Goal: Task Accomplishment & Management: Use online tool/utility

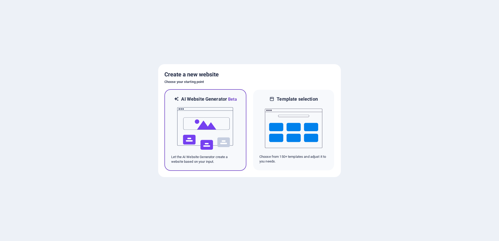
click at [192, 125] on img at bounding box center [205, 129] width 57 height 52
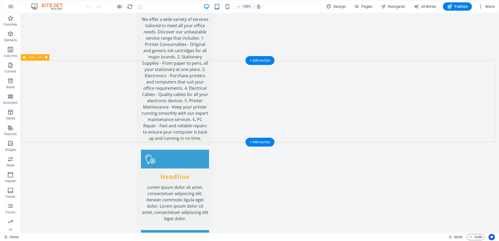
scroll to position [757, 0]
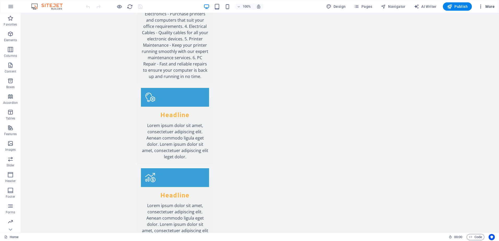
click at [481, 7] on icon "button" at bounding box center [480, 6] width 5 height 5
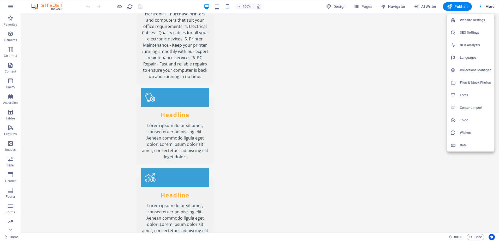
click at [393, 48] on div at bounding box center [249, 120] width 499 height 241
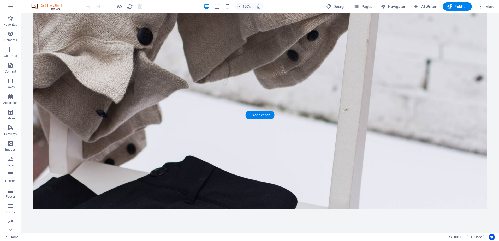
scroll to position [0, 0]
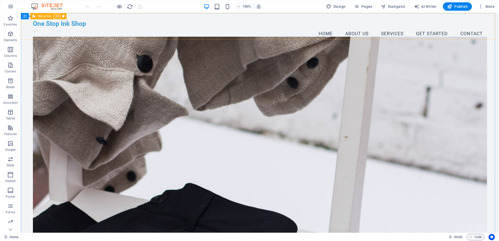
click at [57, 17] on icon at bounding box center [57, 16] width 3 height 5
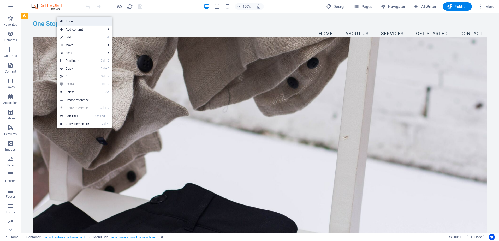
click at [71, 21] on link "Style" at bounding box center [84, 21] width 55 height 8
select select "vw"
select select "rem"
select select "vw"
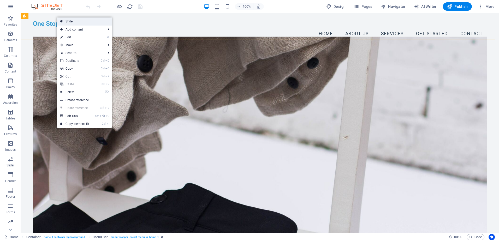
select select "preset-menu-v2-home-4"
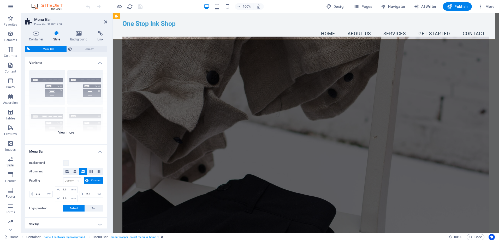
click at [88, 88] on div "Border Centered Default Fixed Loki Trigger Wide XXL" at bounding box center [66, 105] width 82 height 78
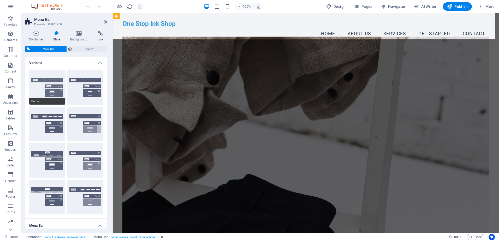
click at [45, 91] on button "Border" at bounding box center [47, 87] width 36 height 34
type input "1"
select select "rem"
type input "1"
select select "rem"
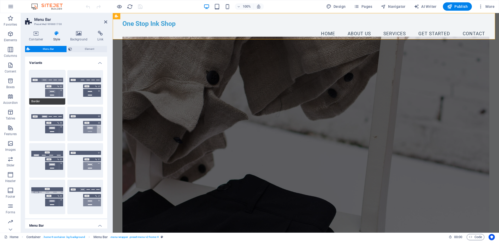
type input "1"
select select "rem"
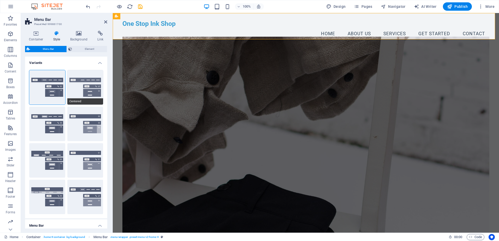
click at [82, 86] on button "Centered" at bounding box center [85, 87] width 36 height 34
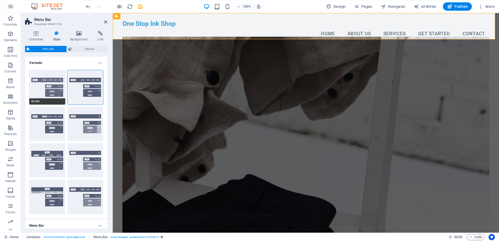
click at [39, 92] on button "Border" at bounding box center [47, 87] width 36 height 34
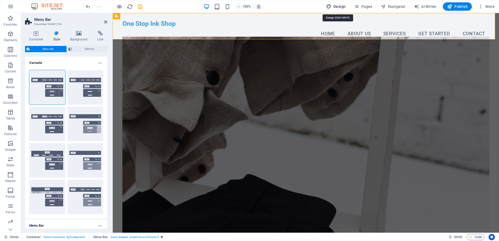
click at [337, 5] on span "Design" at bounding box center [336, 6] width 20 height 5
select select "px"
select select "200"
select select "px"
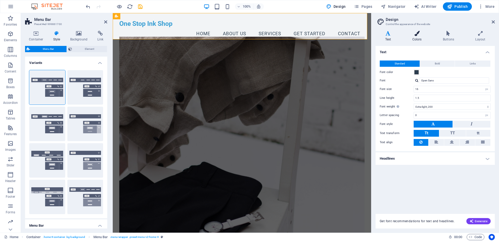
click at [414, 37] on h4 "Colors" at bounding box center [418, 36] width 31 height 11
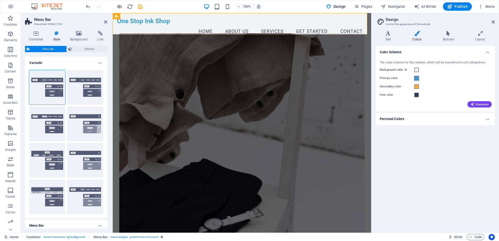
click at [416, 79] on span at bounding box center [417, 78] width 4 height 4
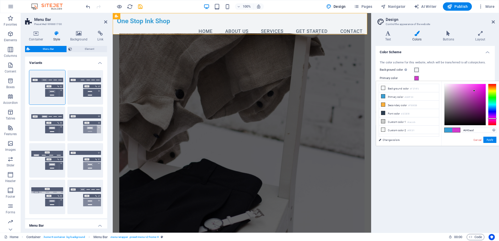
click at [491, 119] on div at bounding box center [492, 105] width 8 height 42
click at [394, 106] on li "Secondary color #FBB03B" at bounding box center [409, 105] width 60 height 8
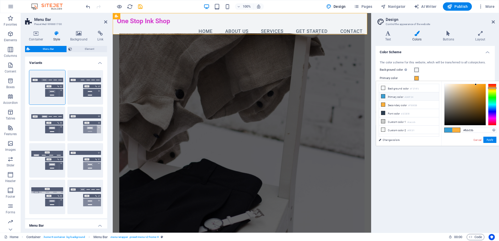
click at [397, 96] on li "Primary color #3A9FD4" at bounding box center [409, 96] width 60 height 8
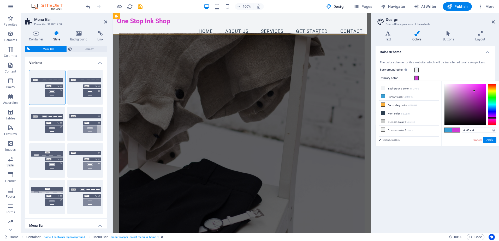
click at [492, 118] on div at bounding box center [492, 105] width 8 height 42
type input "#df3ae4"
click at [475, 88] on div at bounding box center [465, 104] width 41 height 41
click at [489, 142] on button "Apply" at bounding box center [490, 140] width 13 height 6
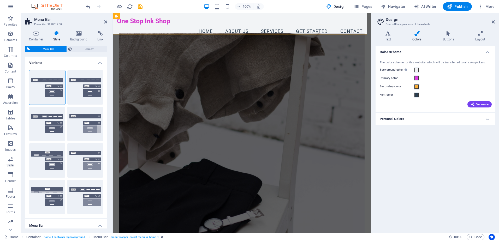
click at [417, 87] on span at bounding box center [417, 87] width 4 height 4
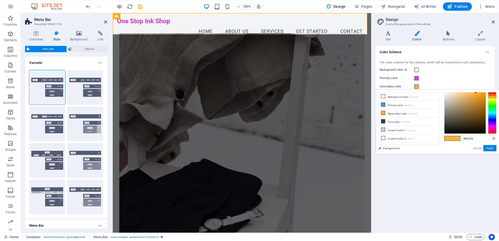
click at [440, 80] on div "Primary color" at bounding box center [435, 78] width 111 height 6
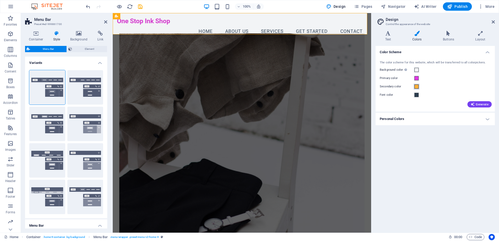
click at [415, 87] on span at bounding box center [417, 87] width 4 height 4
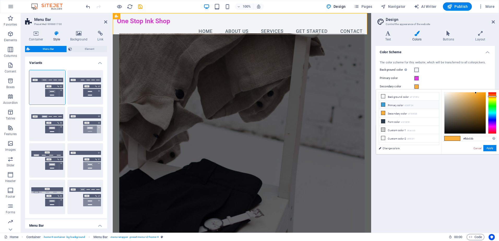
click at [399, 105] on li "Primary color #3A9FD4" at bounding box center [409, 105] width 60 height 8
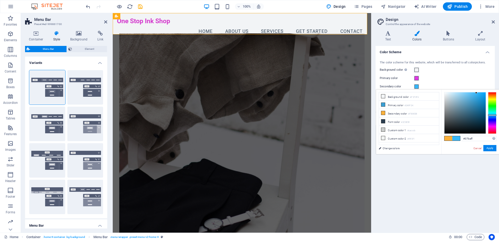
type input "#35baff"
drag, startPoint x: 476, startPoint y: 99, endPoint x: 477, endPoint y: 91, distance: 7.7
click at [477, 92] on div at bounding box center [465, 112] width 41 height 41
click at [492, 147] on button "Apply" at bounding box center [490, 148] width 13 height 6
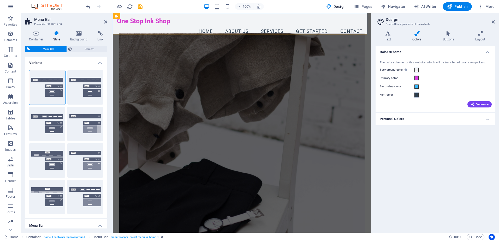
click at [417, 96] on span at bounding box center [417, 95] width 4 height 4
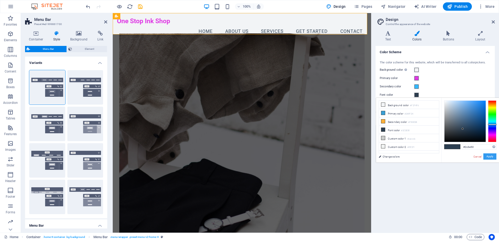
click at [490, 156] on button "Apply" at bounding box center [490, 157] width 13 height 6
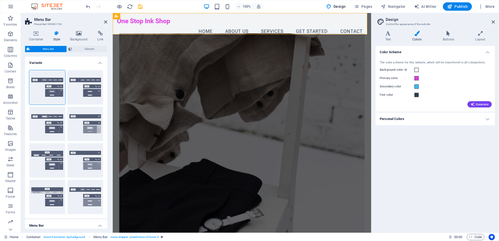
click at [489, 118] on h4 "Personal Colors" at bounding box center [435, 119] width 119 height 13
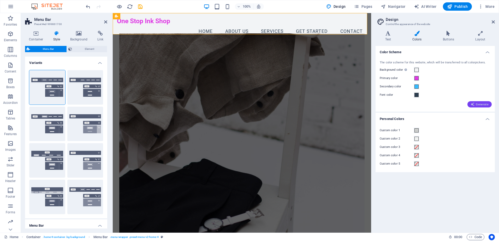
click at [478, 105] on span "Generate" at bounding box center [480, 104] width 18 height 4
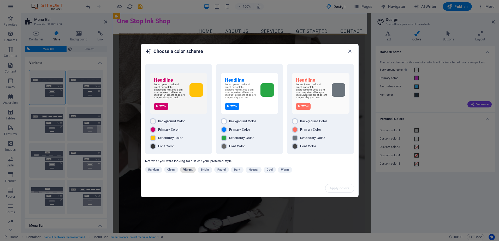
click at [188, 172] on span "Vibrant" at bounding box center [188, 170] width 10 height 6
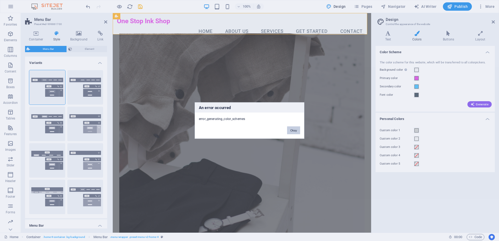
click at [298, 132] on button "Okay" at bounding box center [293, 131] width 13 height 8
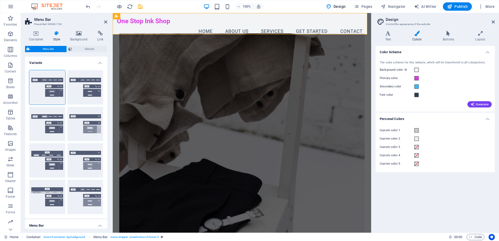
click at [206, 87] on figure at bounding box center [242, 134] width 246 height 200
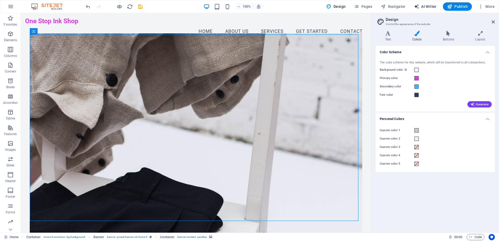
click at [427, 6] on span "AI Writer" at bounding box center [425, 6] width 23 height 5
select select "English"
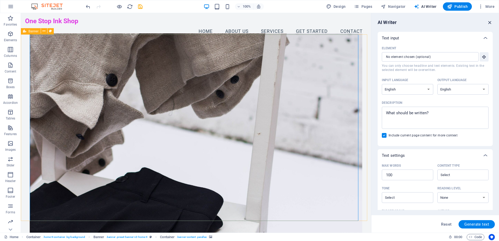
click at [490, 23] on icon "button" at bounding box center [490, 23] width 6 height 6
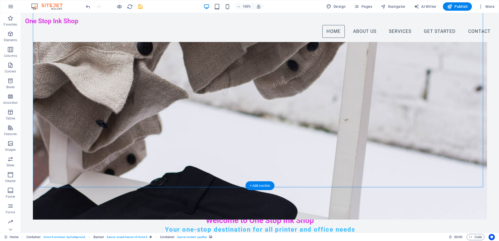
scroll to position [26, 0]
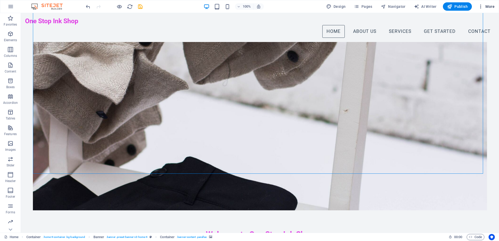
click at [485, 7] on span "More" at bounding box center [486, 6] width 16 height 5
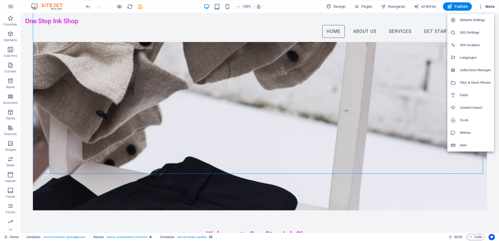
click at [362, 6] on div at bounding box center [249, 120] width 499 height 241
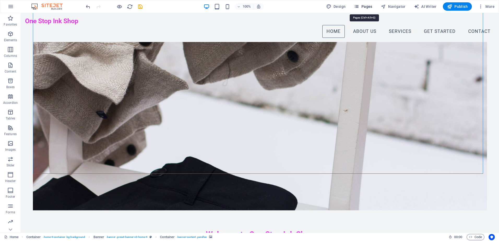
click at [359, 5] on icon "button" at bounding box center [356, 6] width 5 height 5
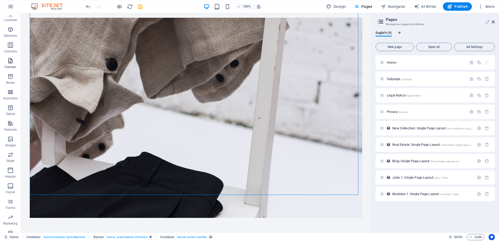
scroll to position [0, 0]
click at [8, 5] on icon "button" at bounding box center [11, 6] width 6 height 6
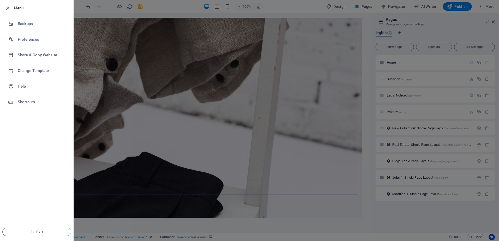
click at [47, 233] on span "Exit" at bounding box center [37, 232] width 60 height 4
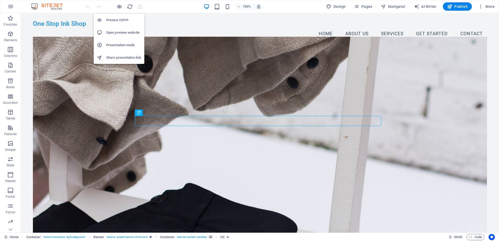
click at [125, 34] on h6 "Open preview website" at bounding box center [123, 33] width 35 height 6
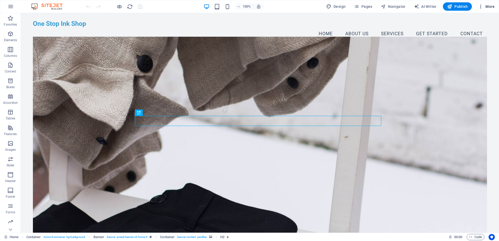
click at [483, 7] on icon "button" at bounding box center [480, 6] width 5 height 5
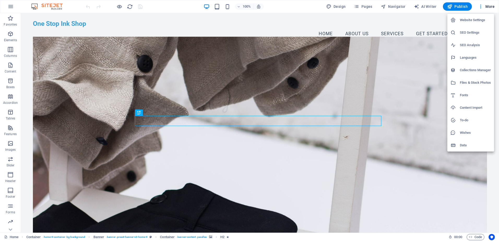
click at [478, 15] on li "Website Settings" at bounding box center [471, 20] width 47 height 13
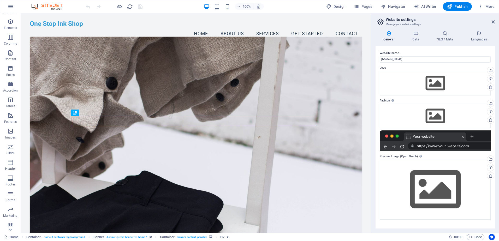
scroll to position [15, 0]
click at [11, 148] on span "Slider" at bounding box center [10, 147] width 21 height 13
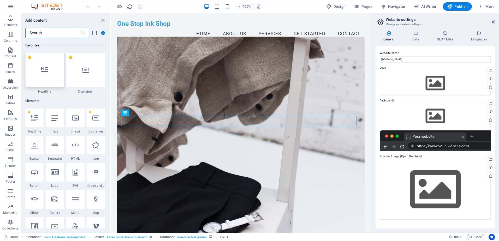
scroll to position [0, 0]
click at [49, 75] on div at bounding box center [44, 70] width 39 height 34
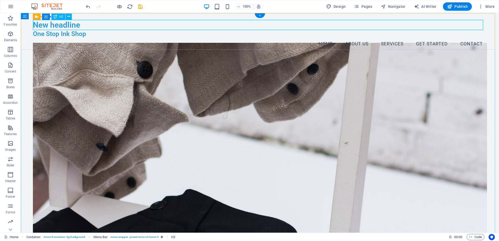
click at [95, 27] on div "New headline" at bounding box center [260, 25] width 454 height 10
click at [39, 24] on div "New headline" at bounding box center [260, 25] width 454 height 10
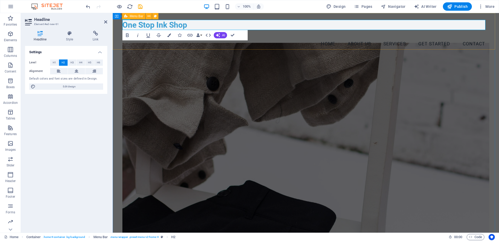
click at [278, 43] on div "One Stop Ink Shop One Stop Ink Shop Menu Home About Us Services Get Started Con…" at bounding box center [306, 35] width 386 height 44
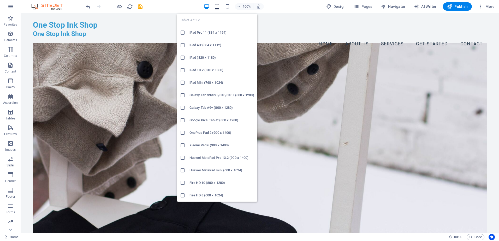
click at [218, 8] on icon "button" at bounding box center [217, 7] width 6 height 6
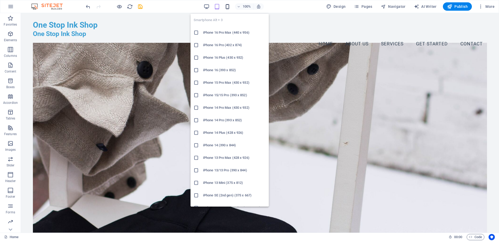
click at [229, 5] on icon "button" at bounding box center [228, 7] width 6 height 6
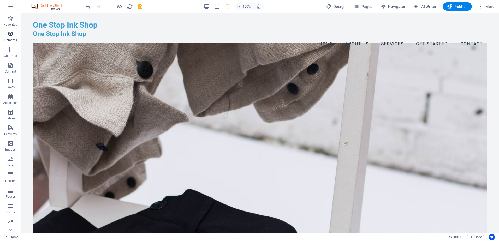
click at [11, 35] on icon "button" at bounding box center [10, 34] width 6 height 6
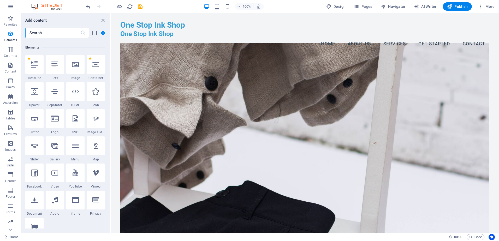
scroll to position [56, 0]
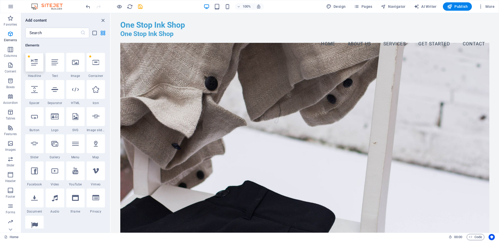
click at [37, 64] on icon at bounding box center [34, 62] width 7 height 7
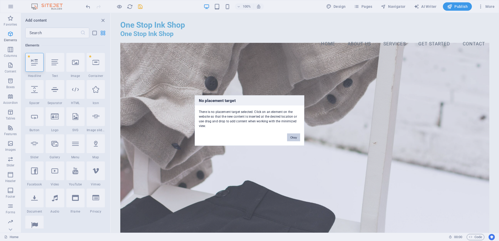
click at [293, 136] on button "Okay" at bounding box center [293, 138] width 13 height 8
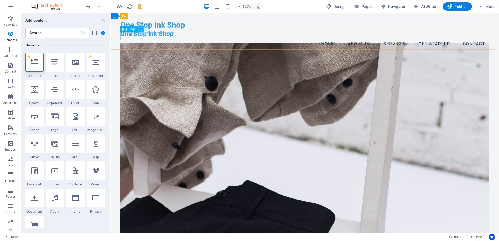
click at [140, 28] on icon at bounding box center [141, 29] width 3 height 5
click at [131, 36] on div "One Stop Ink Shop" at bounding box center [304, 34] width 369 height 8
click at [136, 36] on div "One Stop Ink Shop" at bounding box center [304, 34] width 369 height 8
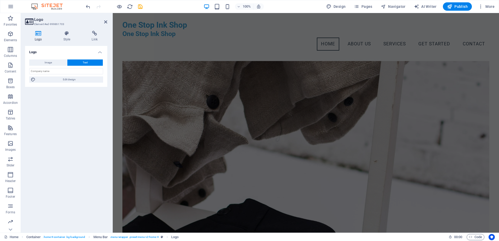
scroll to position [0, 0]
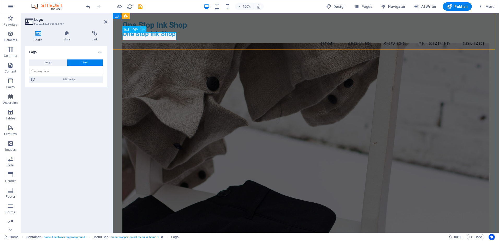
click at [143, 29] on icon at bounding box center [143, 29] width 3 height 5
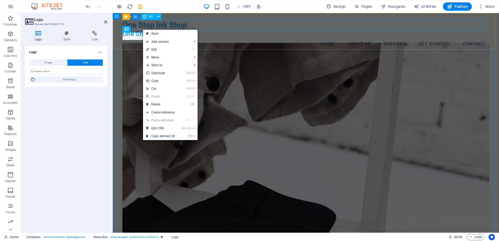
click at [169, 24] on div "One Stop Ink Shop" at bounding box center [305, 25] width 367 height 10
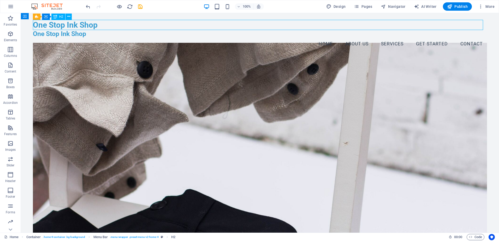
click at [169, 24] on div "One Stop Ink Shop" at bounding box center [260, 25] width 454 height 10
click at [62, 24] on div "One Stop Ink Shop" at bounding box center [260, 25] width 454 height 10
click at [34, 17] on span "Container" at bounding box center [36, 16] width 14 height 3
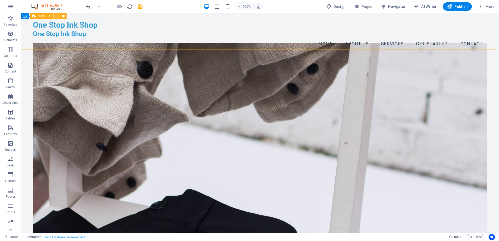
click at [57, 16] on icon at bounding box center [57, 16] width 3 height 5
click at [84, 24] on div "One Stop Ink Shop" at bounding box center [260, 25] width 454 height 10
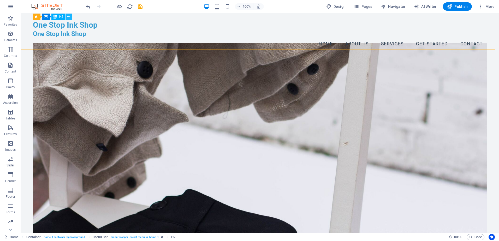
click at [71, 15] on button at bounding box center [69, 17] width 6 height 6
click at [40, 30] on div "Logo" at bounding box center [41, 29] width 17 height 6
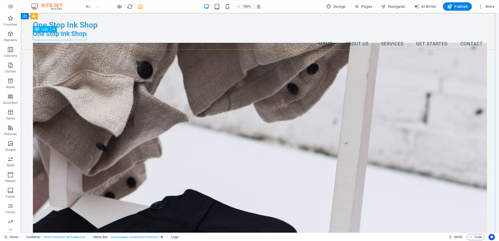
click at [37, 28] on icon at bounding box center [37, 29] width 4 height 6
click at [54, 28] on icon at bounding box center [53, 29] width 3 height 5
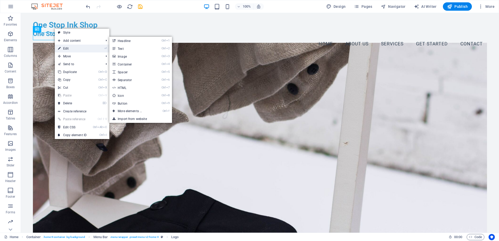
click at [64, 47] on link "⏎ Edit" at bounding box center [72, 49] width 35 height 8
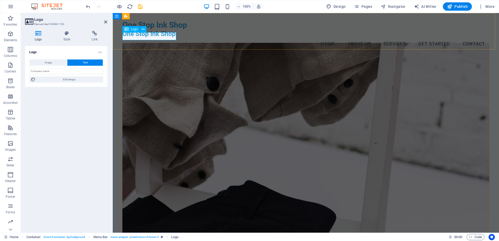
click at [127, 29] on icon at bounding box center [127, 29] width 4 height 6
click at [51, 60] on span "Image" at bounding box center [48, 63] width 7 height 6
select select "DISABLED_OPTION_VALUE"
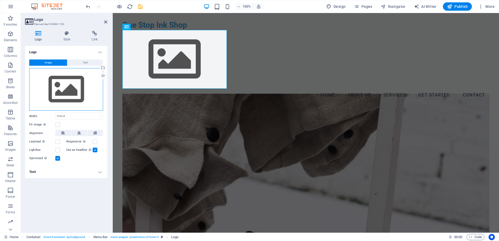
click at [65, 91] on div "Drag files here, click to choose files or select files from Files or our free s…" at bounding box center [66, 89] width 74 height 43
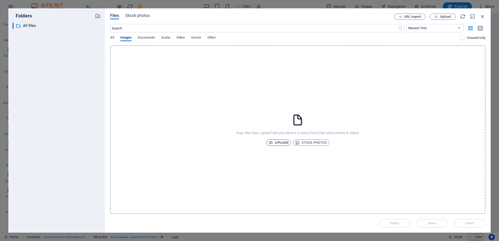
click at [278, 144] on span "Upload" at bounding box center [279, 143] width 20 height 6
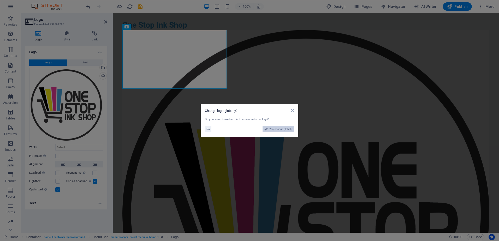
click at [279, 131] on span "Yes, change globally" at bounding box center [281, 129] width 23 height 6
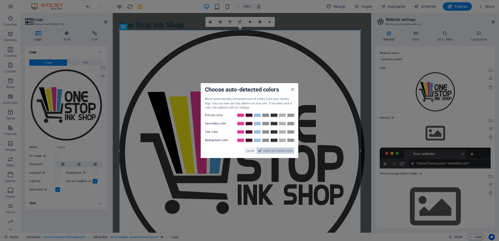
click at [278, 151] on span "Apply new website colors" at bounding box center [277, 151] width 29 height 6
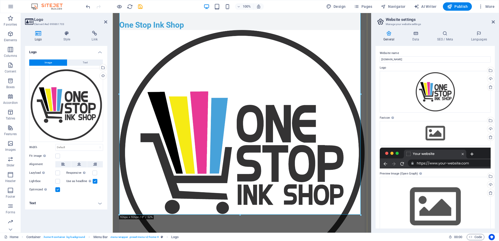
scroll to position [131, 0]
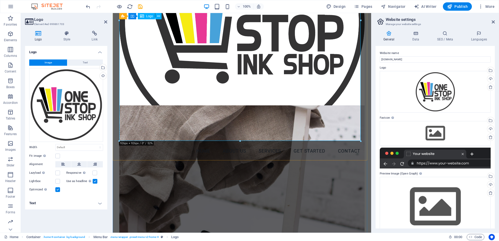
drag, startPoint x: 473, startPoint y: 153, endPoint x: 259, endPoint y: 62, distance: 232.6
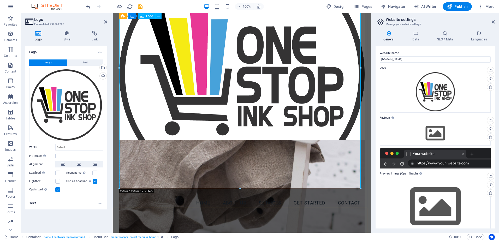
scroll to position [78, 0]
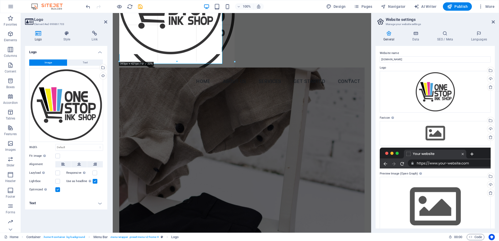
type input "442"
select select "px"
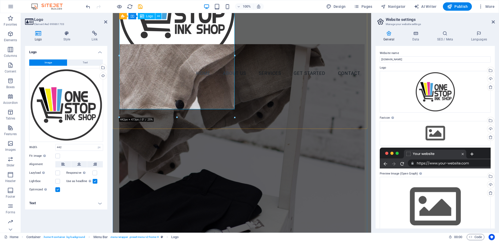
scroll to position [0, 0]
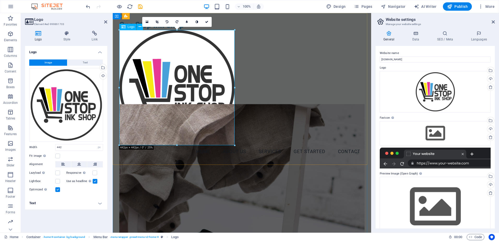
drag, startPoint x: 347, startPoint y: 157, endPoint x: 175, endPoint y: 70, distance: 192.5
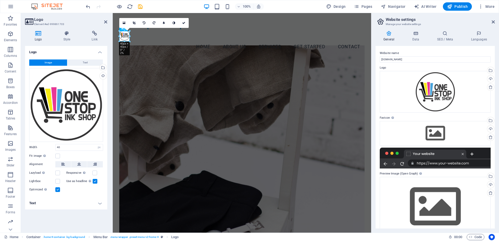
drag, startPoint x: 129, startPoint y: 42, endPoint x: 133, endPoint y: 44, distance: 5.1
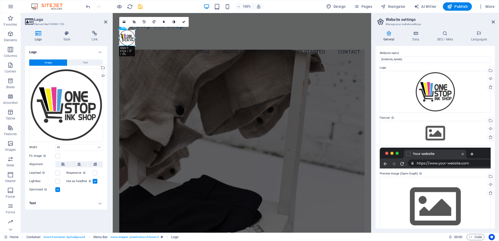
drag, startPoint x: 128, startPoint y: 41, endPoint x: 134, endPoint y: 44, distance: 6.1
type input "59"
click at [144, 45] on nav "Home About Us Services Get Started Contact" at bounding box center [242, 51] width 246 height 13
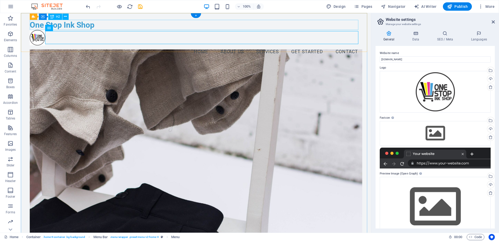
click at [76, 23] on div "One Stop Ink Shop" at bounding box center [196, 25] width 333 height 10
click at [71, 23] on div "One Stop Ink Shop" at bounding box center [196, 25] width 333 height 10
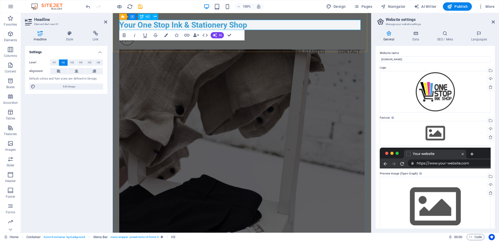
click at [130, 25] on h2 "Your One Stop Ink & Stationery Shop" at bounding box center [242, 25] width 246 height 10
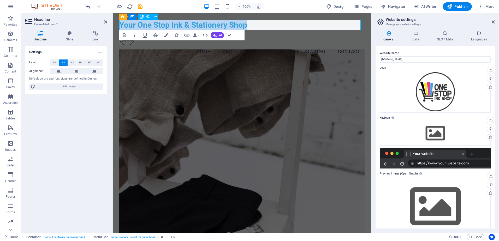
click at [130, 25] on h2 "Your One Stop Ink & Stationery Shop" at bounding box center [242, 25] width 246 height 10
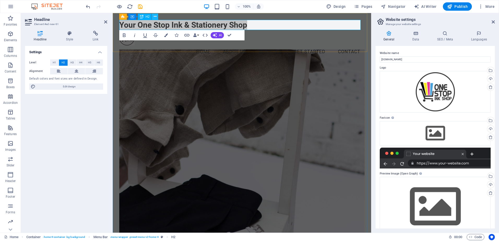
click at [153, 16] on button at bounding box center [155, 17] width 6 height 6
click at [262, 49] on div "Your One Stop Ink & Stationery Shop Menu Home About Us Services Get Started Con…" at bounding box center [242, 39] width 259 height 52
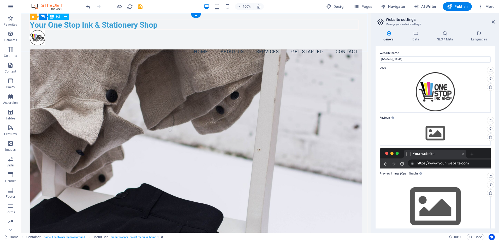
click at [60, 23] on div "Your One Stop Ink & Stationery Shop" at bounding box center [196, 25] width 333 height 10
click at [57, 18] on span "H2" at bounding box center [58, 16] width 4 height 3
click at [101, 23] on div "Your One Stop Ink & Stationery Shop" at bounding box center [196, 25] width 333 height 10
click at [53, 17] on icon at bounding box center [52, 17] width 4 height 6
click at [54, 18] on icon at bounding box center [52, 17] width 4 height 6
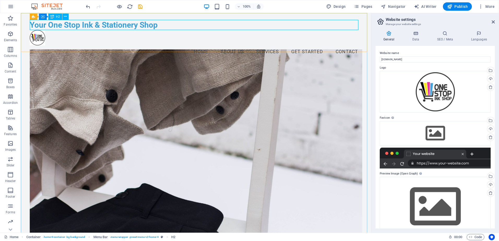
click at [54, 18] on icon at bounding box center [52, 17] width 4 height 6
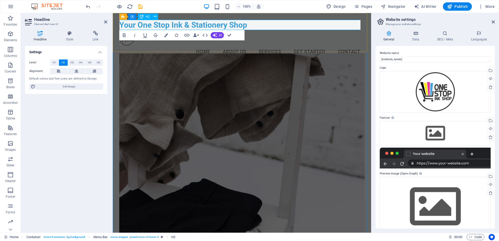
click at [154, 25] on h2 "Your One Stop Ink & Stationery Shop" at bounding box center [242, 25] width 246 height 10
click at [138, 24] on h2 "Your One Stop Ink & Stationery Shop" at bounding box center [242, 25] width 246 height 10
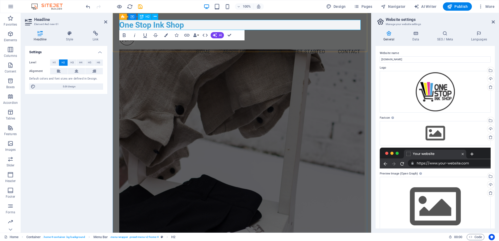
click at [177, 24] on h2 "One Stop Ink Shop" at bounding box center [242, 25] width 246 height 10
click at [166, 36] on icon "button" at bounding box center [166, 35] width 4 height 4
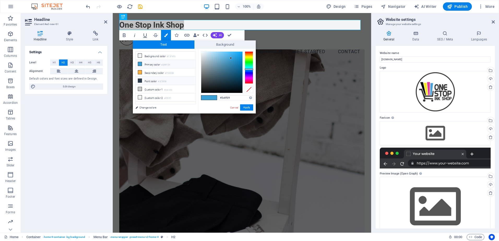
click at [152, 81] on li "Font color #2C3E50" at bounding box center [166, 81] width 60 height 8
click at [150, 55] on li "Background color #F2F4F6" at bounding box center [166, 56] width 60 height 8
type input "#f2f4f6"
click at [248, 108] on button "Apply" at bounding box center [246, 107] width 13 height 6
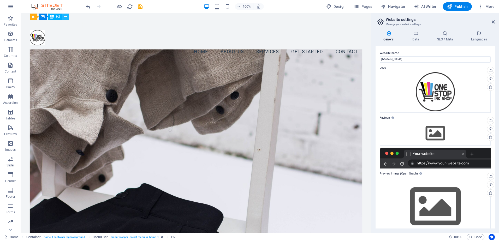
click at [67, 17] on icon at bounding box center [65, 16] width 3 height 5
click at [330, 7] on icon "button" at bounding box center [328, 6] width 5 height 5
select select "px"
select select "200"
select select "px"
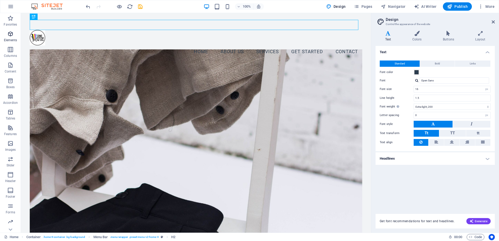
click at [12, 37] on icon "button" at bounding box center [10, 34] width 6 height 6
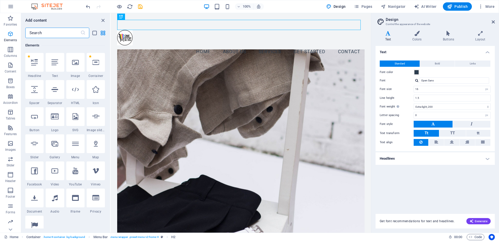
scroll to position [56, 0]
click at [9, 8] on icon "button" at bounding box center [11, 6] width 6 height 6
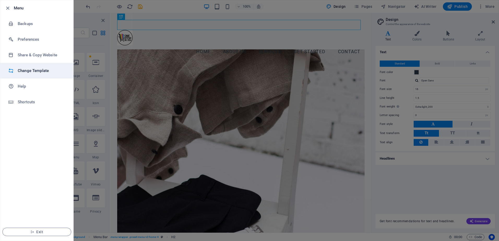
click at [46, 72] on h6 "Change Template" at bounding box center [42, 71] width 48 height 6
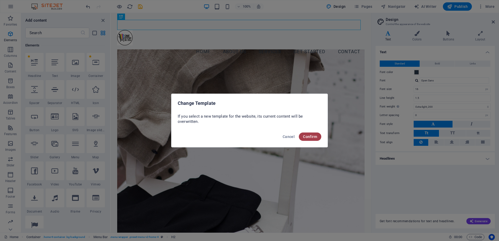
click at [306, 136] on span "Confirm" at bounding box center [310, 137] width 14 height 4
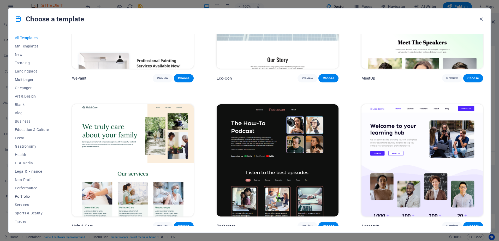
scroll to position [16, 0]
click at [25, 146] on span "IT & Media" at bounding box center [32, 147] width 34 height 4
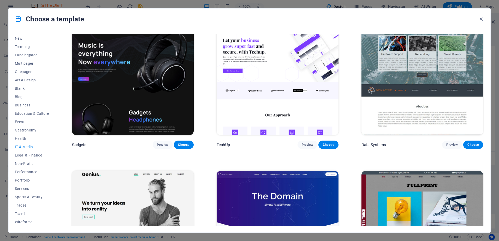
scroll to position [160, 0]
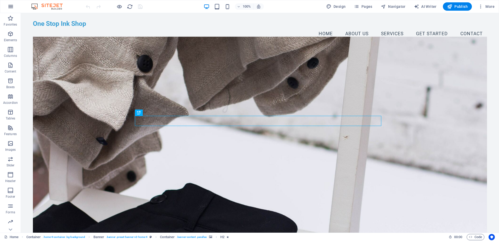
click at [8, 6] on icon "button" at bounding box center [11, 6] width 6 height 6
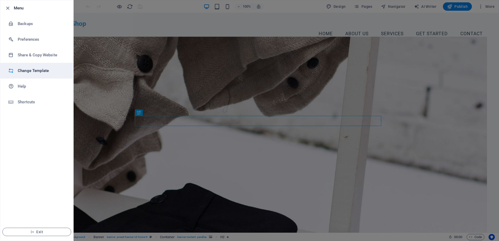
click at [30, 72] on h6 "Change Template" at bounding box center [42, 71] width 48 height 6
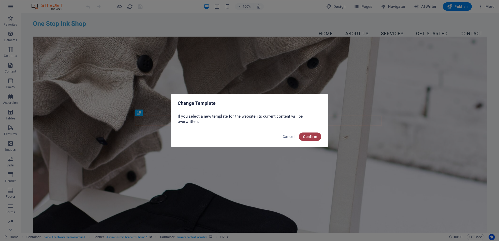
click at [313, 136] on span "Confirm" at bounding box center [310, 137] width 14 height 4
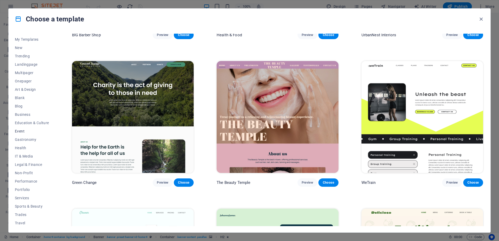
scroll to position [16, 0]
click at [20, 147] on span "IT & Media" at bounding box center [32, 147] width 34 height 4
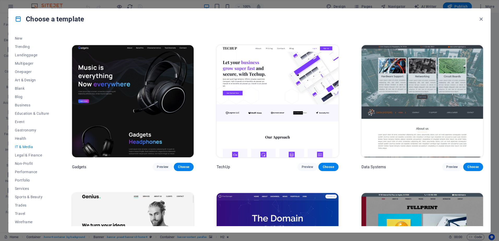
scroll to position [160, 0]
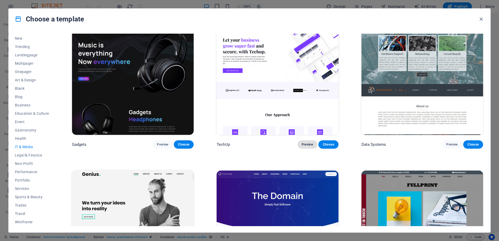
click at [308, 143] on span "Preview" at bounding box center [307, 145] width 11 height 4
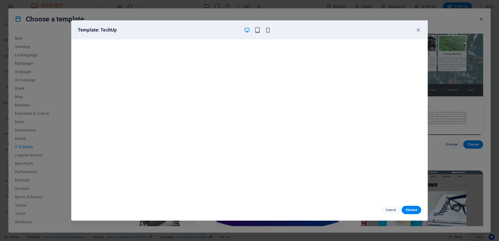
drag, startPoint x: 297, startPoint y: 24, endPoint x: 285, endPoint y: 40, distance: 20.2
click at [192, 21] on div "Template: TechUp" at bounding box center [250, 30] width 356 height 19
click at [416, 31] on icon "button" at bounding box center [418, 30] width 6 height 6
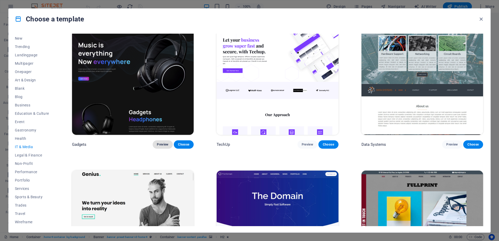
click at [163, 143] on span "Preview" at bounding box center [162, 145] width 11 height 4
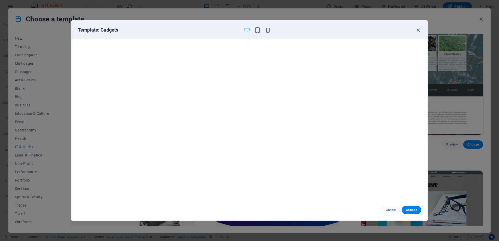
click at [418, 28] on icon "button" at bounding box center [418, 30] width 6 height 6
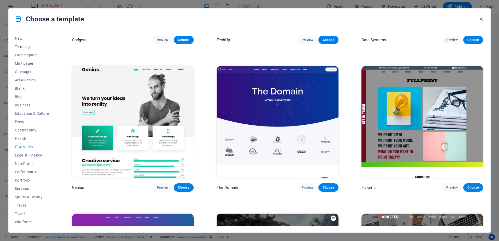
scroll to position [265, 0]
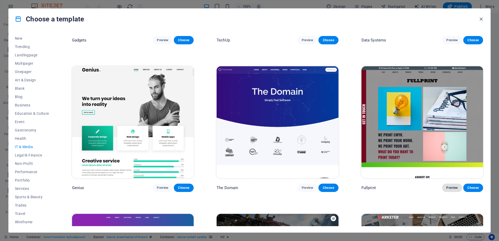
click at [451, 186] on span "Preview" at bounding box center [452, 188] width 11 height 4
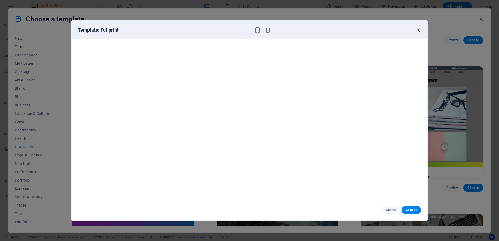
click at [415, 31] on icon "button" at bounding box center [418, 30] width 6 height 6
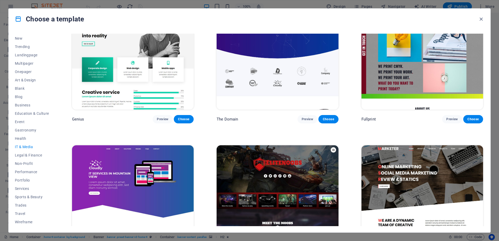
scroll to position [272, 0]
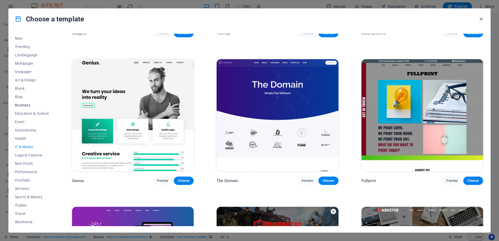
click at [23, 106] on span "Business" at bounding box center [32, 105] width 34 height 4
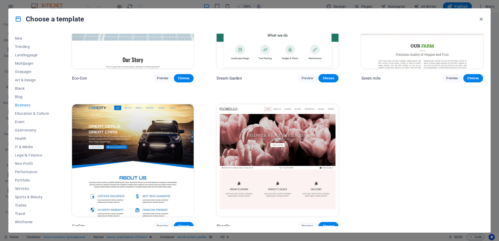
scroll to position [81, 0]
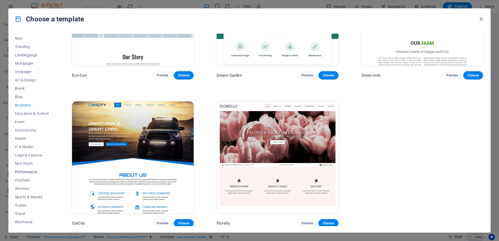
click at [30, 172] on span "Performance" at bounding box center [32, 172] width 34 height 4
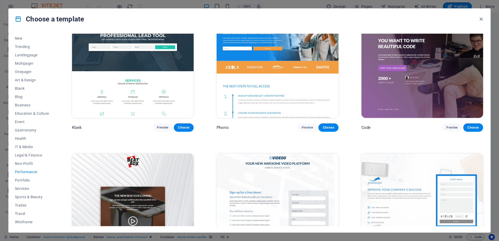
scroll to position [0, 0]
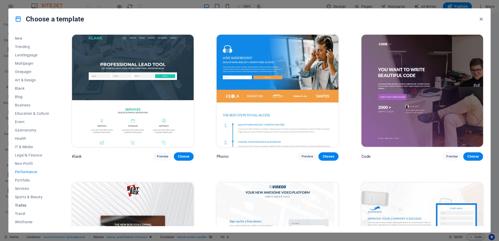
click at [19, 204] on span "Trades" at bounding box center [32, 205] width 34 height 4
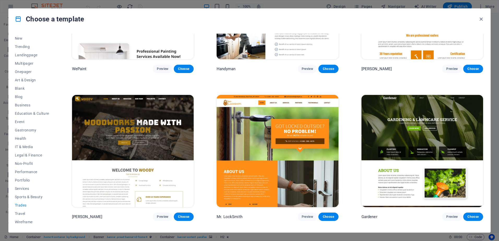
scroll to position [104, 0]
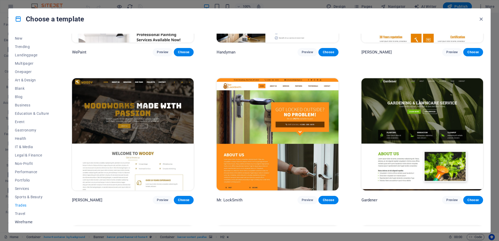
click at [20, 222] on span "Wireframe" at bounding box center [32, 222] width 34 height 4
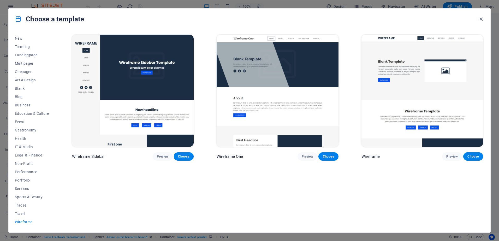
scroll to position [0, 0]
click at [26, 80] on span "Art & Design" at bounding box center [32, 80] width 34 height 4
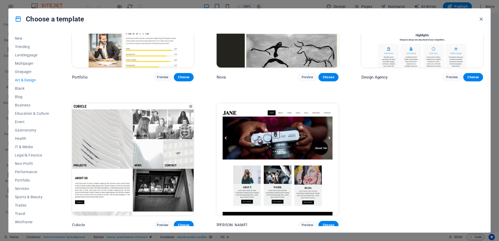
scroll to position [524, 0]
click at [307, 225] on button "Preview" at bounding box center [308, 225] width 20 height 8
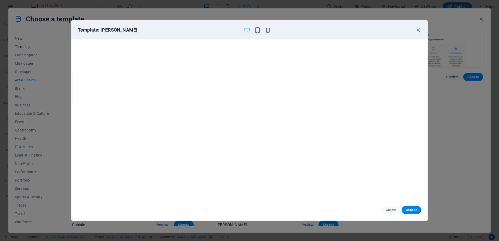
click at [418, 30] on icon "button" at bounding box center [418, 30] width 6 height 6
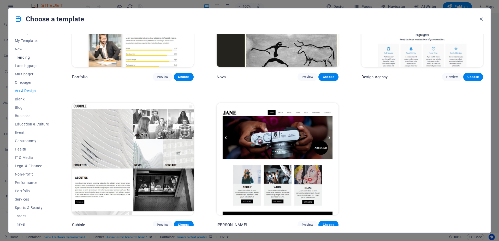
scroll to position [0, 0]
click at [23, 80] on span "Multipager" at bounding box center [32, 80] width 34 height 4
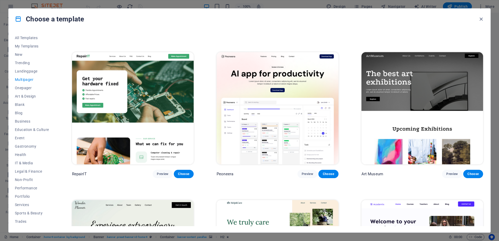
scroll to position [157, 0]
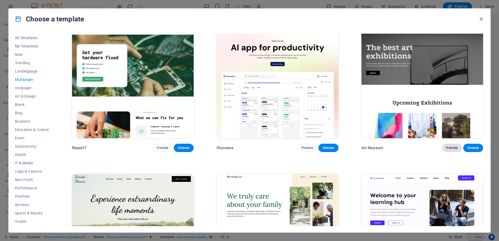
click at [453, 149] on span "Preview" at bounding box center [452, 148] width 11 height 4
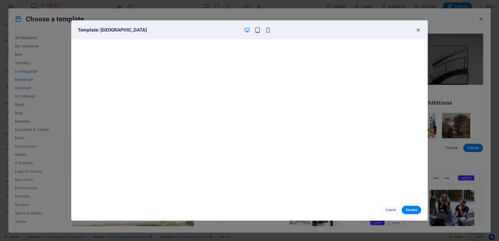
click at [418, 30] on icon "button" at bounding box center [418, 30] width 6 height 6
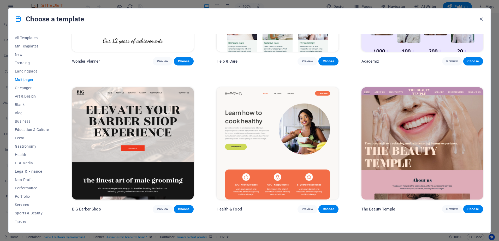
scroll to position [392, 0]
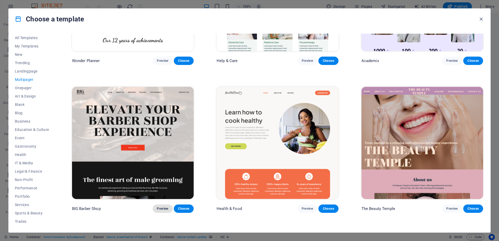
click at [166, 207] on span "Preview" at bounding box center [162, 209] width 11 height 4
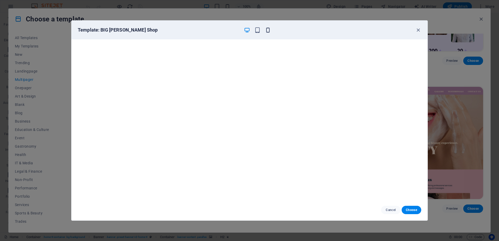
click at [269, 31] on icon "button" at bounding box center [268, 30] width 6 height 6
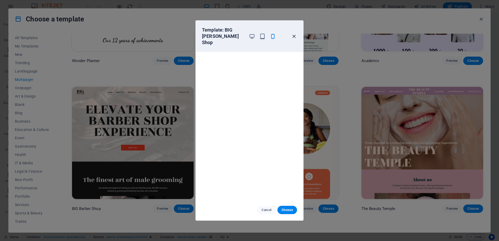
click at [293, 33] on icon "button" at bounding box center [294, 36] width 6 height 6
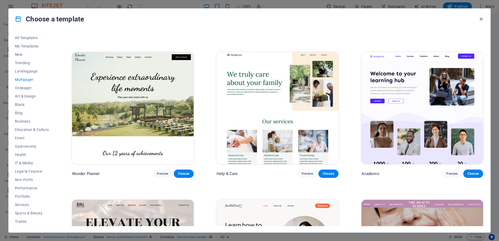
scroll to position [132, 0]
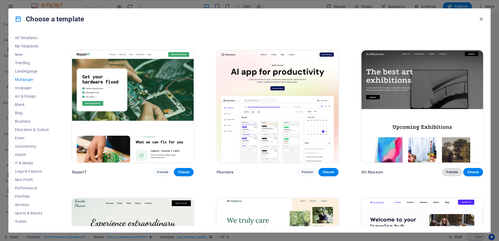
click at [450, 174] on button "Preview" at bounding box center [452, 172] width 20 height 8
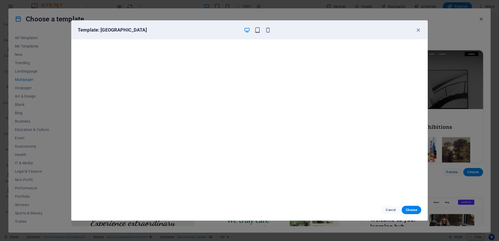
scroll to position [0, 0]
click at [408, 208] on button "Choose" at bounding box center [412, 210] width 20 height 8
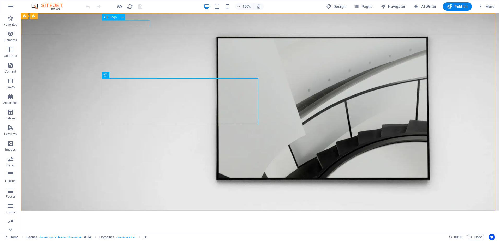
click at [108, 18] on div "Logo" at bounding box center [110, 17] width 17 height 6
click at [122, 17] on icon at bounding box center [122, 17] width 3 height 5
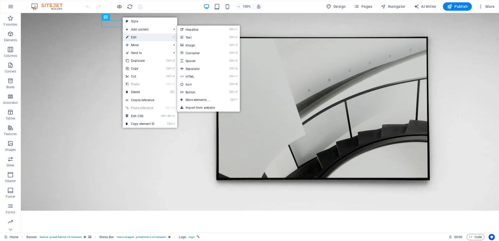
click at [133, 37] on link "⏎ Edit" at bounding box center [140, 37] width 35 height 8
select select "px"
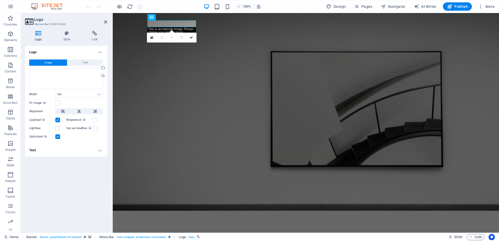
click at [55, 63] on button "Image" at bounding box center [48, 63] width 38 height 6
click at [68, 78] on div "Drag files here, click to choose files or select files from Files or our free s…" at bounding box center [66, 78] width 74 height 21
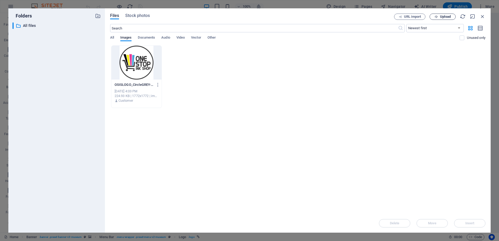
click at [440, 16] on span "Upload" at bounding box center [445, 16] width 11 height 3
click at [159, 86] on icon "button" at bounding box center [158, 85] width 5 height 5
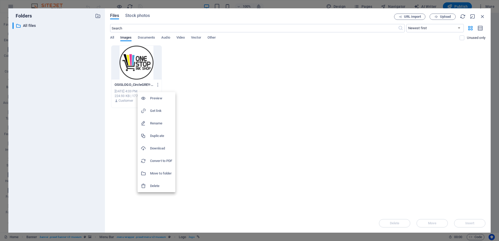
drag, startPoint x: 193, startPoint y: 86, endPoint x: 156, endPoint y: 78, distance: 37.4
click at [193, 85] on div at bounding box center [249, 120] width 499 height 241
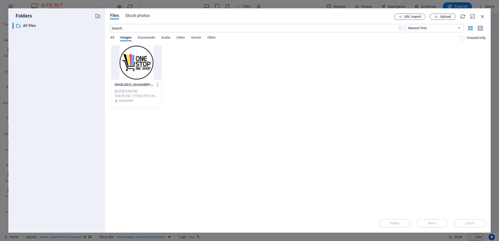
click at [143, 65] on div at bounding box center [137, 63] width 50 height 34
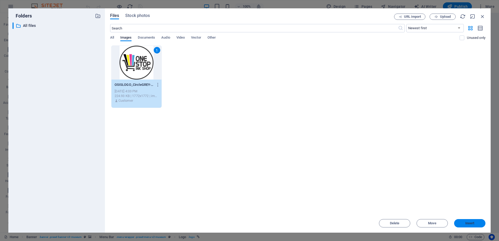
click at [460, 222] on span "Insert" at bounding box center [469, 223] width 27 height 3
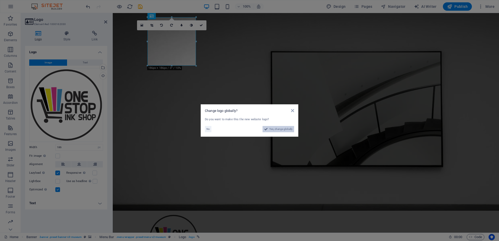
click at [280, 129] on span "Yes, change globally" at bounding box center [281, 129] width 23 height 6
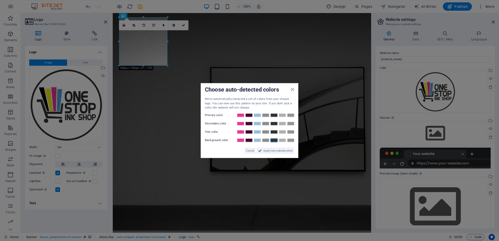
click at [273, 140] on link at bounding box center [274, 140] width 8 height 4
click at [240, 115] on link at bounding box center [241, 115] width 8 height 4
click at [257, 124] on link at bounding box center [258, 123] width 8 height 4
click at [274, 132] on link at bounding box center [274, 132] width 8 height 4
click at [268, 150] on span "Apply new website colors" at bounding box center [277, 151] width 29 height 6
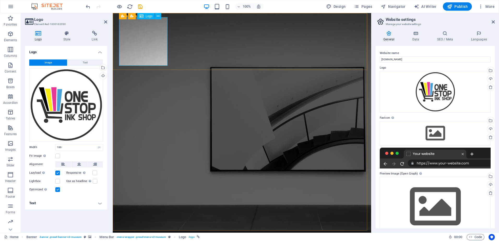
click at [51, 62] on span "Image" at bounding box center [48, 63] width 7 height 6
drag, startPoint x: 66, startPoint y: 113, endPoint x: 51, endPoint y: 99, distance: 19.8
click at [51, 100] on div "Drag files here, click to choose files or select files from Files or our free s…" at bounding box center [66, 105] width 74 height 74
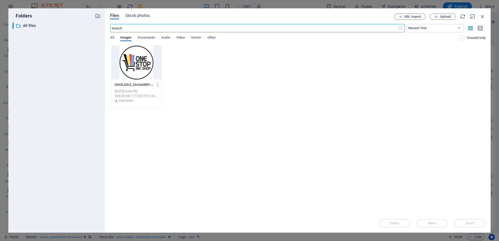
click at [51, 99] on body "One Stop Ink Shop Home Favorites Elements Columns Content Boxes Accordion Table…" at bounding box center [249, 120] width 499 height 241
click at [435, 17] on icon "button" at bounding box center [436, 16] width 3 height 3
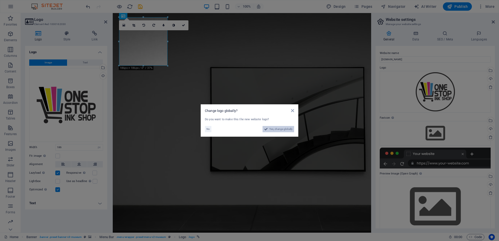
click at [281, 128] on span "Yes, change globally" at bounding box center [281, 129] width 23 height 6
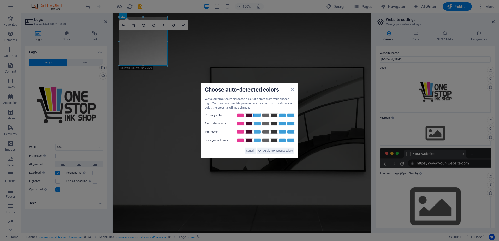
click at [257, 115] on link at bounding box center [258, 115] width 8 height 4
click at [238, 124] on link at bounding box center [241, 123] width 8 height 4
click at [273, 132] on link at bounding box center [274, 132] width 8 height 4
click at [265, 139] on link at bounding box center [266, 140] width 8 height 4
click at [271, 149] on span "Apply new website colors" at bounding box center [277, 151] width 29 height 6
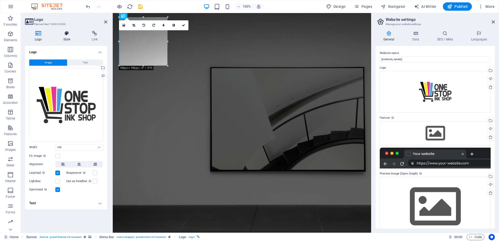
click at [68, 35] on icon at bounding box center [67, 33] width 26 height 5
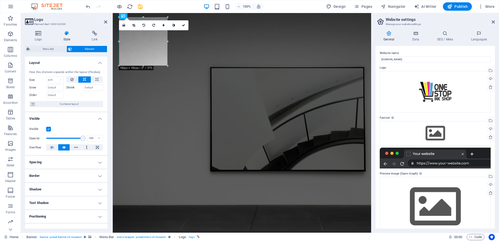
click at [167, 66] on div at bounding box center [167, 66] width 3 height 3
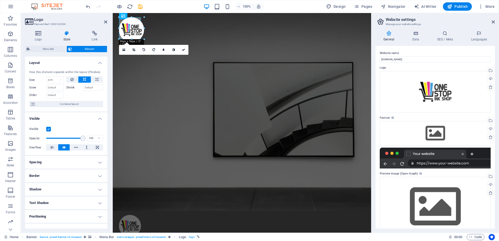
drag, startPoint x: 167, startPoint y: 66, endPoint x: 141, endPoint y: 38, distance: 39.0
click at [192, 211] on div "Menu About Us Exhibitions Events Contact Explore" at bounding box center [242, 238] width 259 height 55
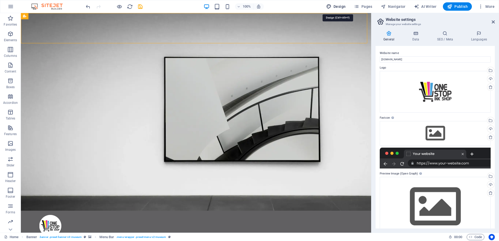
click at [339, 7] on span "Design" at bounding box center [336, 6] width 20 height 5
select select "px"
select select "300"
select select "px"
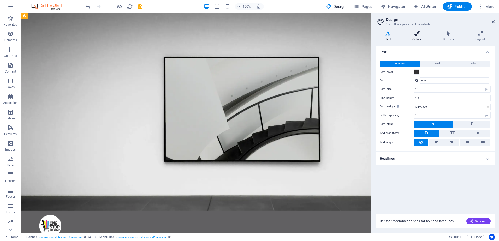
click at [418, 34] on icon at bounding box center [417, 33] width 28 height 5
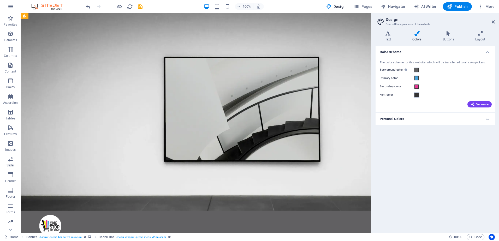
click at [416, 96] on span at bounding box center [417, 95] width 4 height 4
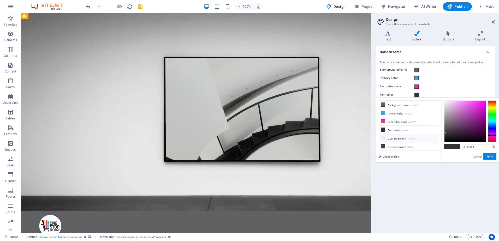
click at [383, 138] on icon at bounding box center [384, 138] width 4 height 4
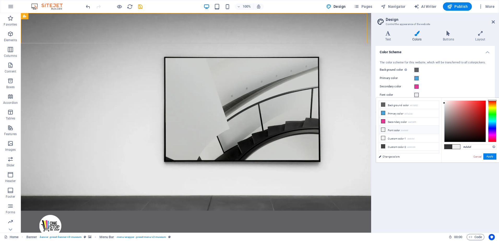
click at [382, 130] on icon at bounding box center [384, 130] width 4 height 4
type input "#ffffff"
drag, startPoint x: 454, startPoint y: 124, endPoint x: 430, endPoint y: 91, distance: 41.3
click at [426, 86] on body "One Stop Ink Shop Home Favorites Elements Columns Content Boxes Accordion Table…" at bounding box center [249, 120] width 499 height 241
click at [493, 157] on button "Apply" at bounding box center [490, 157] width 13 height 6
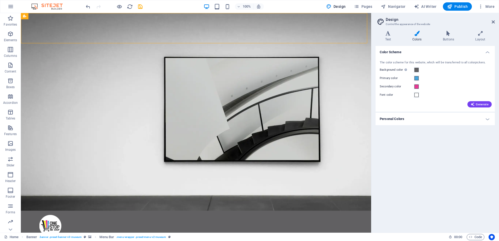
click at [402, 142] on div "Color Scheme The color scheme for this website, which will be transferred to al…" at bounding box center [435, 137] width 119 height 183
click at [410, 118] on h4 "Personal Colors" at bounding box center [435, 119] width 119 height 13
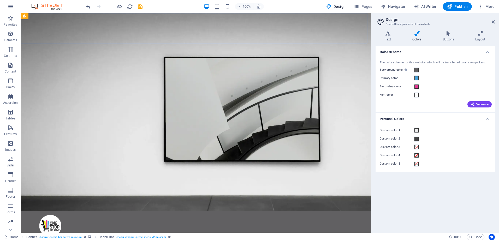
click at [406, 183] on div "Color Scheme The color scheme for this website, which will be transferred to al…" at bounding box center [435, 137] width 119 height 183
click at [417, 69] on span at bounding box center [417, 70] width 4 height 4
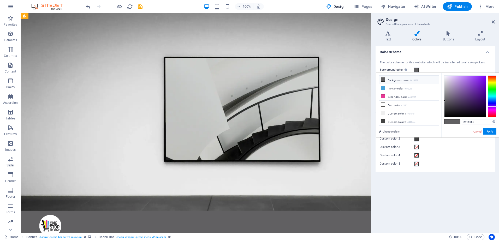
click at [397, 79] on li "Background color #616062" at bounding box center [409, 80] width 60 height 8
click at [383, 77] on li "Background color #616062" at bounding box center [409, 80] width 60 height 8
click at [383, 78] on icon at bounding box center [384, 80] width 4 height 4
click at [476, 123] on input "#616062" at bounding box center [479, 121] width 35 height 5
click at [476, 122] on input "#616062" at bounding box center [479, 121] width 35 height 5
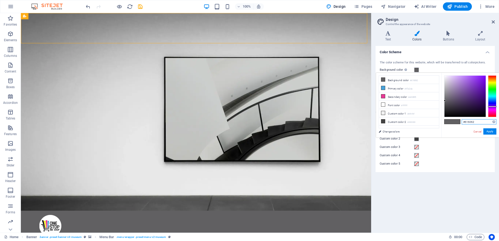
paste input "343334"
type input "#343334"
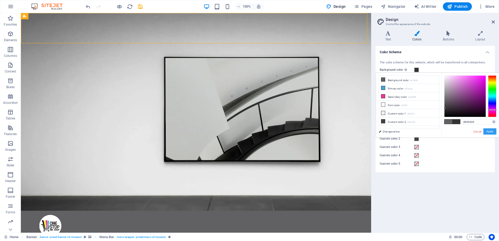
click at [491, 132] on button "Apply" at bounding box center [490, 131] width 13 height 6
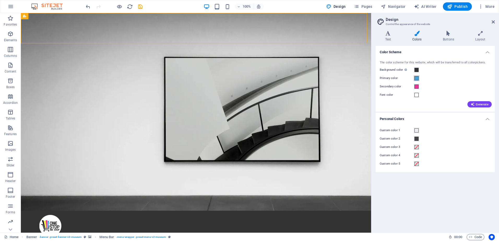
click at [416, 78] on span at bounding box center [417, 78] width 4 height 4
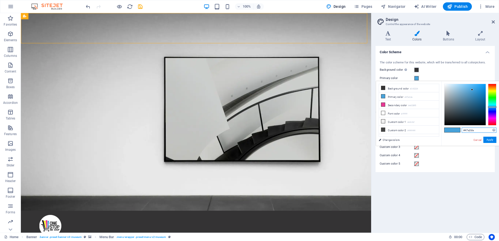
click at [471, 131] on input "#47a2da" at bounding box center [479, 130] width 35 height 5
click at [472, 131] on input "#47a2da" at bounding box center [479, 130] width 35 height 5
click at [488, 139] on button "Apply" at bounding box center [490, 140] width 13 height 6
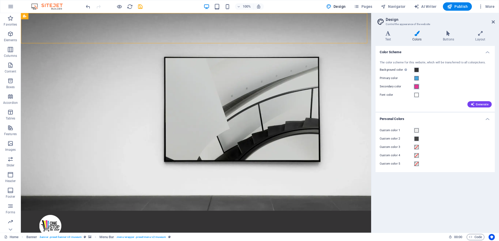
click at [416, 88] on span at bounding box center [417, 87] width 4 height 4
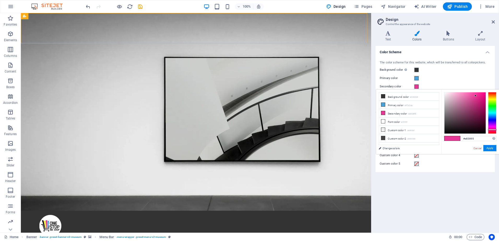
click at [448, 79] on div "Primary color" at bounding box center [435, 78] width 111 height 6
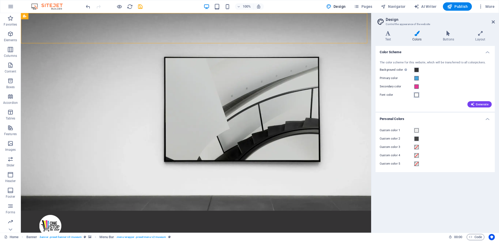
click at [417, 94] on span at bounding box center [417, 95] width 4 height 4
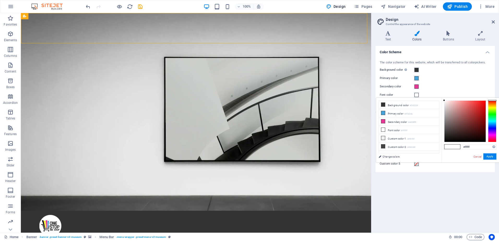
click at [459, 83] on div "The color scheme for this website, which will be transferred to all colorpicker…" at bounding box center [435, 83] width 121 height 57
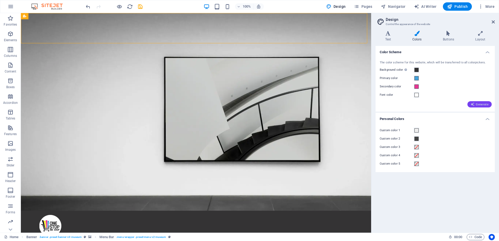
click at [479, 104] on span "Generate" at bounding box center [480, 104] width 18 height 4
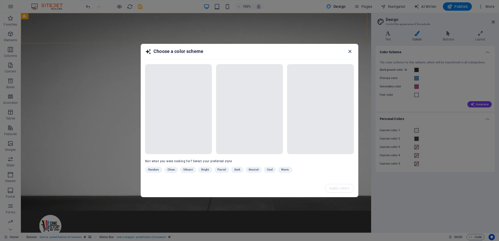
click at [350, 50] on icon "button" at bounding box center [350, 52] width 6 height 6
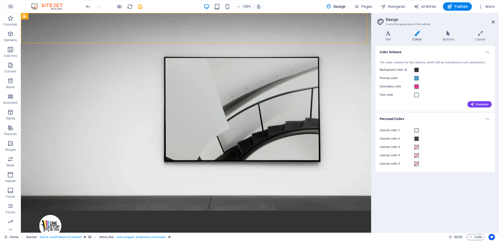
click at [448, 214] on div "Color Scheme The color scheme for this website, which will be transferred to al…" at bounding box center [435, 137] width 119 height 183
click at [129, 237] on nav "About Us Exhibitions Events Contact" at bounding box center [195, 243] width 313 height 13
click at [82, 19] on icon at bounding box center [80, 18] width 3 height 5
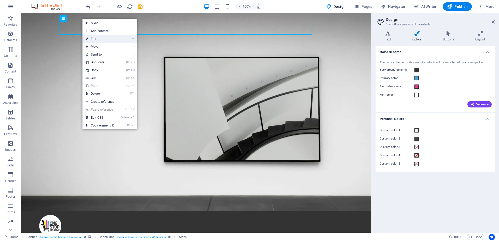
drag, startPoint x: 61, startPoint y: 9, endPoint x: 100, endPoint y: 39, distance: 48.7
click at [100, 39] on link "⏎ Edit" at bounding box center [100, 39] width 35 height 8
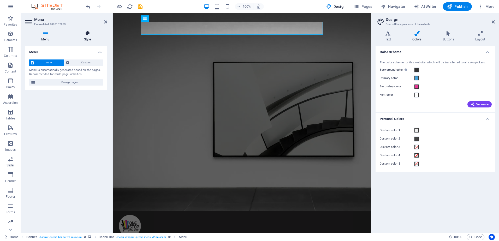
click at [87, 35] on icon at bounding box center [88, 33] width 40 height 5
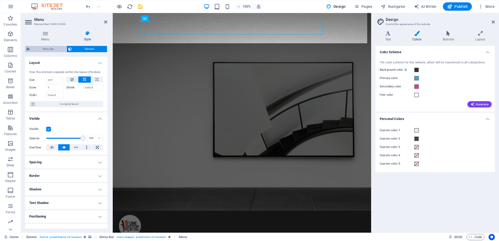
click at [41, 49] on span "Menu Bar" at bounding box center [48, 49] width 33 height 6
select select "rem"
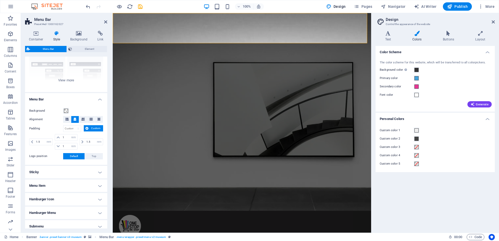
scroll to position [77, 0]
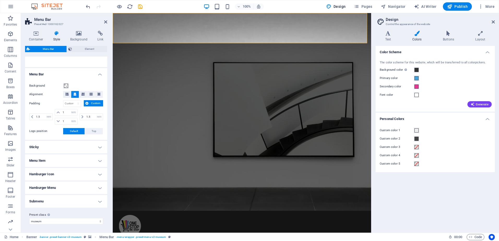
click at [71, 146] on h4 "Sticky" at bounding box center [66, 147] width 82 height 13
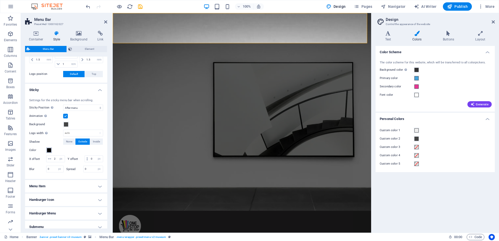
scroll to position [156, 0]
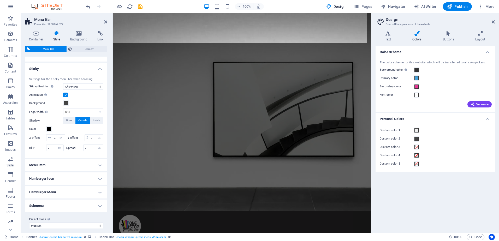
click at [61, 172] on h4 "Menu Item" at bounding box center [66, 165] width 82 height 13
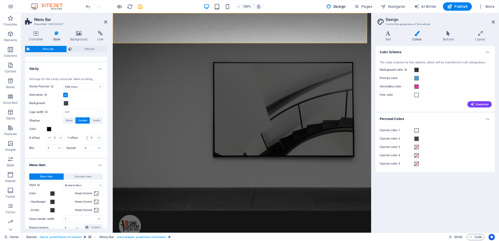
scroll to position [182, 0]
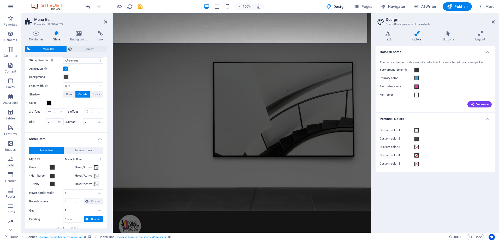
click at [54, 170] on span at bounding box center [52, 168] width 4 height 4
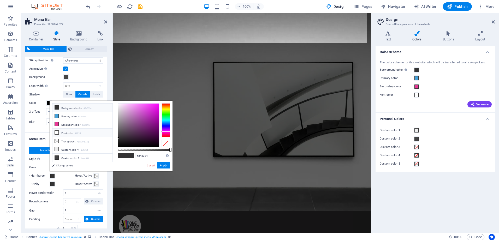
click at [71, 133] on li "Font color #ffffff" at bounding box center [82, 133] width 60 height 8
type input "#ffffff"
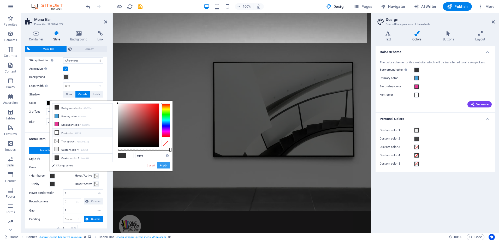
click at [164, 165] on button "Apply" at bounding box center [163, 165] width 13 height 6
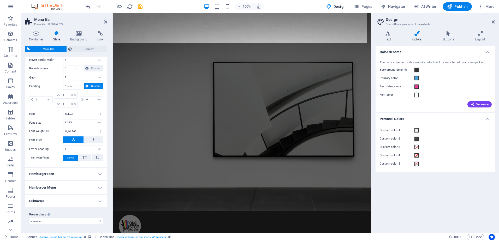
scroll to position [321, 0]
click at [63, 174] on h4 "Hamburger Icon" at bounding box center [66, 174] width 82 height 13
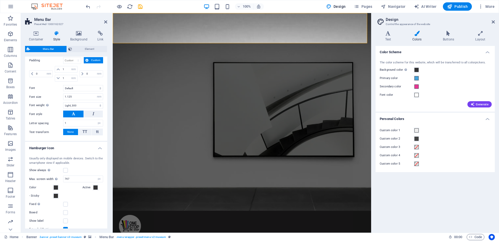
scroll to position [348, 0]
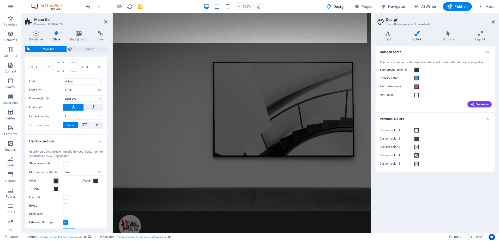
click at [54, 183] on span at bounding box center [56, 181] width 4 height 4
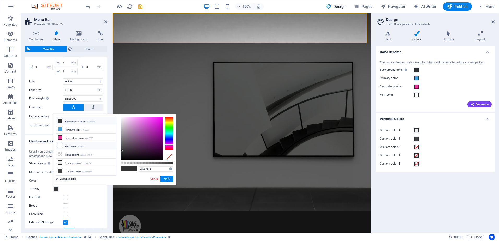
click at [60, 144] on icon at bounding box center [60, 146] width 4 height 4
type input "#ffffff"
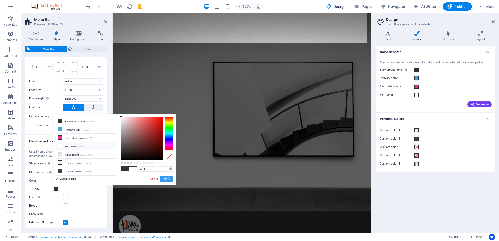
click at [165, 180] on button "Apply" at bounding box center [166, 179] width 13 height 6
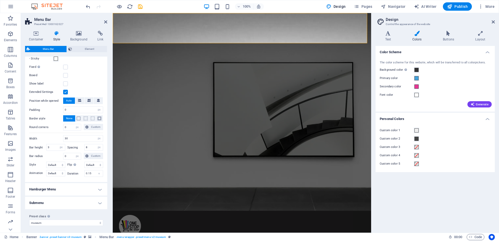
scroll to position [487, 0]
click at [62, 190] on h4 "Hamburger Menu" at bounding box center [66, 187] width 82 height 13
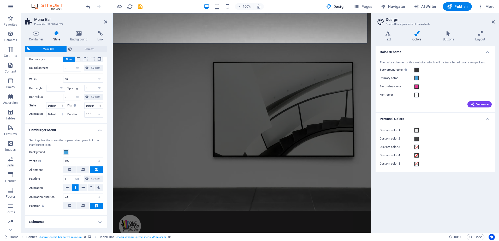
scroll to position [539, 0]
click at [67, 153] on span at bounding box center [66, 151] width 4 height 4
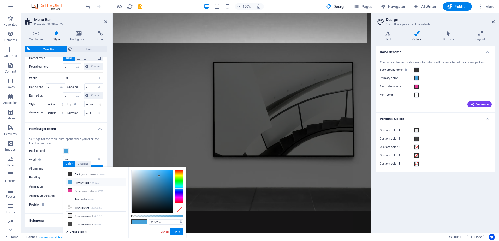
drag, startPoint x: 164, startPoint y: 215, endPoint x: 168, endPoint y: 215, distance: 3.4
click at [168, 215] on div "#47a2da Supported formats #0852ed rgb(8, 82, 237) rgba(8, 82, 237, 90%) hsv(221…" at bounding box center [157, 240] width 58 height 147
type input "rgba(71, 162, 218, 0.62)"
drag, startPoint x: 184, startPoint y: 216, endPoint x: 164, endPoint y: 216, distance: 19.9
click at [164, 216] on div at bounding box center [164, 216] width 2 height 4
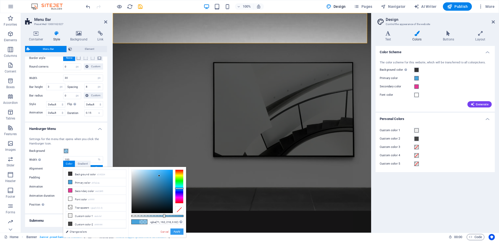
click at [178, 232] on button "Apply" at bounding box center [177, 232] width 13 height 6
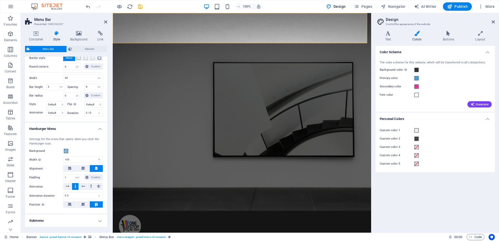
scroll to position [565, 0]
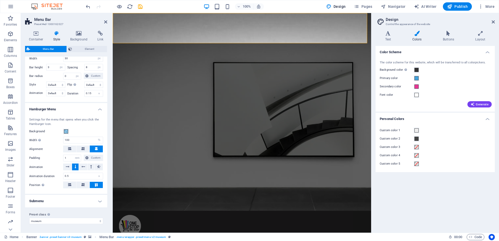
click at [63, 201] on h4 "Submenu" at bounding box center [66, 201] width 82 height 13
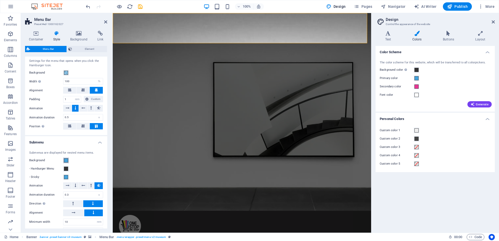
scroll to position [656, 0]
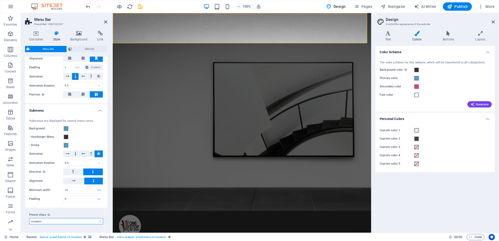
click at [61, 220] on select "museum Add preset class" at bounding box center [66, 221] width 74 height 6
click at [65, 209] on div "Preset class Above chosen variant and settings affect all elements which carry …" at bounding box center [66, 218] width 82 height 21
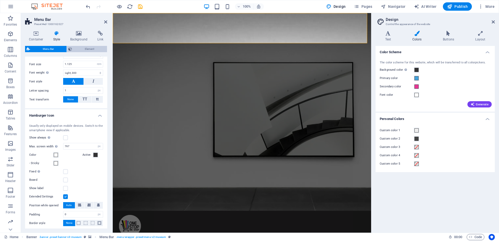
scroll to position [368, 0]
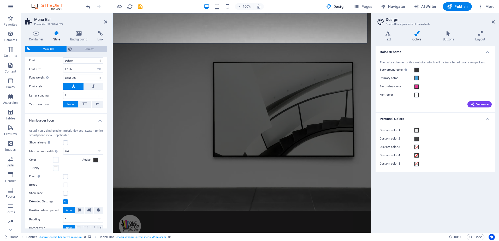
click at [84, 47] on span "Element" at bounding box center [90, 49] width 32 height 6
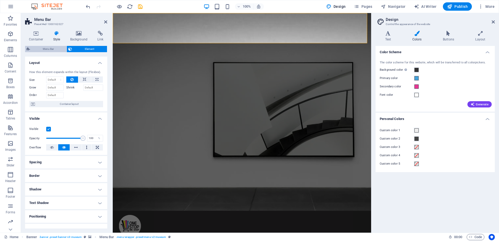
click at [44, 50] on span "Menu Bar" at bounding box center [48, 49] width 33 height 6
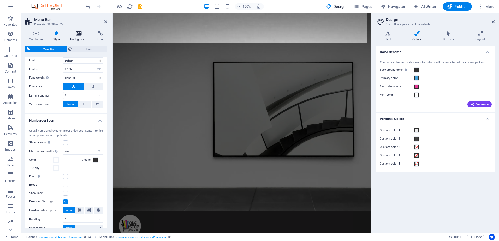
click at [76, 32] on icon at bounding box center [78, 33] width 25 height 5
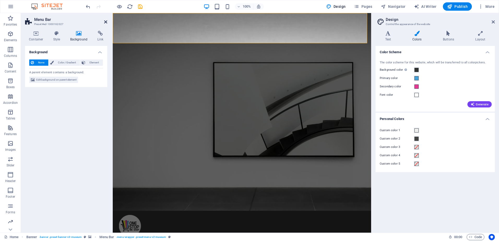
click at [106, 21] on icon at bounding box center [105, 22] width 3 height 4
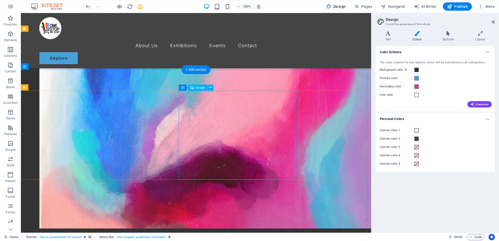
scroll to position [366, 0]
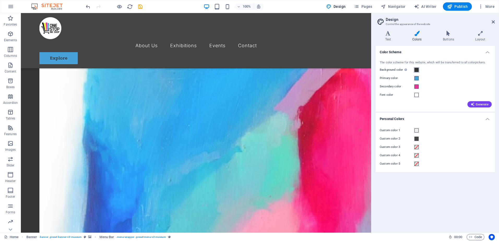
click at [418, 70] on span at bounding box center [417, 70] width 4 height 4
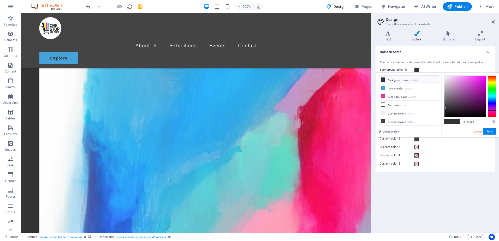
click at [428, 81] on li "Background color #343334" at bounding box center [409, 80] width 60 height 8
click at [384, 103] on icon at bounding box center [384, 105] width 4 height 4
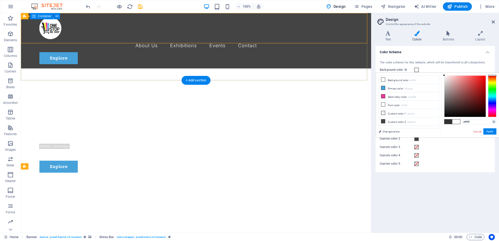
scroll to position [131, 0]
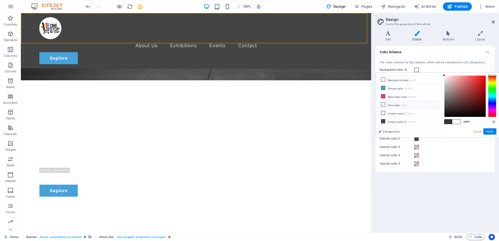
click at [397, 104] on li "Font color #ffffff" at bounding box center [409, 105] width 60 height 8
click at [401, 104] on li "Font color #ffffff" at bounding box center [409, 105] width 60 height 8
click at [422, 105] on li "Font color #ffffff" at bounding box center [409, 105] width 60 height 8
click at [390, 104] on li "Font color #ffffff" at bounding box center [409, 105] width 60 height 8
click at [476, 122] on input "#ffffff" at bounding box center [479, 121] width 35 height 5
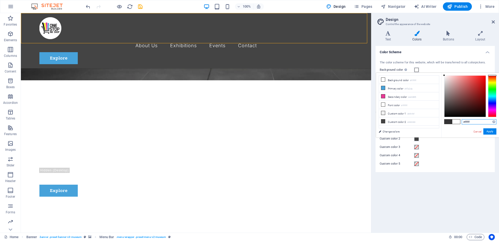
click at [476, 122] on input "#ffffff" at bounding box center [479, 121] width 35 height 5
paste input "343334"
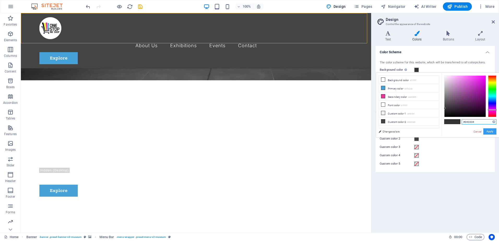
type input "#343334"
click at [489, 133] on button "Apply" at bounding box center [490, 131] width 13 height 6
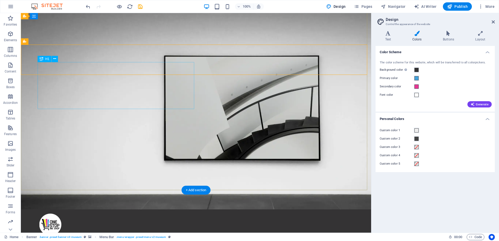
scroll to position [0, 0]
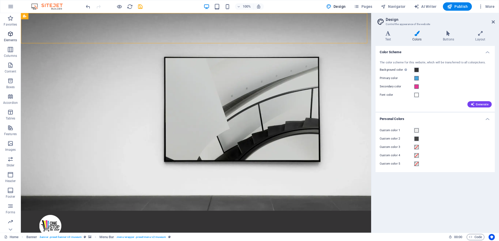
click at [13, 34] on icon "button" at bounding box center [10, 34] width 6 height 6
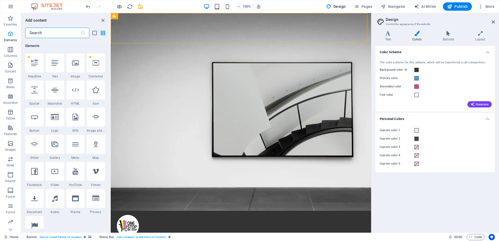
scroll to position [56, 0]
click at [35, 63] on icon at bounding box center [34, 62] width 7 height 7
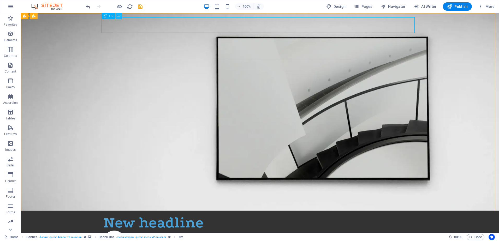
click at [121, 16] on button at bounding box center [119, 16] width 6 height 6
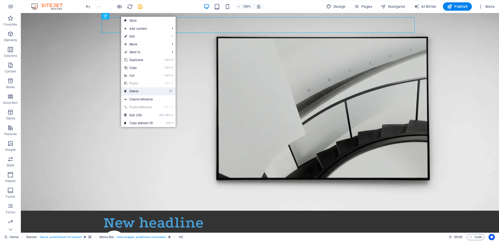
click at [138, 91] on link "⌦ Delete" at bounding box center [138, 91] width 35 height 8
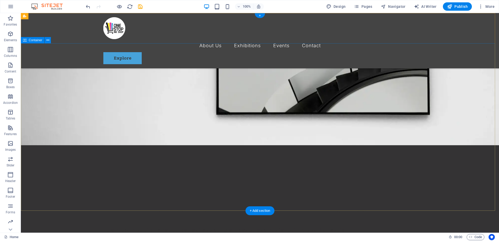
scroll to position [0, 0]
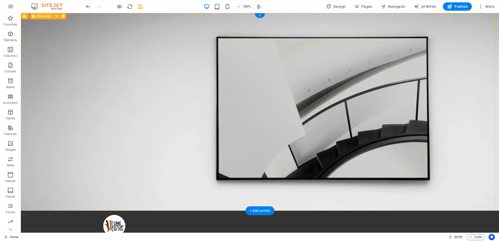
click at [148, 211] on div "Menu About Us Exhibitions Events Contact Explore" at bounding box center [260, 238] width 478 height 55
click at [70, 211] on div "Menu About Us Exhibitions Events Contact Explore" at bounding box center [260, 238] width 478 height 55
click at [56, 211] on div "Menu About Us Exhibitions Events Contact Explore" at bounding box center [260, 238] width 478 height 55
click at [86, 211] on div "Menu About Us Exhibitions Events Contact Explore" at bounding box center [260, 238] width 478 height 55
click at [55, 17] on button at bounding box center [57, 16] width 6 height 6
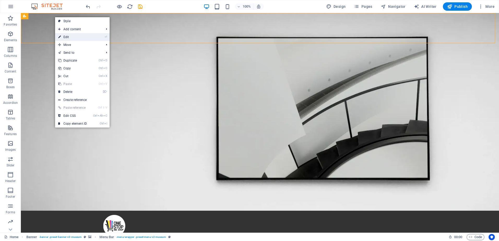
click at [87, 38] on link "⏎ Edit" at bounding box center [72, 37] width 35 height 8
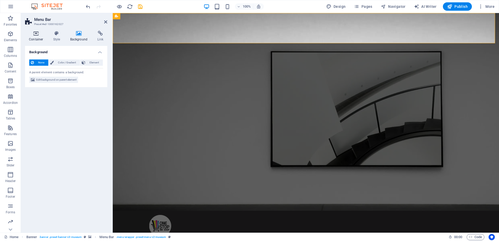
click at [36, 33] on icon at bounding box center [36, 33] width 22 height 5
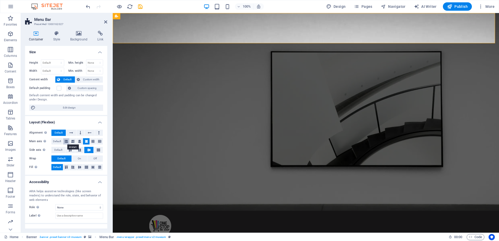
click at [67, 140] on icon at bounding box center [66, 141] width 3 height 6
click at [78, 150] on icon at bounding box center [80, 150] width 6 height 3
click at [66, 140] on icon at bounding box center [66, 141] width 3 height 6
click at [80, 158] on span "On" at bounding box center [79, 159] width 3 height 6
click at [62, 158] on span "Default" at bounding box center [61, 159] width 8 height 6
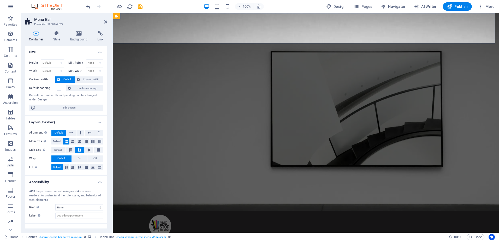
scroll to position [20, 0]
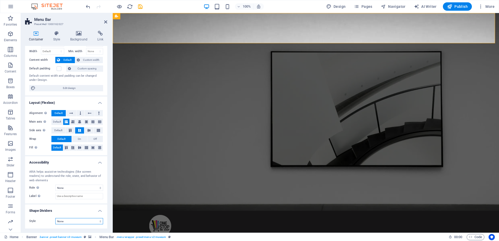
click at [69, 223] on select "None Triangle Square Diagonal Polygon 1 Polygon 2 Zigzag Multiple Zigzags Waves…" at bounding box center [79, 221] width 48 height 6
click at [55, 218] on select "None Triangle Square Diagonal Polygon 1 Polygon 2 Zigzag Multiple Zigzags Waves…" at bounding box center [79, 221] width 48 height 6
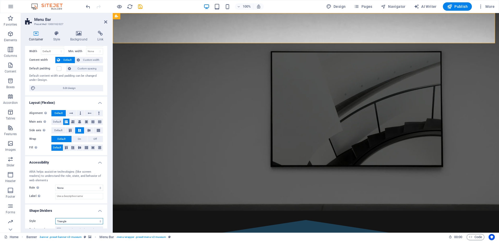
click at [79, 219] on select "None Triangle Square Diagonal Polygon 1 Polygon 2 Zigzag Multiple Zigzags Waves…" at bounding box center [79, 221] width 48 height 6
click at [55, 218] on select "None Triangle Square Diagonal Polygon 1 Polygon 2 Zigzag Multiple Zigzags Waves…" at bounding box center [79, 221] width 48 height 6
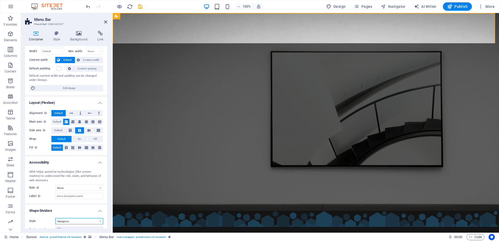
click at [76, 220] on select "None Triangle Square Diagonal Polygon 1 Polygon 2 Zigzag Multiple Zigzags Waves…" at bounding box center [79, 221] width 48 height 6
click at [55, 218] on select "None Triangle Square Diagonal Polygon 1 Polygon 2 Zigzag Multiple Zigzags Waves…" at bounding box center [79, 221] width 48 height 6
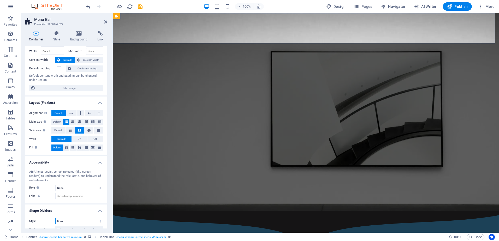
click at [76, 221] on select "None Triangle Square Diagonal Polygon 1 Polygon 2 Zigzag Multiple Zigzags Waves…" at bounding box center [79, 221] width 48 height 6
click at [55, 218] on select "None Triangle Square Diagonal Polygon 1 Polygon 2 Zigzag Multiple Zigzags Waves…" at bounding box center [79, 221] width 48 height 6
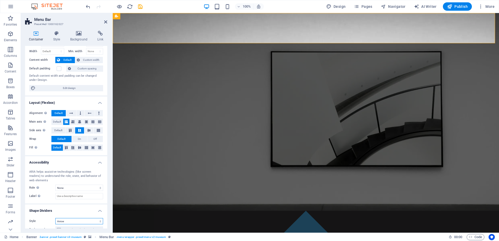
click at [78, 220] on select "None Triangle Square Diagonal Polygon 1 Polygon 2 Zigzag Multiple Zigzags Waves…" at bounding box center [79, 221] width 48 height 6
click at [55, 218] on select "None Triangle Square Diagonal Polygon 1 Polygon 2 Zigzag Multiple Zigzags Waves…" at bounding box center [79, 221] width 48 height 6
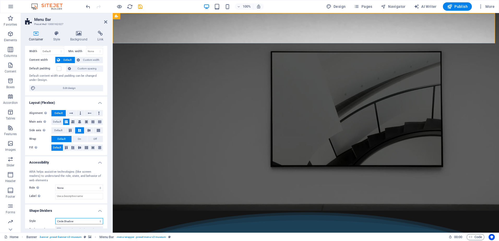
click at [79, 223] on select "None Triangle Square Diagonal Polygon 1 Polygon 2 Zigzag Multiple Zigzags Waves…" at bounding box center [79, 221] width 48 height 6
click at [55, 218] on select "None Triangle Square Diagonal Polygon 1 Polygon 2 Zigzag Multiple Zigzags Waves…" at bounding box center [79, 221] width 48 height 6
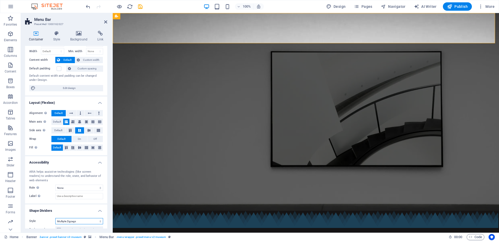
click at [81, 221] on select "None Triangle Square Diagonal Polygon 1 Polygon 2 Zigzag Multiple Zigzags Waves…" at bounding box center [79, 221] width 48 height 6
click at [55, 218] on select "None Triangle Square Diagonal Polygon 1 Polygon 2 Zigzag Multiple Zigzags Waves…" at bounding box center [79, 221] width 48 height 6
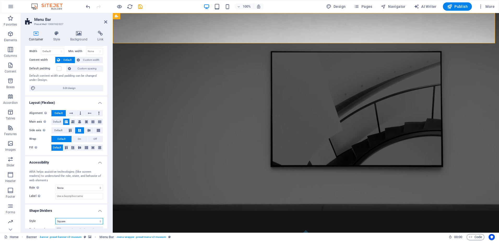
drag, startPoint x: 74, startPoint y: 222, endPoint x: 73, endPoint y: 218, distance: 4.5
click at [74, 222] on select "None Triangle Square Diagonal Polygon 1 Polygon 2 Zigzag Multiple Zigzags Waves…" at bounding box center [79, 221] width 48 height 6
click at [55, 218] on select "None Triangle Square Diagonal Polygon 1 Polygon 2 Zigzag Multiple Zigzags Waves…" at bounding box center [79, 221] width 48 height 6
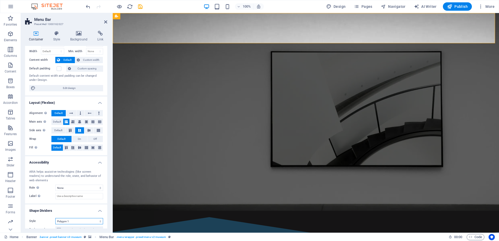
click at [71, 219] on select "None Triangle Square Diagonal Polygon 1 Polygon 2 Zigzag Multiple Zigzags Waves…" at bounding box center [79, 221] width 48 height 6
click at [55, 218] on select "None Triangle Square Diagonal Polygon 1 Polygon 2 Zigzag Multiple Zigzags Waves…" at bounding box center [79, 221] width 48 height 6
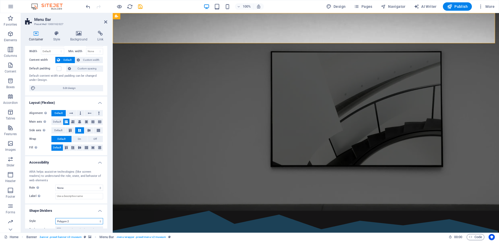
click at [84, 220] on select "None Triangle Square Diagonal Polygon 1 Polygon 2 Zigzag Multiple Zigzags Waves…" at bounding box center [79, 221] width 48 height 6
click at [55, 218] on select "None Triangle Square Diagonal Polygon 1 Polygon 2 Zigzag Multiple Zigzags Waves…" at bounding box center [79, 221] width 48 height 6
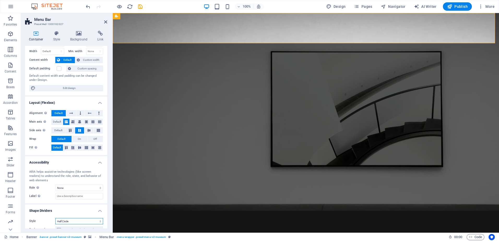
click at [76, 221] on select "None Triangle Square Diagonal Polygon 1 Polygon 2 Zigzag Multiple Zigzags Waves…" at bounding box center [79, 221] width 48 height 6
click at [55, 218] on select "None Triangle Square Diagonal Polygon 1 Polygon 2 Zigzag Multiple Zigzags Waves…" at bounding box center [79, 221] width 48 height 6
click at [88, 224] on select "None Triangle Square Diagonal Polygon 1 Polygon 2 Zigzag Multiple Zigzags Waves…" at bounding box center [79, 221] width 48 height 6
click at [55, 218] on select "None Triangle Square Diagonal Polygon 1 Polygon 2 Zigzag Multiple Zigzags Waves…" at bounding box center [79, 221] width 48 height 6
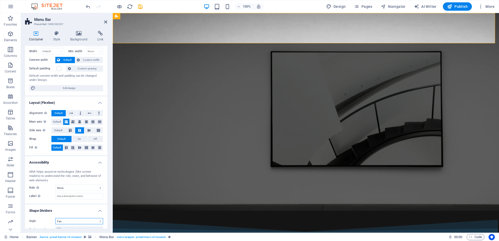
click at [78, 220] on select "None Triangle Square Diagonal Polygon 1 Polygon 2 Zigzag Multiple Zigzags Waves…" at bounding box center [79, 221] width 48 height 6
select select "none"
click at [55, 218] on select "None Triangle Square Diagonal Polygon 1 Polygon 2 Zigzag Multiple Zigzags Waves…" at bounding box center [79, 221] width 48 height 6
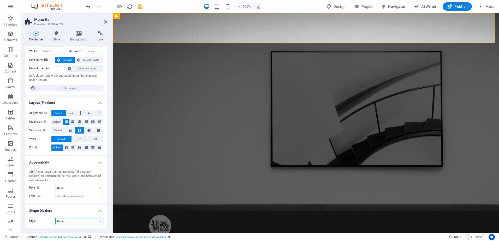
scroll to position [0, 0]
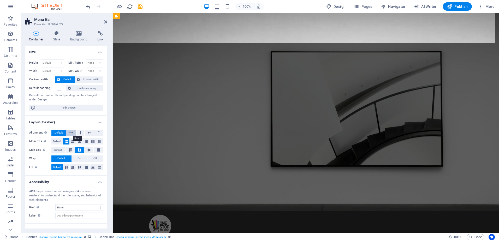
click at [68, 131] on button at bounding box center [71, 133] width 10 height 6
click at [58, 131] on span "Default" at bounding box center [59, 133] width 8 height 6
click at [80, 132] on icon at bounding box center [81, 133] width 2 height 6
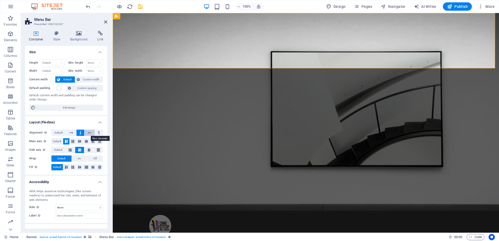
click at [90, 133] on icon at bounding box center [90, 133] width 4 height 6
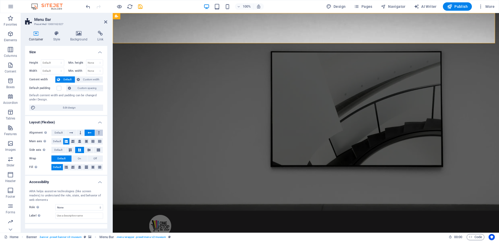
click at [99, 133] on button at bounding box center [99, 133] width 8 height 6
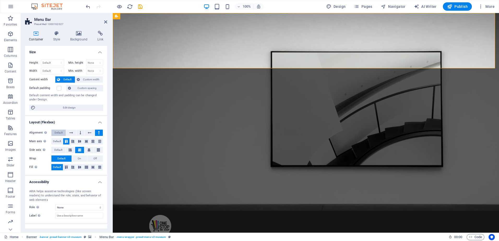
click at [60, 132] on span "Default" at bounding box center [59, 133] width 8 height 6
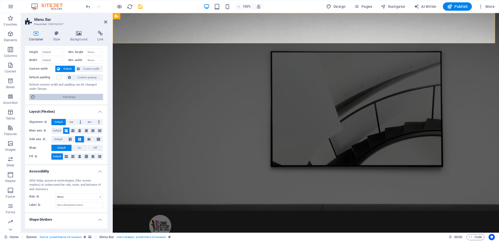
scroll to position [20, 0]
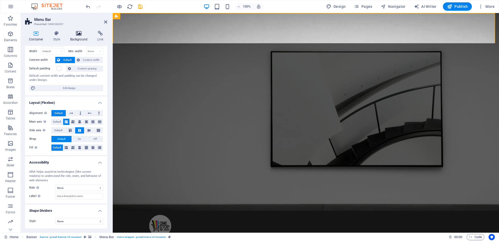
click at [78, 35] on icon at bounding box center [78, 33] width 25 height 5
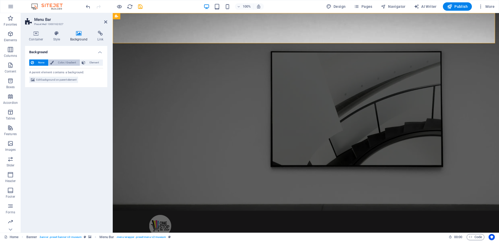
click at [66, 62] on span "Color / Gradient" at bounding box center [66, 63] width 23 height 6
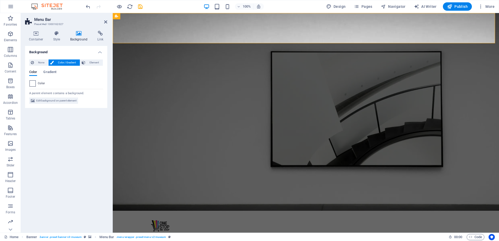
click at [34, 84] on span at bounding box center [33, 84] width 6 height 6
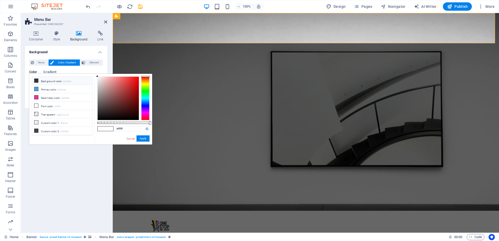
click at [53, 82] on li "Background color #343334" at bounding box center [62, 81] width 60 height 8
type input "#343334"
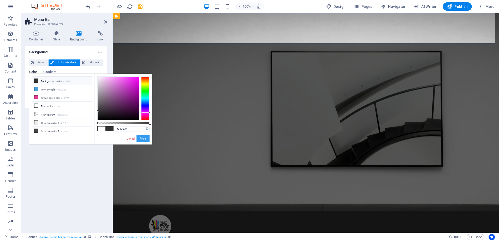
click at [146, 139] on button "Apply" at bounding box center [143, 139] width 13 height 6
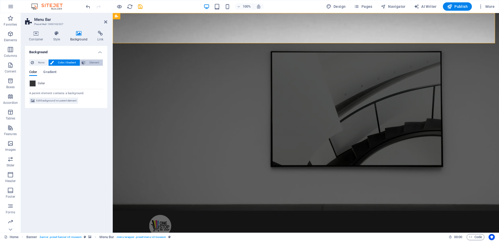
click at [88, 64] on span "Element" at bounding box center [94, 63] width 14 height 6
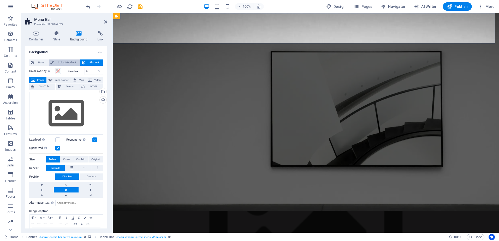
click at [69, 63] on span "Color / Gradient" at bounding box center [66, 63] width 23 height 6
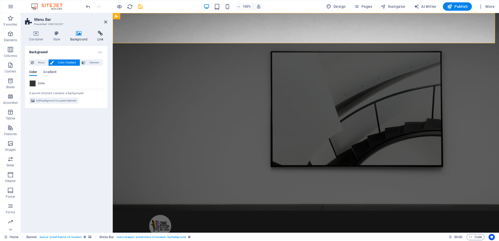
click at [99, 32] on icon at bounding box center [100, 33] width 14 height 5
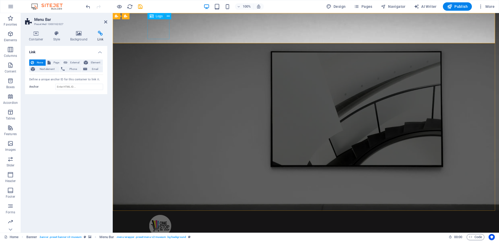
click at [153, 215] on div at bounding box center [305, 226] width 313 height 22
click at [159, 215] on div at bounding box center [305, 226] width 313 height 22
click at [168, 15] on icon at bounding box center [168, 16] width 3 height 5
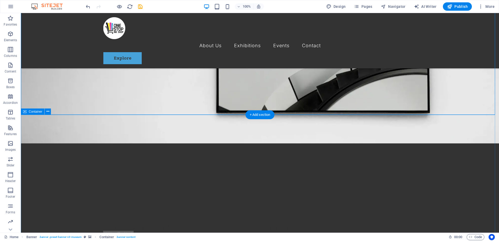
scroll to position [0, 0]
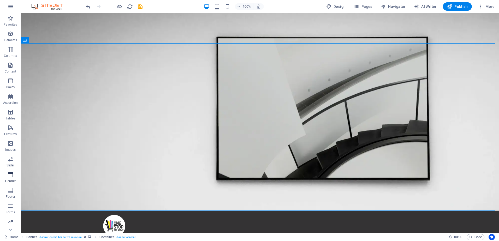
click at [13, 174] on icon "button" at bounding box center [10, 175] width 6 height 6
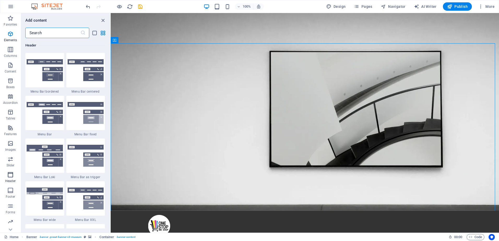
scroll to position [3145, 0]
click at [36, 77] on img at bounding box center [45, 70] width 36 height 22
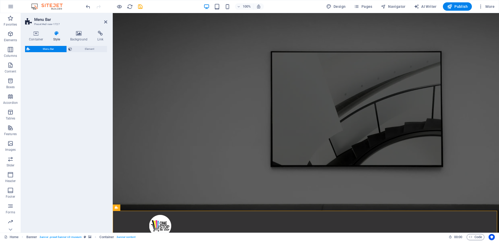
select select "rem"
select select "preset-menu-v2-border"
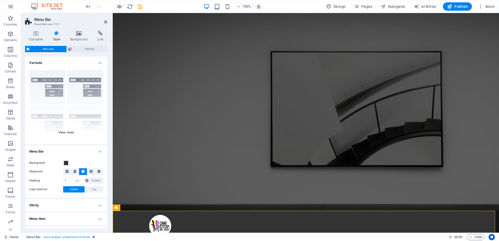
click at [85, 88] on div "Border Centered Default Fixed Loki Trigger Wide XXL" at bounding box center [66, 105] width 82 height 78
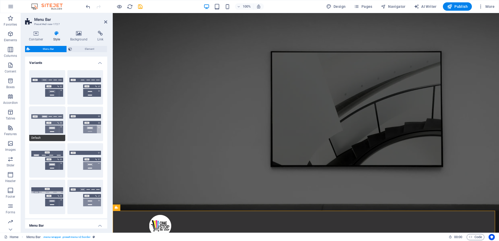
click at [53, 125] on button "Default" at bounding box center [47, 124] width 36 height 34
click at [83, 121] on button "Fixed" at bounding box center [85, 124] width 36 height 34
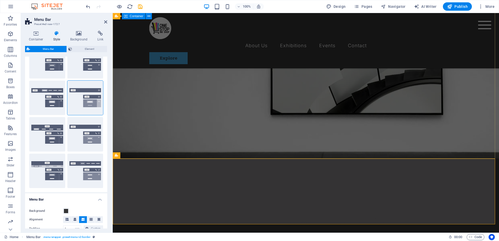
scroll to position [131, 0]
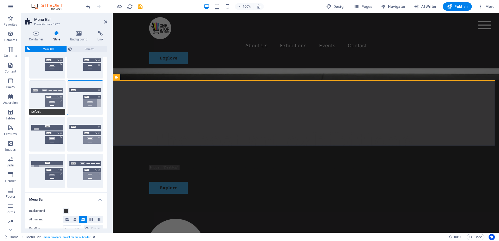
click at [50, 102] on button "Default" at bounding box center [47, 98] width 36 height 34
click at [103, 20] on h2 "Menu Bar" at bounding box center [70, 19] width 73 height 5
click at [105, 22] on icon at bounding box center [105, 22] width 3 height 4
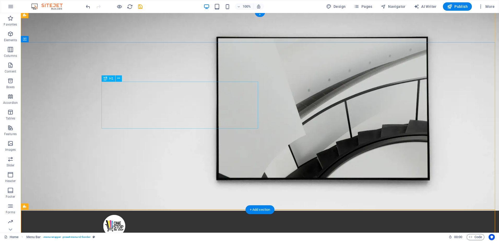
scroll to position [157, 0]
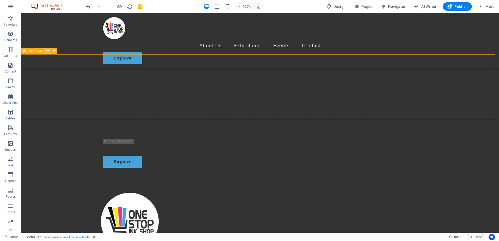
click at [48, 50] on icon at bounding box center [47, 50] width 3 height 5
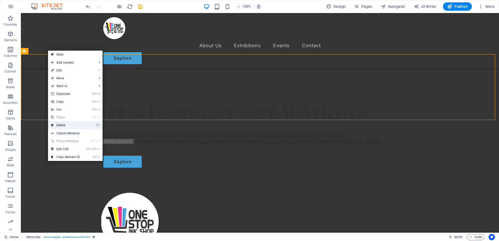
click at [63, 123] on link "⌦ Delete" at bounding box center [65, 125] width 35 height 8
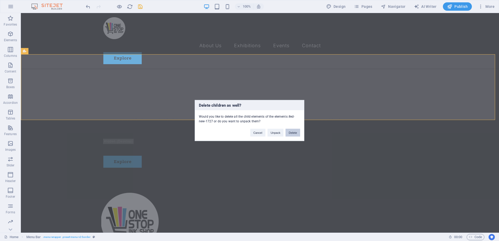
click at [290, 131] on button "Delete" at bounding box center [293, 133] width 15 height 8
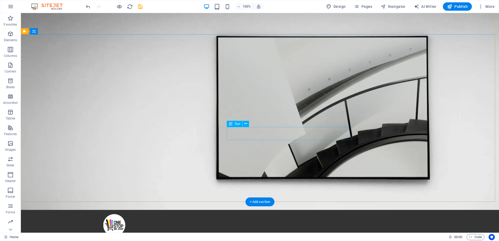
scroll to position [0, 0]
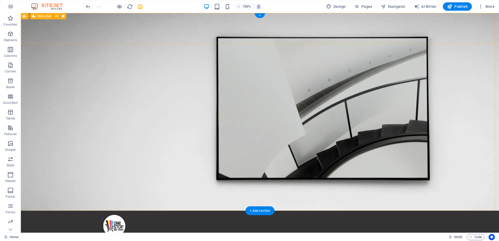
click at [60, 211] on div "Menu About Us Exhibitions Events Contact Explore" at bounding box center [260, 238] width 478 height 55
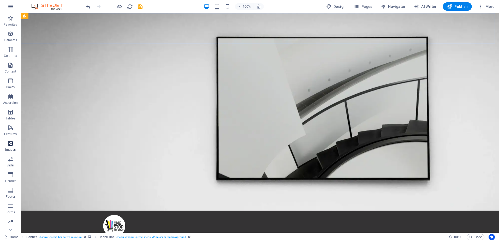
scroll to position [15, 0]
click at [6, 160] on span "Header" at bounding box center [10, 163] width 21 height 13
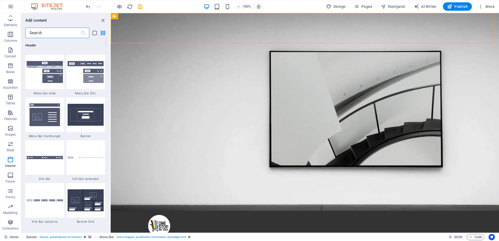
scroll to position [3275, 0]
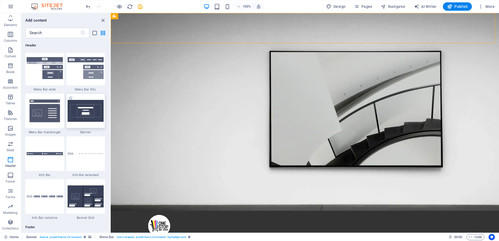
click at [75, 111] on img at bounding box center [86, 111] width 36 height 22
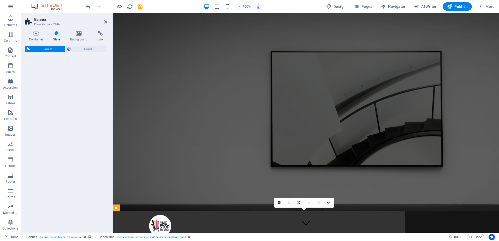
select select "preset-banner-v3-default"
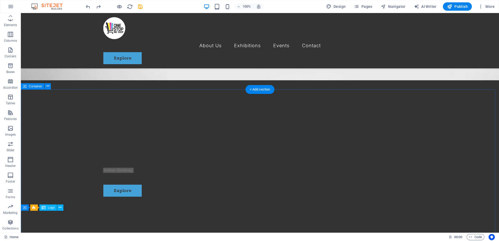
scroll to position [0, 0]
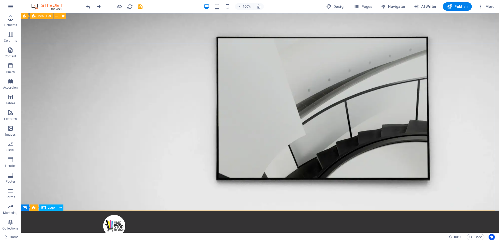
click at [36, 16] on div "Menu Bar" at bounding box center [41, 16] width 23 height 6
click at [33, 16] on span "Banner" at bounding box center [33, 16] width 10 height 3
click at [43, 15] on icon at bounding box center [44, 16] width 3 height 5
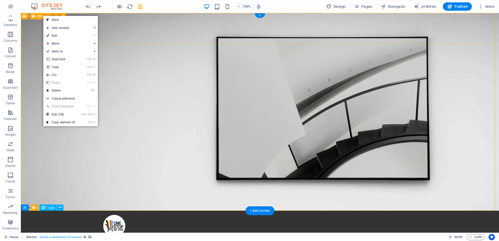
click at [36, 211] on div "Menu About Us Exhibitions Events Contact Explore" at bounding box center [260, 238] width 478 height 55
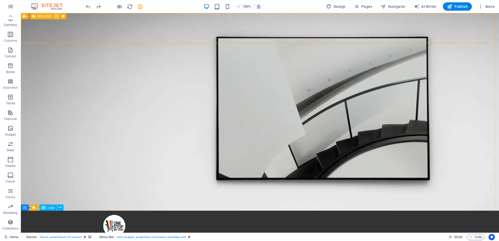
click at [57, 16] on icon at bounding box center [56, 16] width 3 height 5
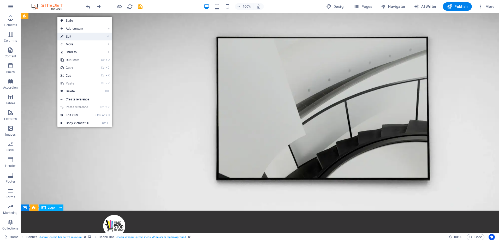
click at [69, 39] on link "⏎ Edit" at bounding box center [74, 37] width 35 height 8
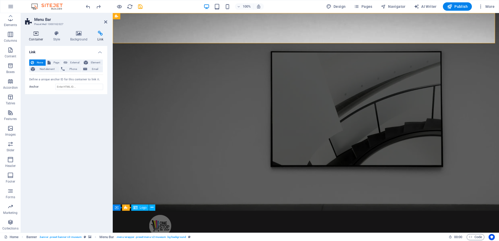
click at [36, 32] on icon at bounding box center [36, 33] width 22 height 5
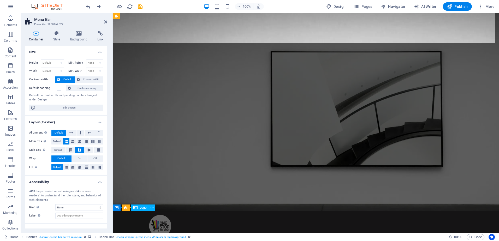
scroll to position [20, 0]
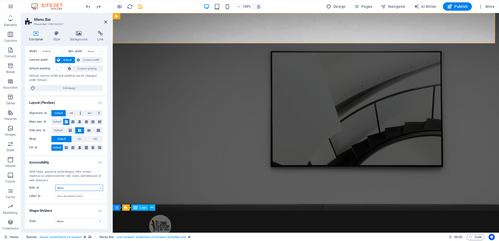
click at [88, 187] on select "None Alert Article Banner Comment Complementary Dialog Footer Header Marquee Pr…" at bounding box center [79, 188] width 48 height 6
click at [79, 203] on div "ARIA helps assistive technologies (like screen readers) to understand the role,…" at bounding box center [66, 185] width 82 height 38
click at [85, 198] on input "Label Use the ARIA label to provide a clear and descriptive name for elements t…" at bounding box center [79, 196] width 48 height 6
click at [80, 204] on ul "Size Height Default px rem % vh vw Min. height None px rem % vh vw Width Defaul…" at bounding box center [66, 127] width 82 height 203
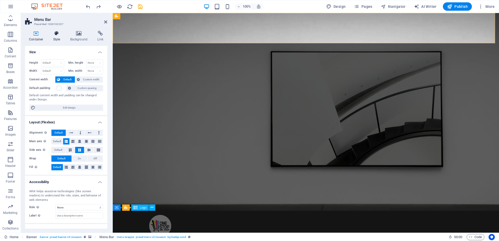
click at [58, 33] on icon at bounding box center [56, 33] width 15 height 5
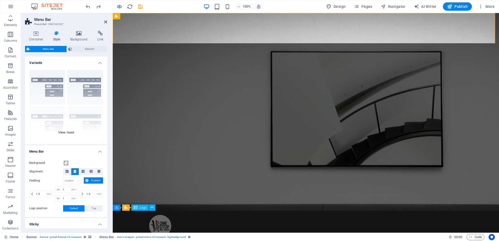
click at [63, 131] on div "Border Centered Default Fixed Loki Trigger Wide XXL" at bounding box center [66, 105] width 82 height 78
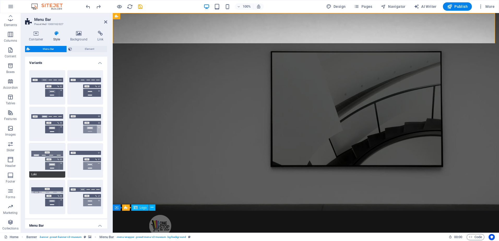
click at [43, 160] on button "Loki" at bounding box center [47, 160] width 36 height 34
type input "0"
select select "rem"
type input "0"
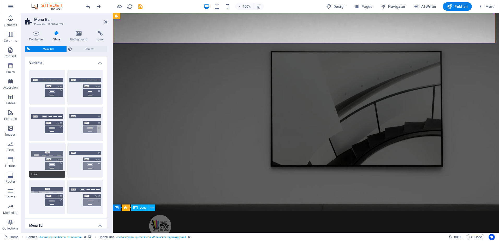
type input "0"
select select "DISABLED_OPTION_VALUE"
type input "2"
type input "1"
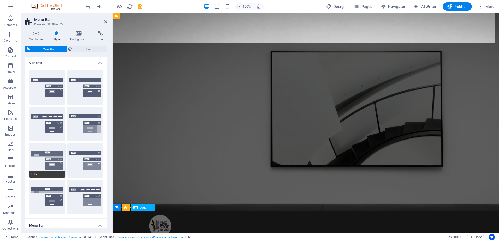
type input "2"
type input "4"
select select "hover_box_bottom"
type input "2"
type input "1"
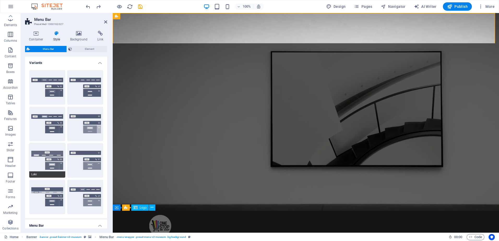
select select "rem"
type input "1"
select select "px"
select select
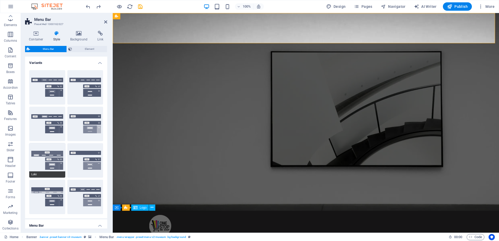
type input "0"
select select "DISABLED_OPTION_VALUE"
type input "0.3"
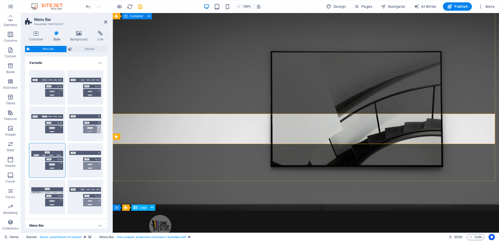
type input "18"
select select "300"
type input "767"
select select "px"
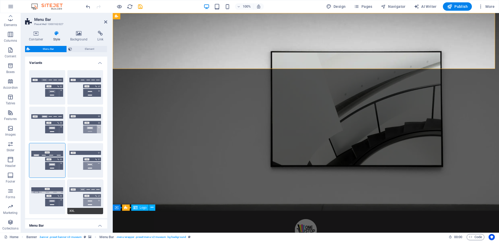
click at [88, 192] on button "XXL" at bounding box center [85, 197] width 36 height 34
type input "1"
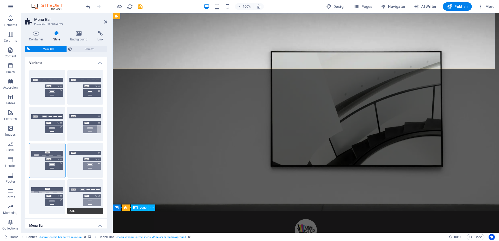
type input "1"
type input "0"
select select "hover_border_vertical"
type input "2"
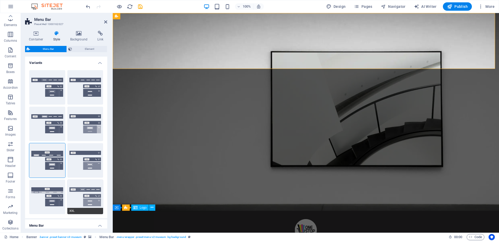
type input "1.5"
type input "0.5"
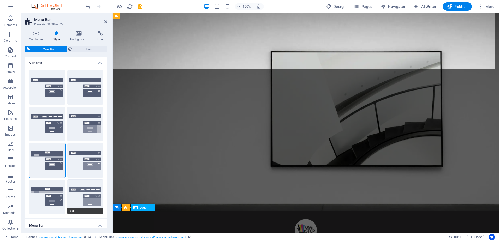
type input "0.5"
select select "link-special-font"
type input "1.8"
select select "rem"
select select "700"
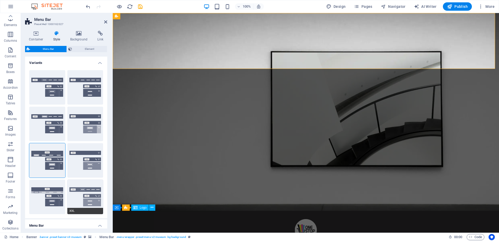
type input "2"
select select "DISABLED_OPTION_VALUE"
type input "0.5"
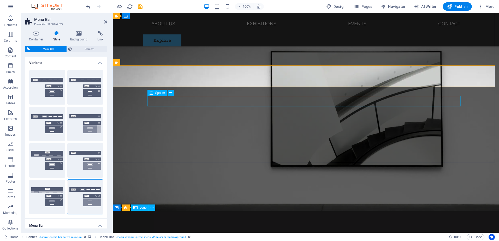
type input "767"
select select "px"
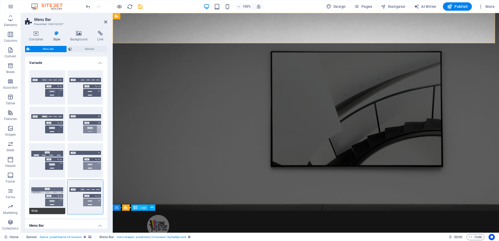
click at [47, 195] on button "Wide" at bounding box center [47, 197] width 36 height 34
type input "0"
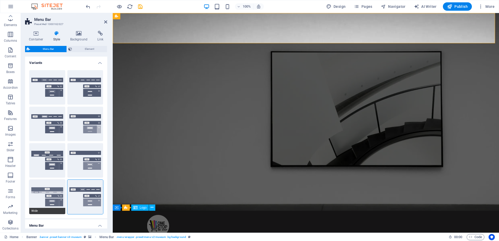
type input "0"
type input "2"
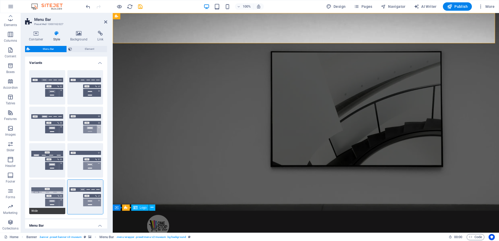
type input "2"
select select "hover_box_bottom"
type input "2"
type input "1"
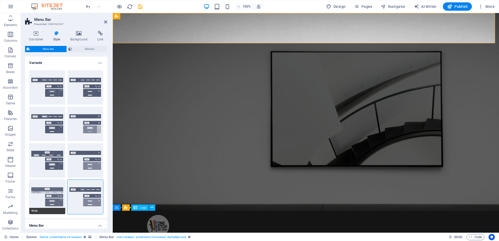
type input "1"
select select "link-default-font"
select select "px"
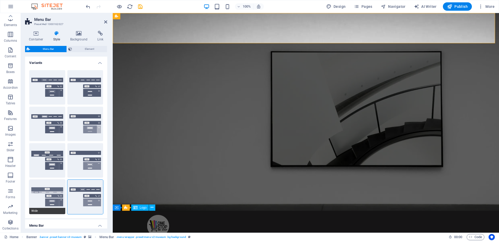
select select
type input "0"
select select "DISABLED_OPTION_VALUE"
type input "100"
select select "%"
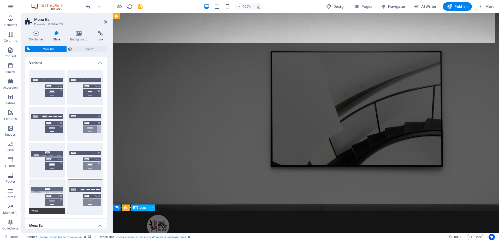
type input "0.3"
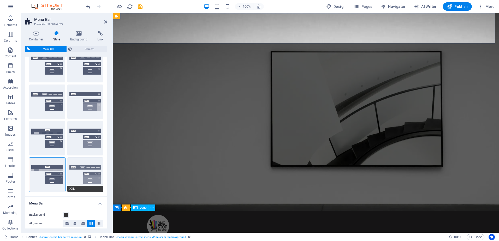
scroll to position [78, 0]
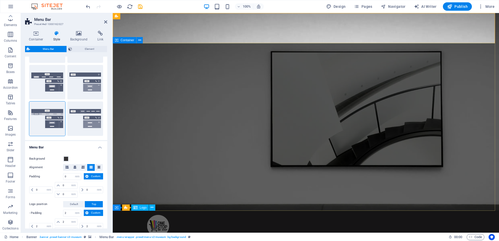
type input "18"
select select "300"
type input "767"
select select "px"
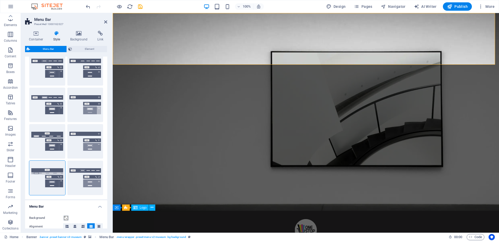
scroll to position [0, 0]
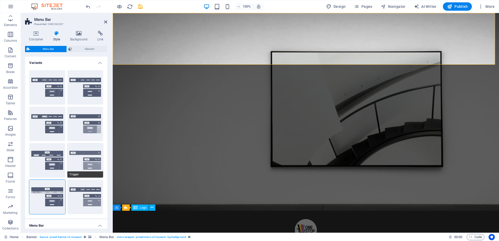
click at [88, 157] on button "Trigger" at bounding box center [85, 160] width 36 height 34
type input "1"
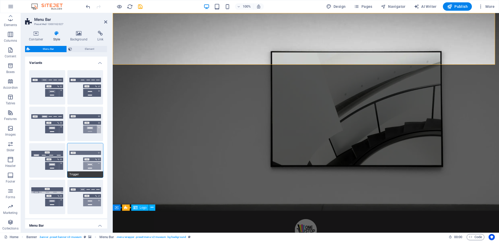
type input "1"
select select "hover_border_vertical"
type input "1"
select select "link-special-font"
type input "1.5"
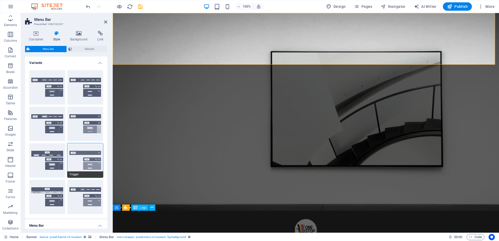
select select "rem"
select select "700"
type input "50"
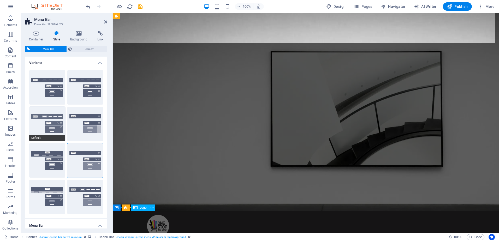
click at [48, 121] on button "Default" at bounding box center [47, 124] width 36 height 34
select select "hover_box_bottom"
select select "link-default-font"
select select "px"
select select
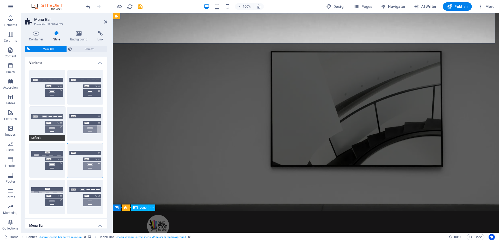
select select "DISABLED_OPTION_VALUE"
type input "100"
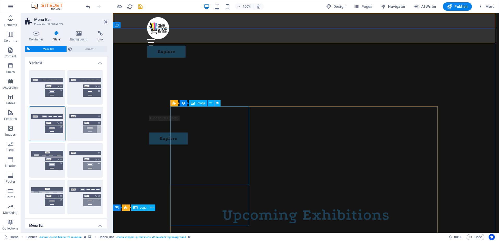
select select
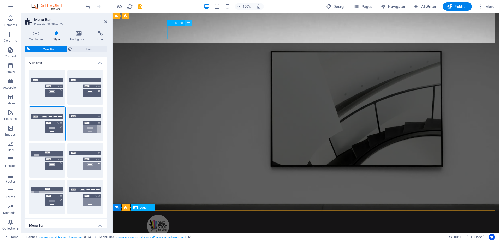
click at [188, 24] on icon at bounding box center [188, 22] width 3 height 5
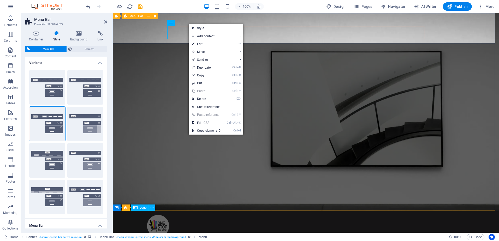
click at [224, 211] on div "Menu About Us Exhibitions Events Contact Explore" at bounding box center [306, 238] width 386 height 55
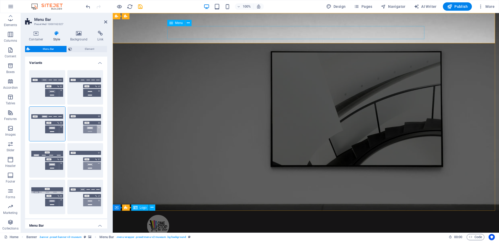
click at [172, 23] on icon at bounding box center [171, 23] width 4 height 6
click at [188, 22] on icon at bounding box center [188, 22] width 3 height 5
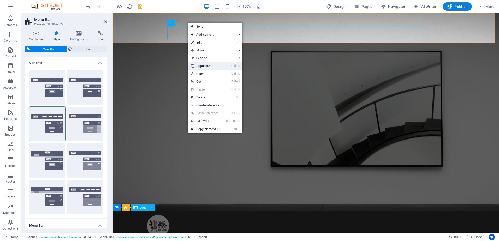
click at [212, 66] on link "Ctrl D Duplicate" at bounding box center [205, 66] width 35 height 8
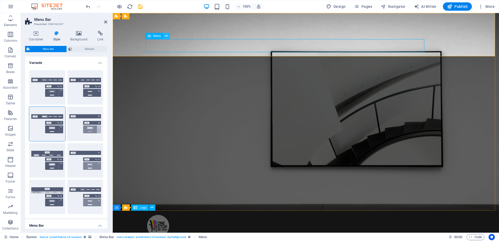
click at [166, 36] on icon at bounding box center [166, 35] width 3 height 5
click at [168, 34] on button at bounding box center [166, 36] width 6 height 6
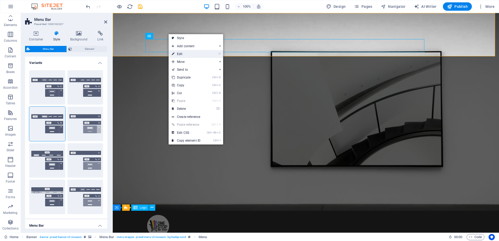
click at [189, 54] on link "⏎ Edit" at bounding box center [186, 54] width 35 height 8
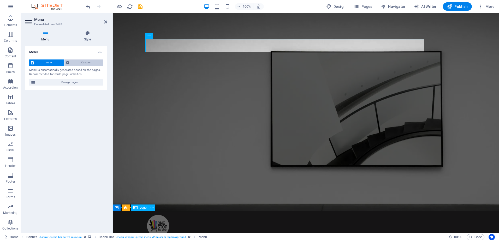
click at [74, 64] on span "Custom" at bounding box center [86, 63] width 31 height 6
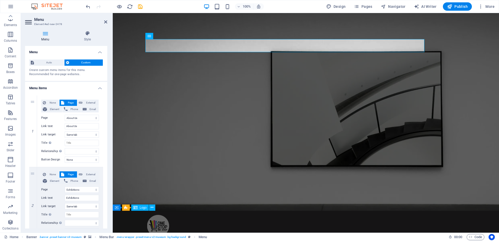
click at [69, 62] on button "Custom" at bounding box center [84, 63] width 39 height 6
click at [47, 64] on span "Auto" at bounding box center [49, 63] width 27 height 6
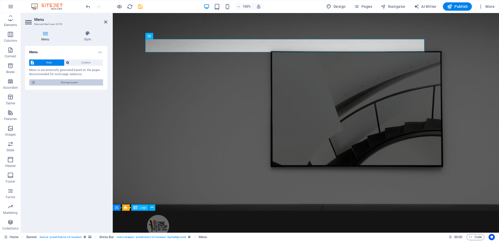
click at [60, 84] on span "Manage pages" at bounding box center [69, 82] width 65 height 6
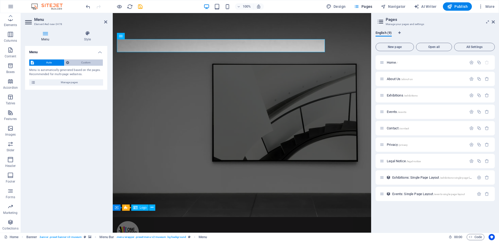
click at [80, 62] on span "Custom" at bounding box center [86, 63] width 31 height 6
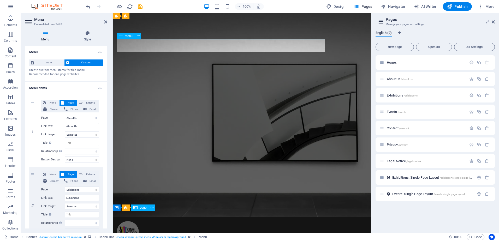
click at [139, 38] on icon at bounding box center [138, 35] width 3 height 5
click at [122, 36] on icon at bounding box center [121, 36] width 4 height 6
click at [469, 46] on span "All Settings" at bounding box center [475, 46] width 36 height 3
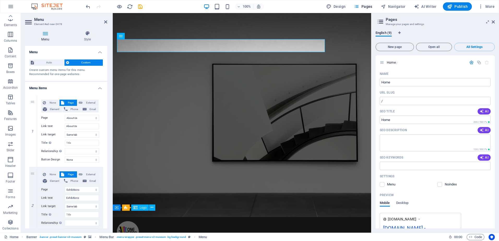
click at [46, 34] on icon at bounding box center [45, 33] width 40 height 5
click at [86, 36] on h4 "Style" at bounding box center [88, 36] width 40 height 11
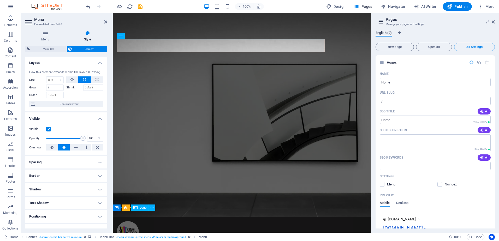
click at [88, 36] on h4 "Style" at bounding box center [88, 36] width 40 height 11
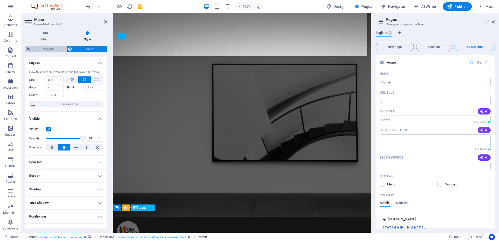
click at [53, 48] on span "Menu Bar" at bounding box center [48, 49] width 33 height 6
select select "rem"
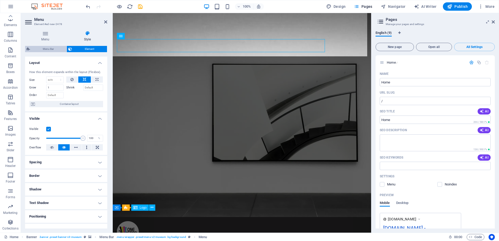
select select "rem"
select select "sticky_menu"
select select "px"
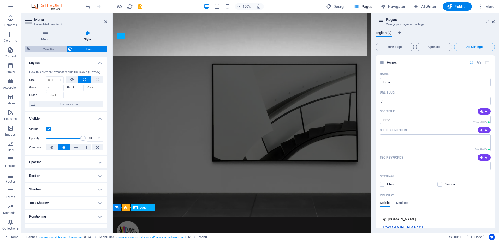
select select "px"
select select "hover_box_bottom"
select select "px"
select select "rem"
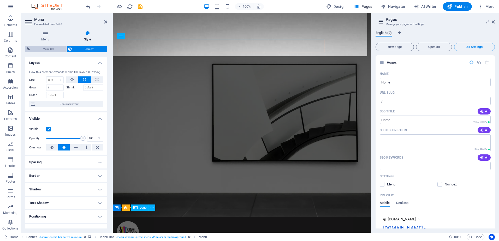
select select "rem"
select select "px"
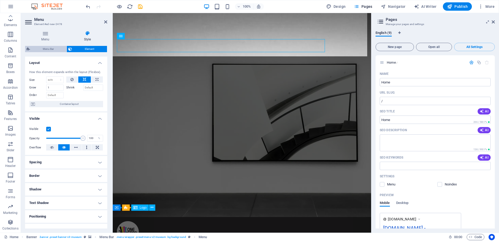
select select
select select "px"
select select "%"
select select "rem"
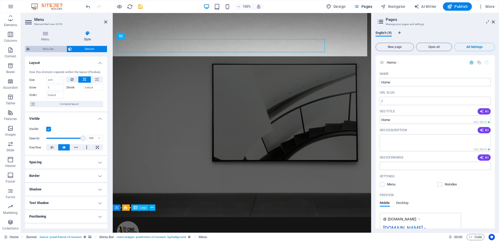
select select "px"
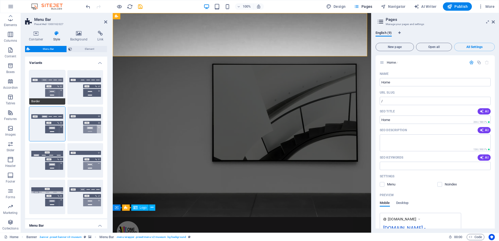
click at [44, 82] on button "Border" at bounding box center [47, 87] width 36 height 34
select select "sticky_reverse"
select select "hover_border"
type input "1"
type input "3"
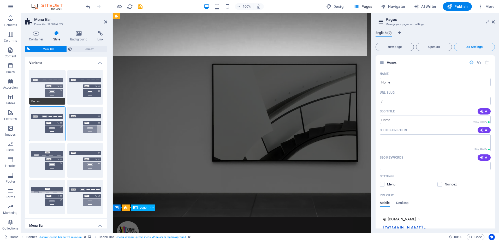
type input "1"
select select "link-special-font"
type input "1.1"
select select "rem"
select select
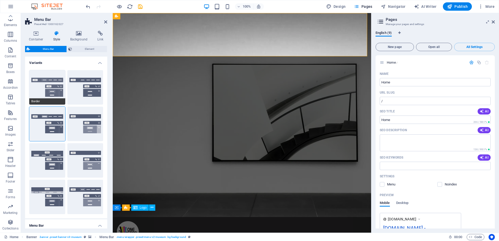
type input "1"
select select "DISABLED_OPTION_VALUE"
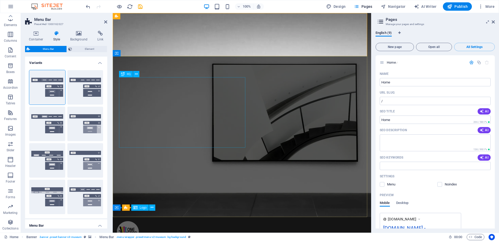
select select "300"
click at [78, 121] on button "Fixed" at bounding box center [85, 124] width 36 height 34
select select "sticky_menu"
select select "hover_box_bottom"
type input "0"
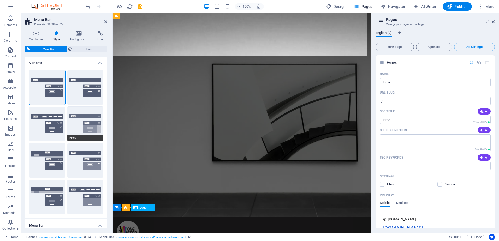
type input "2"
select select "link-special-font"
type input "1.5"
select select "rem"
select select "700"
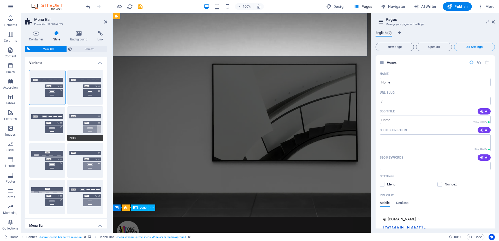
type input "0"
select select "DISABLED_OPTION_VALUE"
type input "0.8"
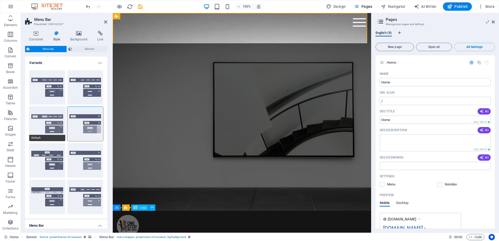
click at [48, 128] on button "Default" at bounding box center [47, 124] width 36 height 34
select select "link-default-font"
select select "px"
select select
type input "100"
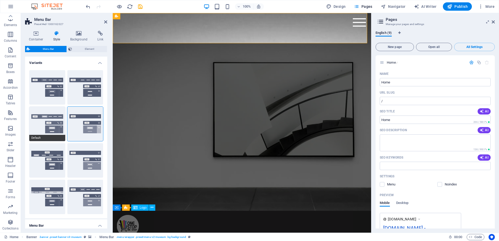
select select "%"
type input "0.3"
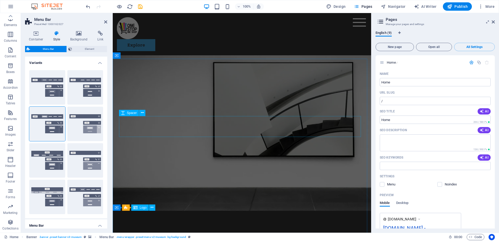
select select
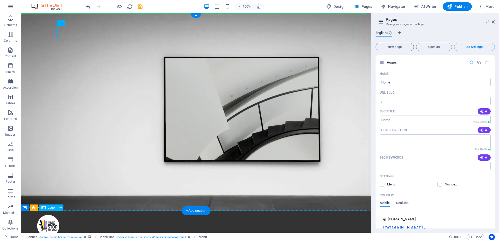
drag, startPoint x: 165, startPoint y: 36, endPoint x: 144, endPoint y: 24, distance: 23.7
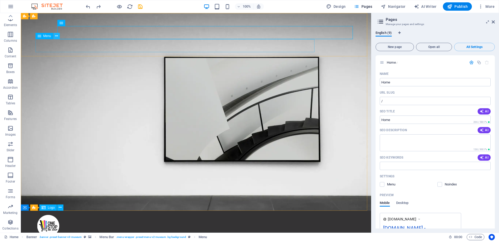
click at [55, 36] on button at bounding box center [57, 36] width 6 height 6
click at [37, 38] on div "Menu" at bounding box center [45, 36] width 18 height 6
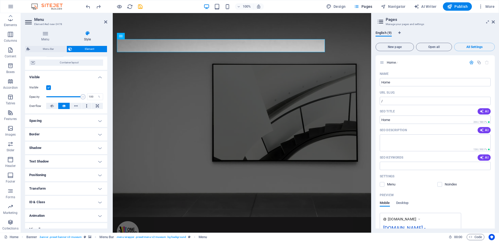
scroll to position [49, 0]
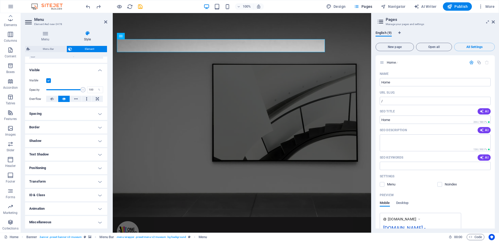
click at [71, 165] on h4 "Positioning" at bounding box center [66, 168] width 82 height 13
click at [84, 178] on span "Fixed" at bounding box center [86, 178] width 6 height 6
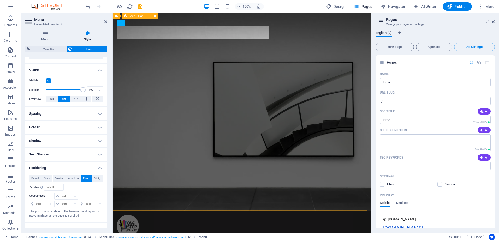
click at [264, 211] on div "Menu About Us Exhibitions Events Contact About Us Exhibitions Events Contact Ex…" at bounding box center [242, 238] width 259 height 55
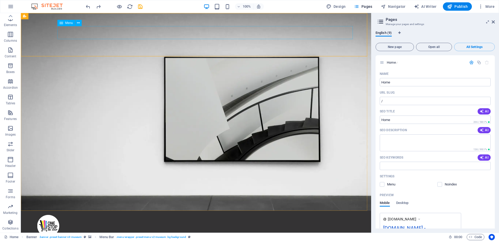
click at [68, 23] on span "Menu" at bounding box center [69, 22] width 8 height 3
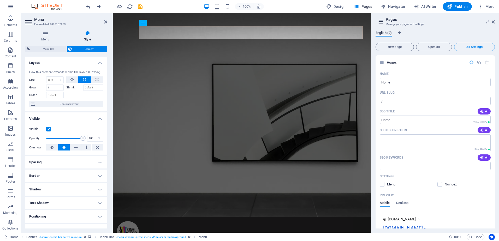
click at [51, 216] on h4 "Positioning" at bounding box center [66, 216] width 82 height 13
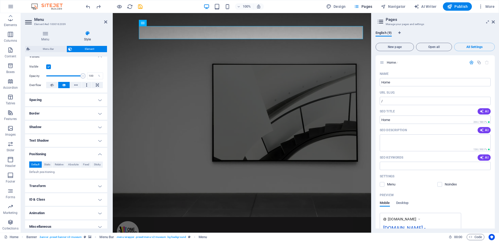
scroll to position [67, 0]
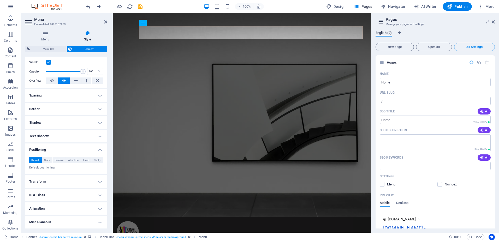
click at [59, 223] on h4 "Miscellaneous" at bounding box center [66, 222] width 82 height 13
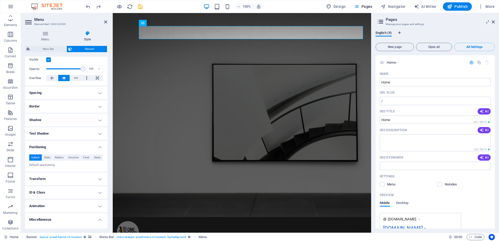
scroll to position [0, 0]
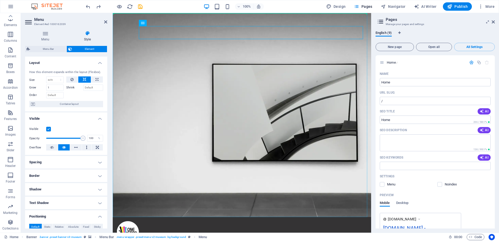
drag, startPoint x: 255, startPoint y: 37, endPoint x: 148, endPoint y: 24, distance: 108.1
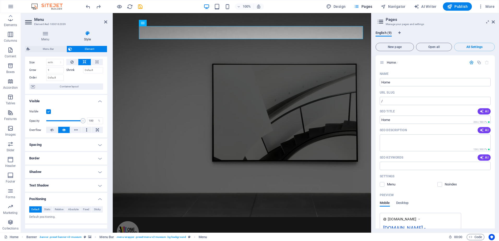
scroll to position [26, 0]
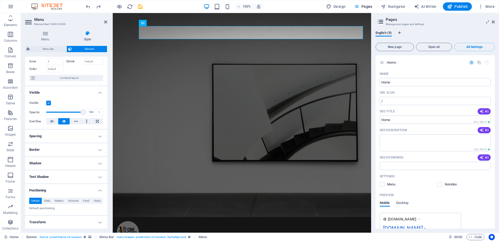
click at [101, 137] on h4 "Spacing" at bounding box center [66, 136] width 82 height 13
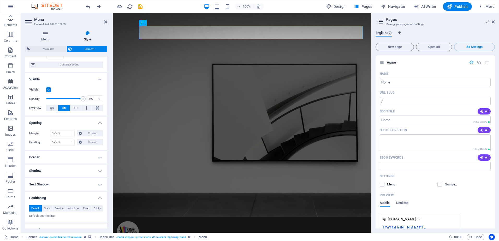
scroll to position [52, 0]
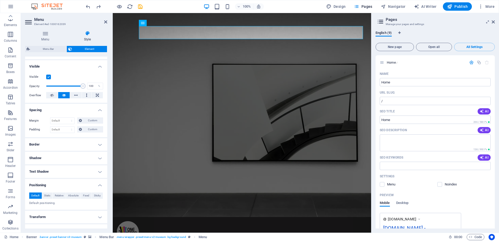
click at [96, 145] on h4 "Border" at bounding box center [66, 144] width 82 height 13
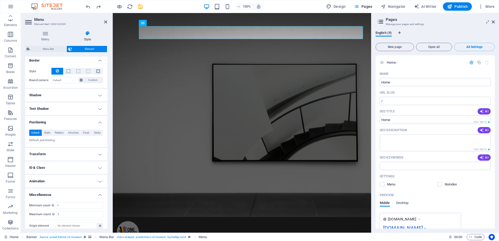
scroll to position [141, 0]
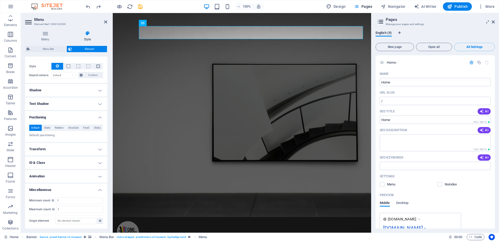
click at [99, 148] on h4 "Transform" at bounding box center [66, 149] width 82 height 13
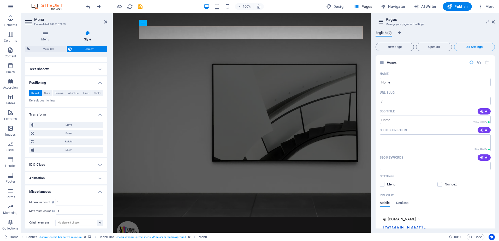
scroll to position [178, 0]
click at [12, 163] on icon "button" at bounding box center [10, 160] width 6 height 6
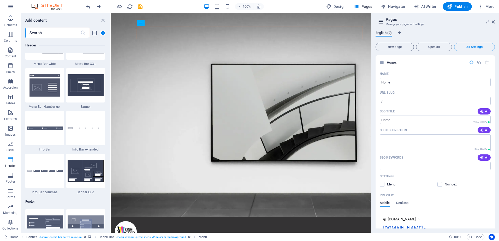
scroll to position [3301, 0]
click at [55, 174] on div at bounding box center [44, 170] width 39 height 34
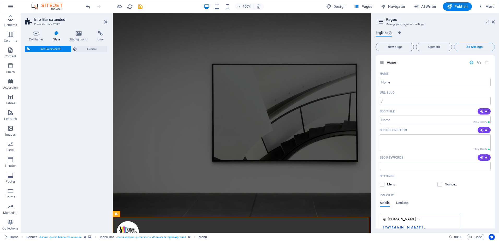
select select "rem"
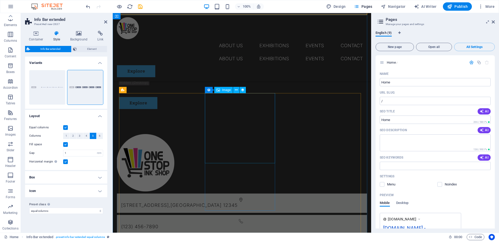
scroll to position [104, 0]
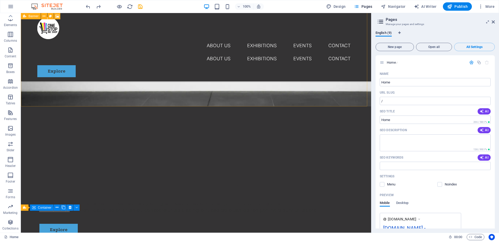
click at [26, 18] on icon at bounding box center [24, 16] width 3 height 6
click at [43, 16] on icon at bounding box center [44, 16] width 3 height 5
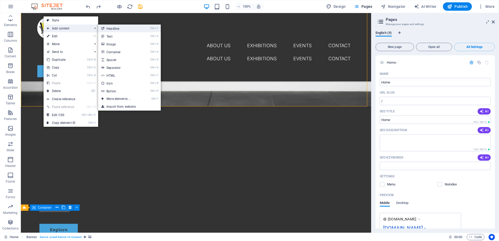
click at [112, 27] on link "Ctrl 1 Headline" at bounding box center [119, 29] width 43 height 8
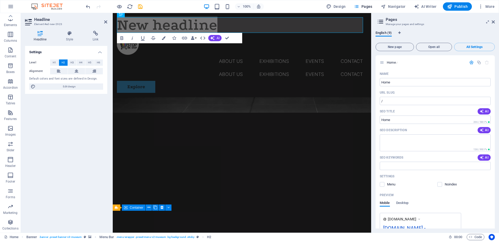
click at [105, 19] on h2 "Headline" at bounding box center [70, 19] width 73 height 5
click at [104, 22] on icon at bounding box center [105, 22] width 3 height 4
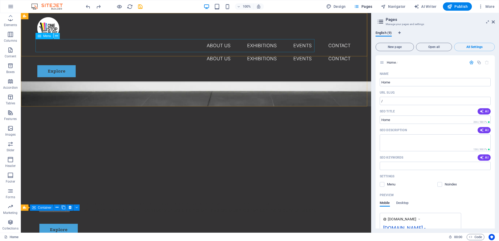
click at [58, 36] on button at bounding box center [57, 36] width 6 height 6
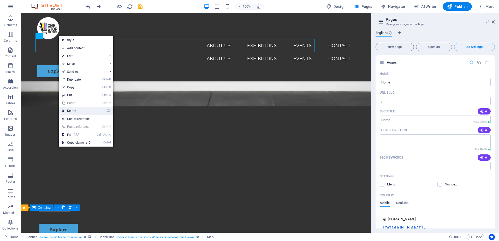
click at [80, 110] on link "⌦ Delete" at bounding box center [76, 111] width 35 height 8
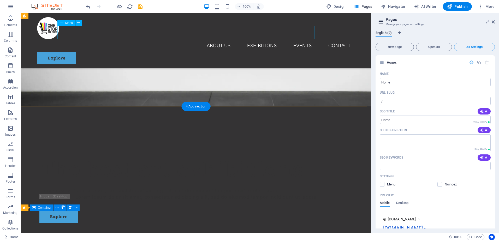
click at [76, 39] on nav "About Us Exhibitions Events Contact" at bounding box center [196, 45] width 318 height 13
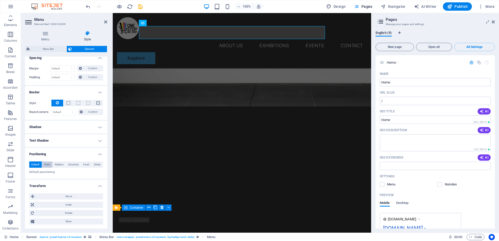
click at [50, 163] on span "Static" at bounding box center [47, 165] width 6 height 6
click at [60, 165] on span "Relative" at bounding box center [59, 165] width 9 height 6
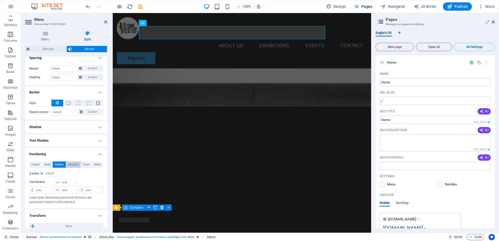
click at [75, 165] on span "Absolute" at bounding box center [73, 165] width 10 height 6
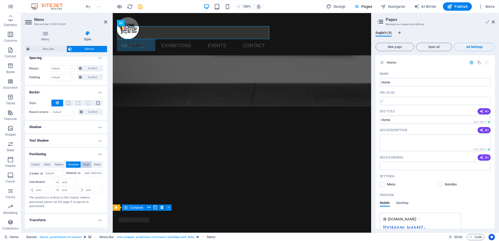
click at [85, 166] on span "Fixed" at bounding box center [86, 165] width 6 height 6
click at [31, 190] on select "auto px rem % em" at bounding box center [42, 190] width 24 height 6
click at [96, 166] on span "Sticky" at bounding box center [97, 165] width 7 height 6
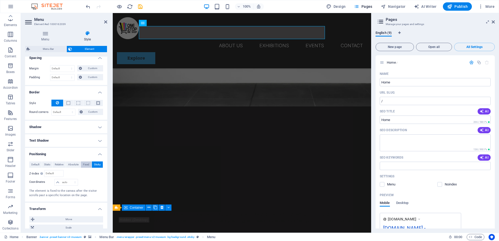
click at [87, 164] on span "Fixed" at bounding box center [86, 165] width 6 height 6
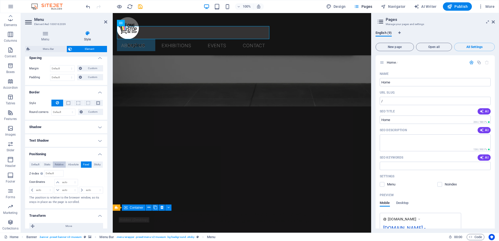
click at [58, 163] on span "Relative" at bounding box center [59, 165] width 9 height 6
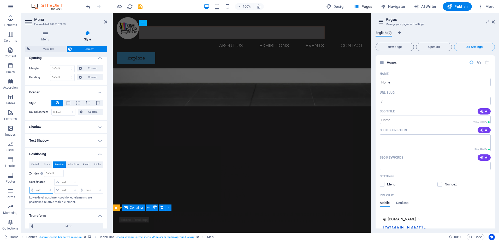
click at [31, 191] on select "auto px rem % em" at bounding box center [42, 190] width 24 height 6
click at [30, 187] on select "auto px rem % em" at bounding box center [42, 190] width 24 height 6
select select "DISABLED_OPTION_VALUE"
click at [38, 193] on select "auto px rem % em" at bounding box center [42, 190] width 24 height 6
click at [77, 174] on div "Relative to #ed-1000162027" at bounding box center [84, 173] width 37 height 7
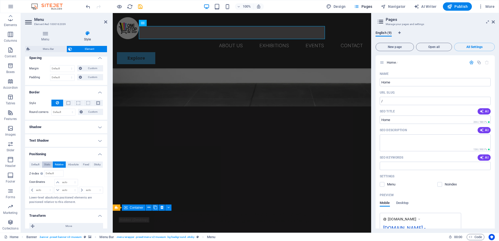
click at [47, 166] on span "Static" at bounding box center [47, 165] width 6 height 6
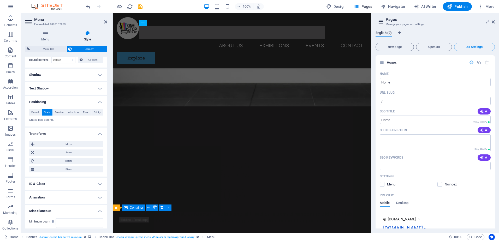
scroll to position [131, 0]
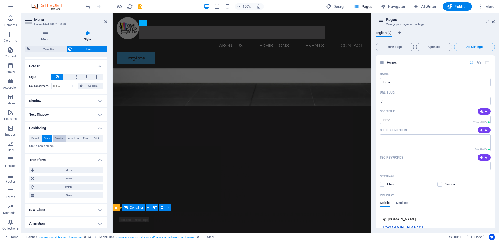
click at [58, 140] on span "Relative" at bounding box center [59, 139] width 9 height 6
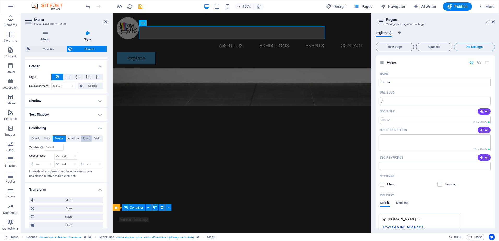
click at [86, 137] on span "Fixed" at bounding box center [86, 139] width 6 height 6
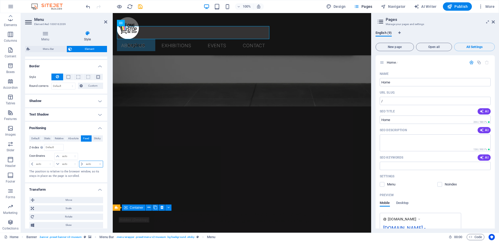
click at [81, 162] on select "auto px rem % em" at bounding box center [91, 164] width 24 height 6
click at [85, 153] on div at bounding box center [91, 156] width 25 height 7
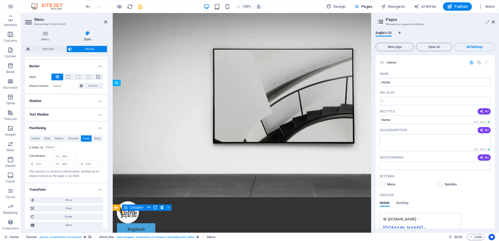
scroll to position [0, 0]
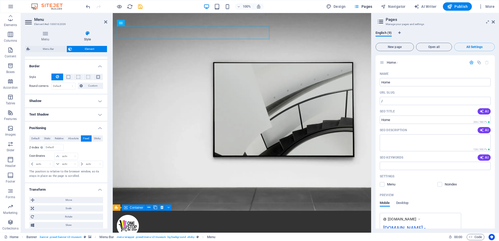
drag, startPoint x: 237, startPoint y: 39, endPoint x: 131, endPoint y: 27, distance: 106.7
click at [83, 163] on select "auto px rem % em" at bounding box center [91, 164] width 24 height 6
click at [67, 183] on ul "Layout How this element expands within the layout (Flexbox). Size Default auto …" at bounding box center [66, 116] width 82 height 380
click at [68, 201] on span "Move" at bounding box center [69, 200] width 66 height 6
click at [48, 209] on span at bounding box center [46, 210] width 6 height 6
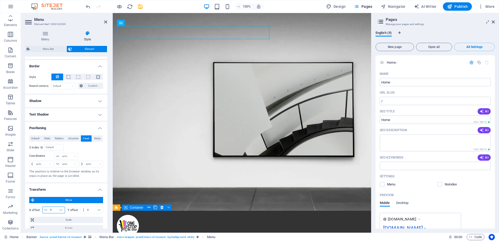
click at [52, 211] on input "0" at bounding box center [57, 210] width 16 height 6
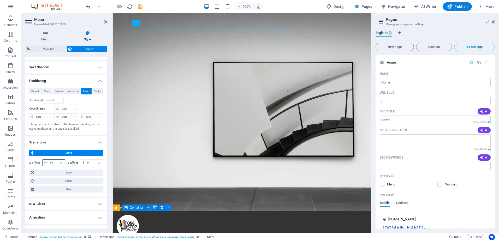
scroll to position [157, 0]
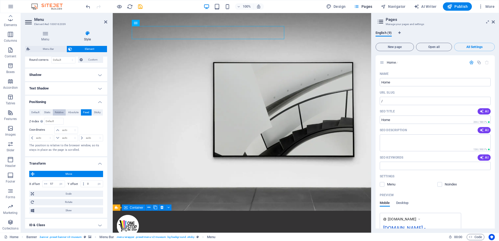
click at [56, 111] on span "Relative" at bounding box center [59, 112] width 9 height 6
click at [51, 185] on input "57" at bounding box center [57, 184] width 16 height 6
click at [50, 186] on input "57" at bounding box center [57, 184] width 16 height 6
type input "34"
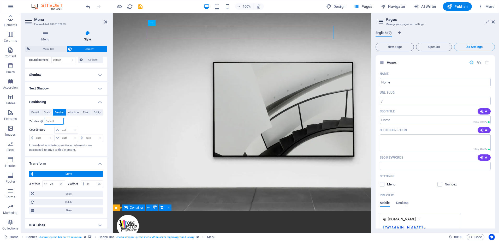
click at [50, 121] on input "number" at bounding box center [53, 121] width 19 height 6
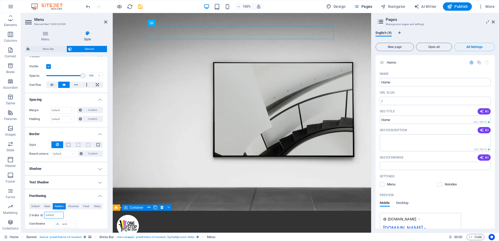
scroll to position [62, 0]
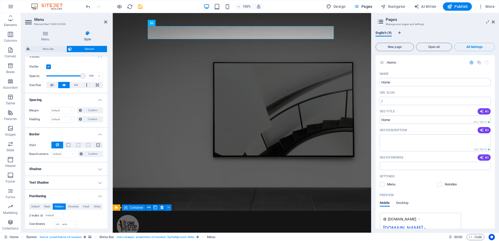
click at [105, 20] on h2 "Menu" at bounding box center [70, 19] width 73 height 5
drag, startPoint x: 104, startPoint y: 20, endPoint x: 130, endPoint y: 22, distance: 25.9
click at [104, 20] on icon at bounding box center [105, 22] width 3 height 4
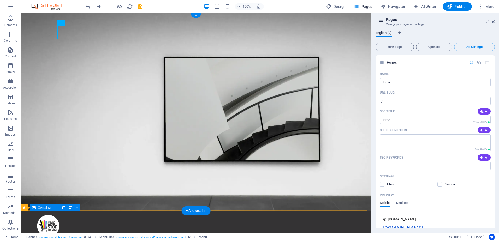
click at [195, 16] on div "+" at bounding box center [196, 15] width 10 height 5
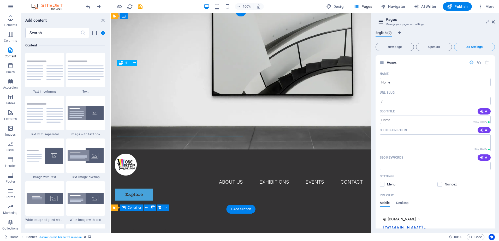
scroll to position [0, 0]
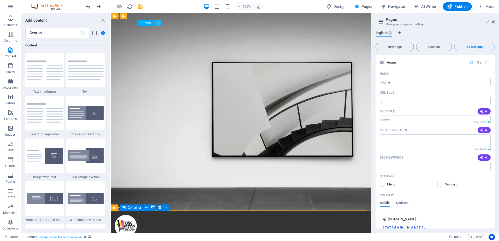
click at [159, 23] on icon at bounding box center [158, 22] width 3 height 5
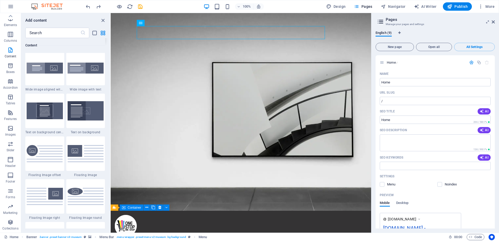
scroll to position [1018, 0]
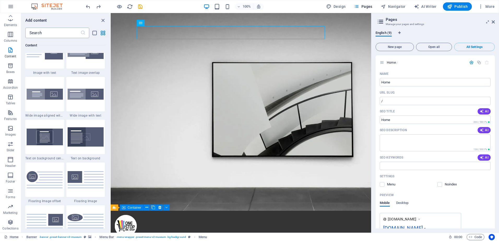
click at [52, 34] on input "text" at bounding box center [52, 33] width 55 height 10
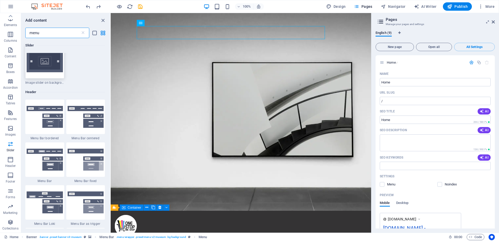
scroll to position [157, 0]
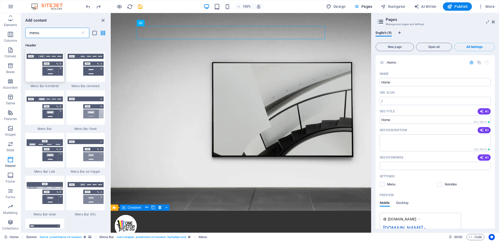
type input "menu"
click at [35, 69] on img at bounding box center [45, 65] width 36 height 22
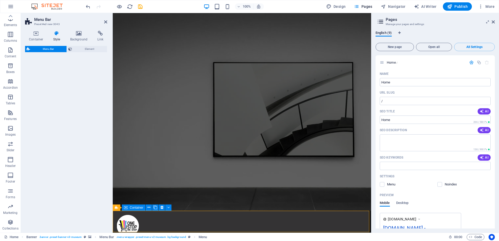
select select "rem"
select select "preset-menu-v2-border"
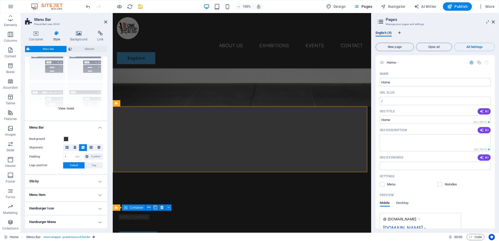
scroll to position [0, 0]
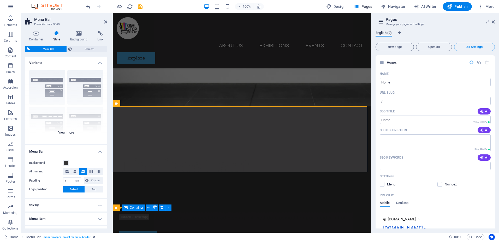
click at [68, 131] on div "Border Centered Default Fixed Loki Trigger Wide XXL" at bounding box center [66, 105] width 82 height 78
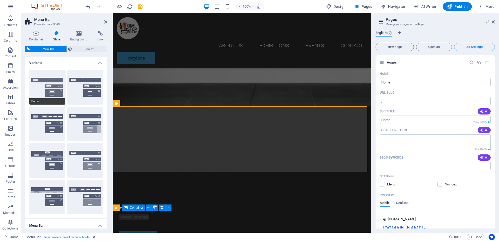
click at [54, 88] on button "Border" at bounding box center [47, 87] width 36 height 34
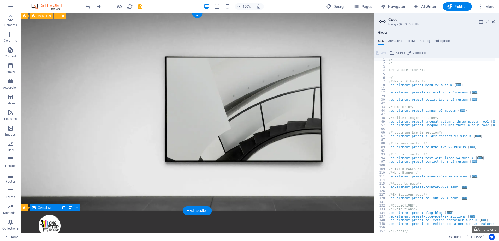
click at [328, 211] on div "Menu About Us Exhibitions Events Contact About Us Exhibitions Events Contact Ex…" at bounding box center [197, 245] width 353 height 68
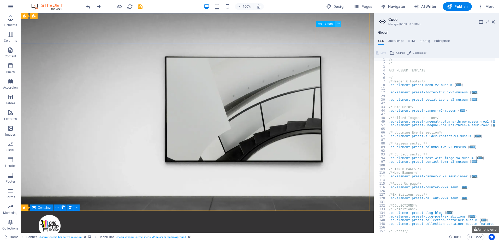
click at [338, 23] on icon at bounding box center [338, 23] width 3 height 5
click at [12, 82] on icon "button" at bounding box center [10, 81] width 6 height 6
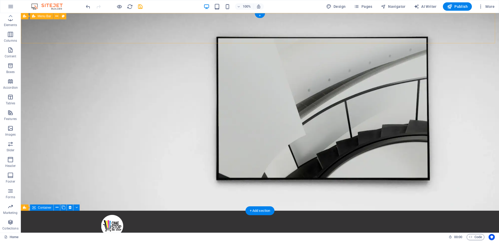
click at [165, 211] on div "Menu About Us Exhibitions Events Contact" at bounding box center [260, 232] width 478 height 43
click at [64, 16] on icon at bounding box center [63, 16] width 3 height 5
select select "rem"
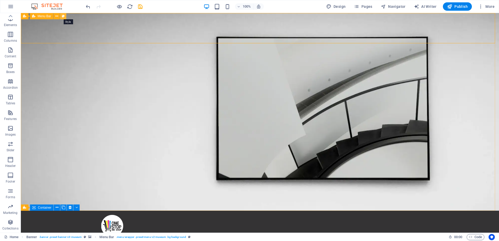
select select "rem"
select select "sticky_menu"
select select "px"
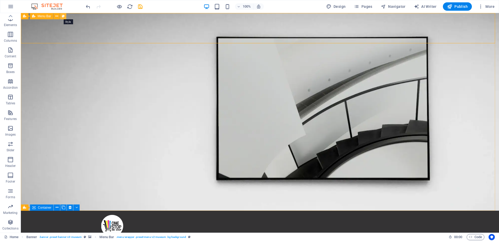
select select "px"
select select "hover_box_bottom"
select select "px"
select select "rem"
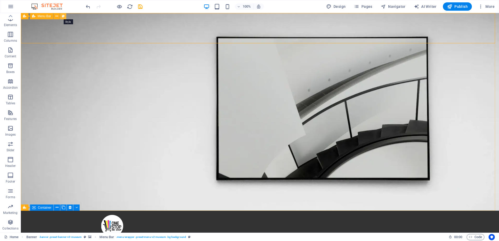
select select "rem"
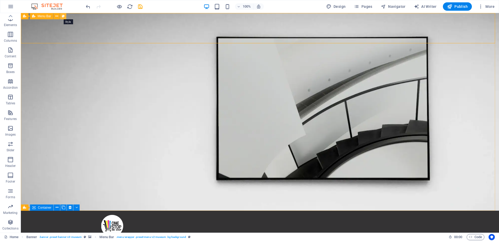
select select "px"
select select
select select "px"
select select "%"
select select "rem"
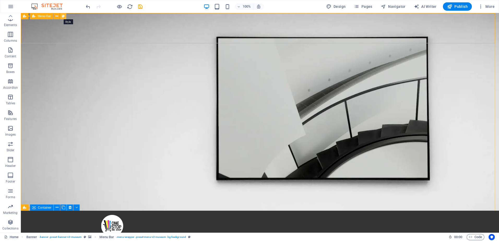
select select "rem"
select select "px"
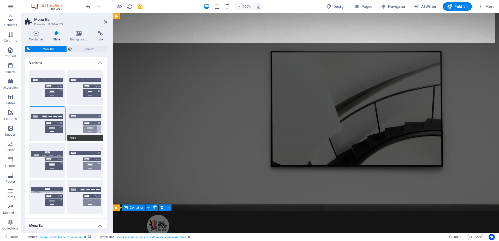
scroll to position [104, 0]
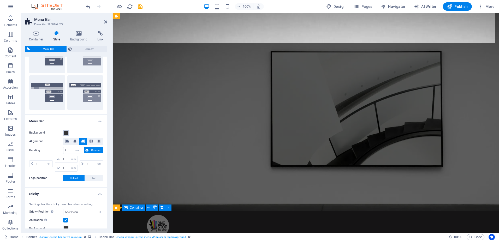
click at [65, 132] on span at bounding box center [66, 133] width 4 height 4
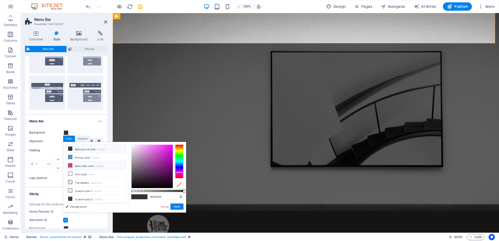
click at [81, 166] on li "Secondary color #e83895" at bounding box center [96, 166] width 60 height 8
type input "#e83895"
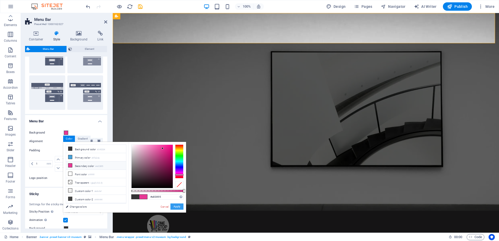
click at [178, 208] on button "Apply" at bounding box center [177, 207] width 13 height 6
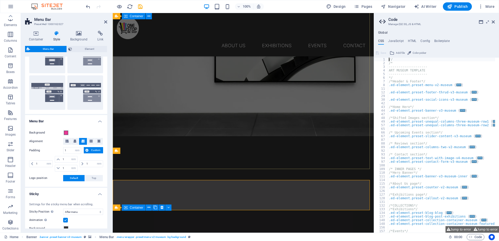
scroll to position [0, 0]
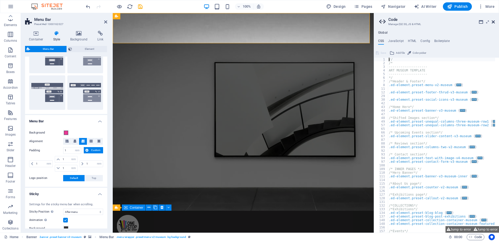
click at [494, 22] on icon at bounding box center [493, 22] width 3 height 4
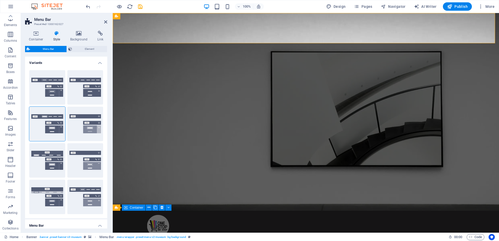
scroll to position [104, 0]
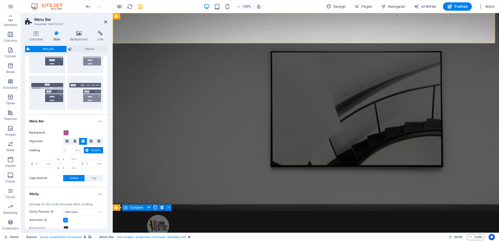
click at [66, 131] on span at bounding box center [66, 133] width 4 height 4
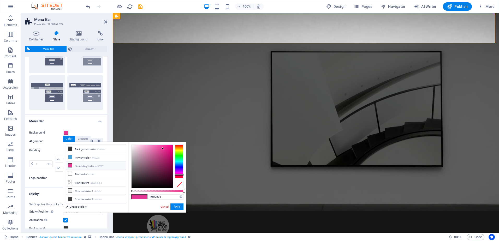
click at [89, 166] on li "Secondary color #e83895" at bounding box center [96, 166] width 60 height 8
click at [180, 206] on button "Apply" at bounding box center [177, 207] width 13 height 6
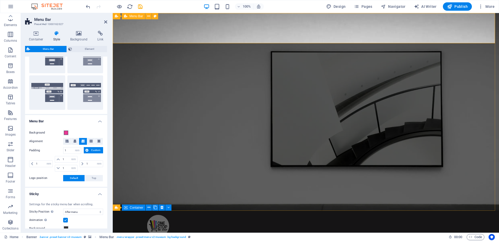
click at [131, 211] on div "Menu About Us Exhibitions Events Contact" at bounding box center [306, 232] width 386 height 43
click at [135, 211] on div "Menu About Us Exhibitions Events Contact" at bounding box center [306, 232] width 386 height 43
click at [157, 16] on button at bounding box center [155, 16] width 6 height 6
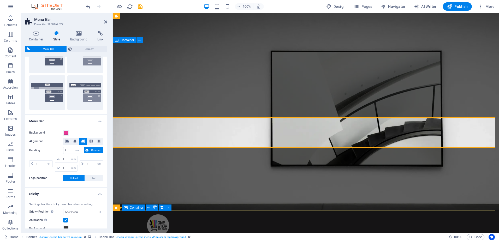
scroll to position [0, 0]
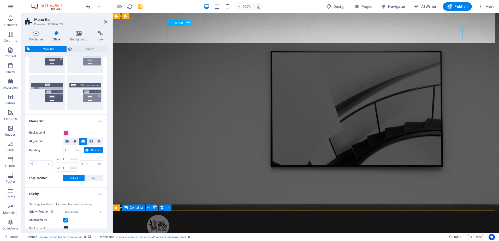
click at [188, 23] on icon at bounding box center [188, 22] width 3 height 5
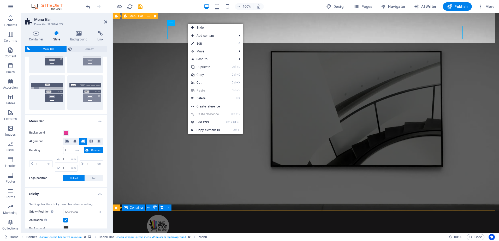
click at [130, 211] on div "Menu About Us Exhibitions Events Contact" at bounding box center [306, 232] width 386 height 43
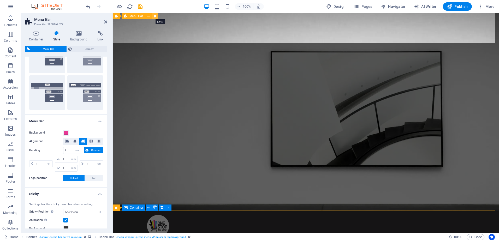
click at [156, 15] on icon at bounding box center [155, 16] width 3 height 5
click at [65, 141] on button at bounding box center [67, 141] width 8 height 7
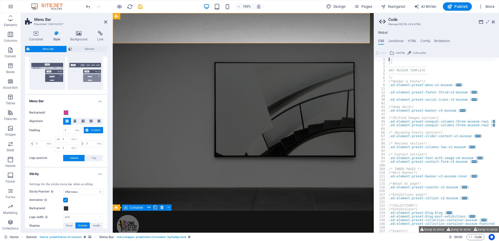
scroll to position [131, 0]
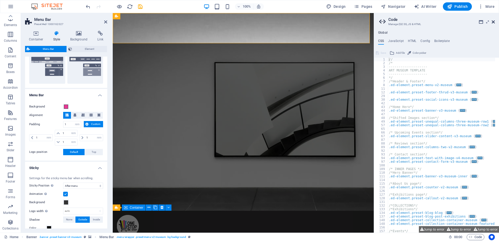
click at [493, 23] on icon at bounding box center [493, 22] width 3 height 4
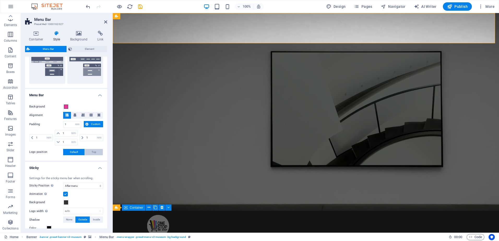
click at [90, 152] on button "Top" at bounding box center [94, 152] width 18 height 6
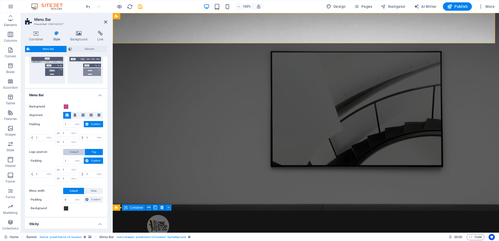
click at [77, 153] on span "Default" at bounding box center [74, 152] width 8 height 6
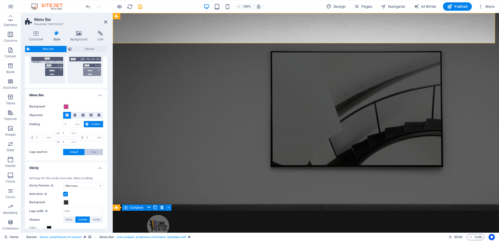
click at [92, 153] on span "Top" at bounding box center [94, 152] width 5 height 6
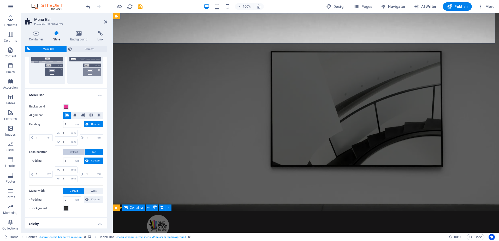
click at [74, 151] on span "Default" at bounding box center [74, 152] width 8 height 6
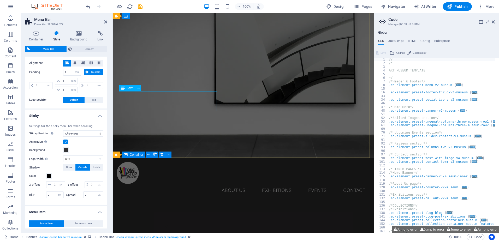
scroll to position [0, 0]
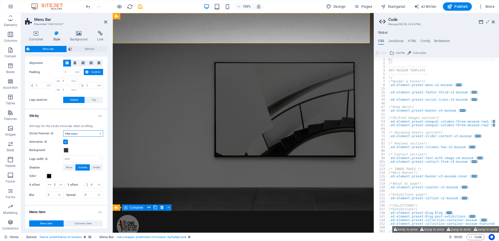
click at [83, 134] on select "Off Instant After menu After banner When scrolling up" at bounding box center [83, 134] width 40 height 6
select select "sticky_instant"
click at [63, 131] on select "Off Instant After menu After banner When scrolling up" at bounding box center [83, 134] width 40 height 6
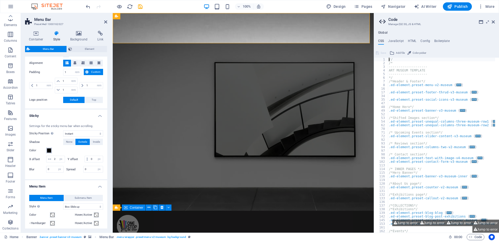
click at [50, 151] on span at bounding box center [49, 151] width 4 height 4
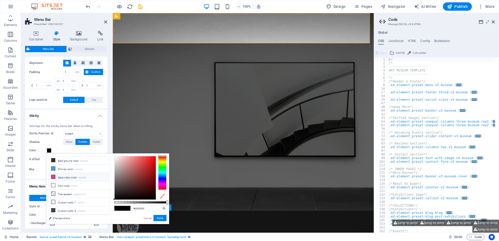
click at [62, 176] on li "Secondary color #e83895" at bounding box center [79, 177] width 60 height 8
type input "#e83895"
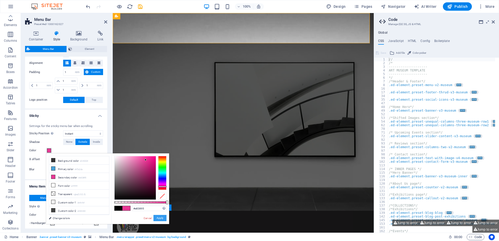
click at [162, 217] on button "Apply" at bounding box center [160, 218] width 13 height 6
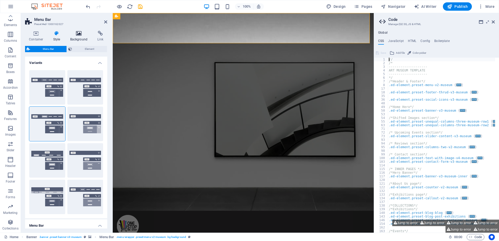
click at [76, 34] on icon at bounding box center [78, 33] width 25 height 5
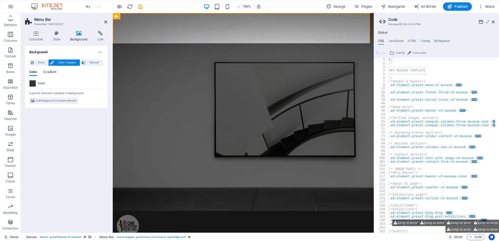
click at [31, 84] on span at bounding box center [33, 84] width 6 height 6
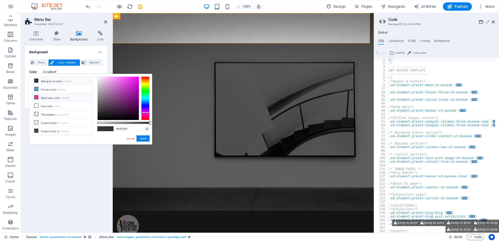
click at [46, 98] on li "Secondary color #e83895" at bounding box center [62, 97] width 60 height 8
type input "#e83895"
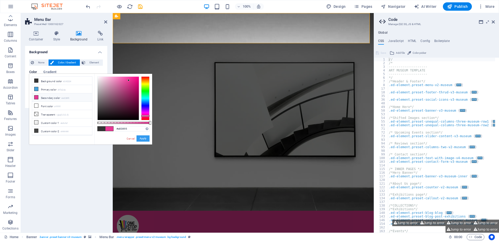
click at [146, 138] on button "Apply" at bounding box center [143, 139] width 13 height 6
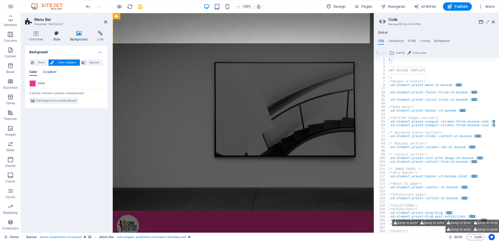
click at [55, 32] on icon at bounding box center [56, 33] width 15 height 5
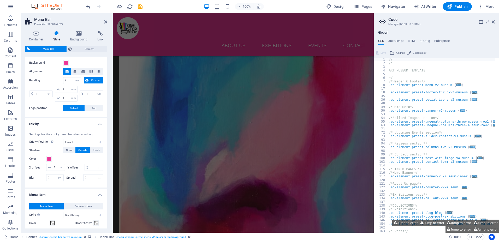
scroll to position [183, 0]
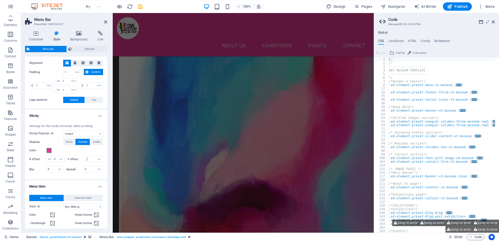
click at [49, 150] on span at bounding box center [49, 151] width 4 height 4
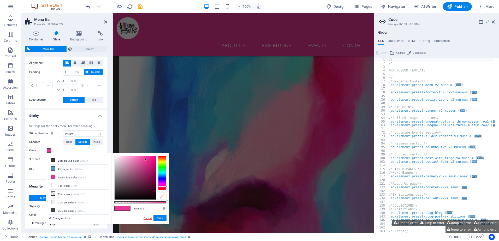
click at [146, 218] on link "Cancel" at bounding box center [147, 218] width 9 height 4
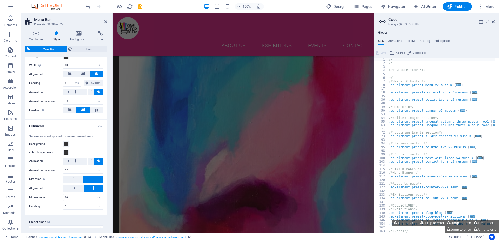
scroll to position [589, 0]
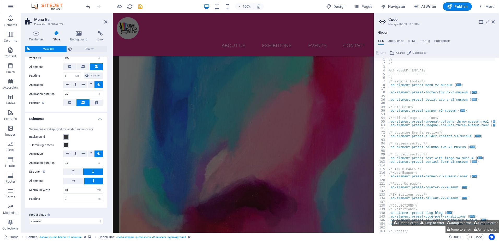
click at [65, 137] on span at bounding box center [66, 137] width 4 height 4
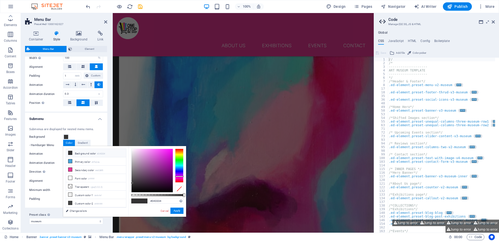
click at [83, 133] on div "Submenus are displayed for nested menu items. Background - Hamburger Menu - Sti…" at bounding box center [66, 165] width 84 height 86
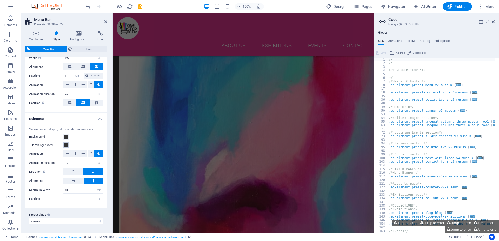
click at [67, 145] on span at bounding box center [66, 145] width 4 height 4
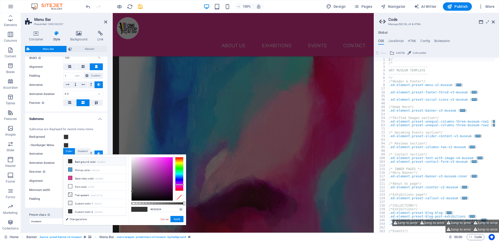
click at [98, 137] on div "Background" at bounding box center [66, 137] width 74 height 6
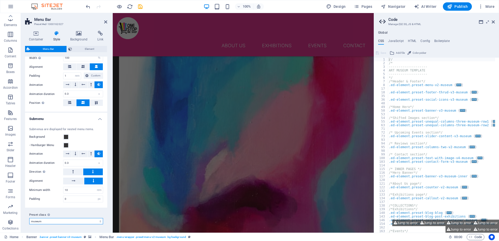
click at [68, 224] on select "museum Add preset class" at bounding box center [66, 221] width 74 height 6
click at [67, 214] on label "Preset class Above chosen variant and settings affect all elements which carry …" at bounding box center [66, 215] width 74 height 6
click at [67, 218] on select "museum Add preset class" at bounding box center [66, 221] width 74 height 6
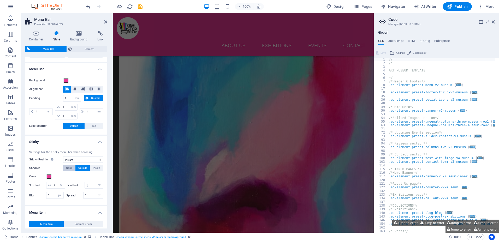
scroll to position [131, 0]
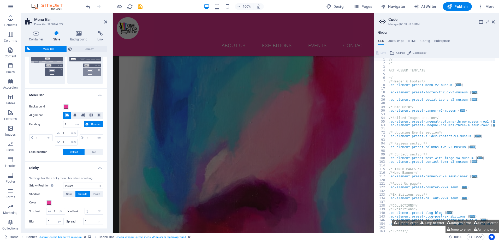
click at [67, 116] on icon at bounding box center [67, 115] width 3 height 3
click at [89, 125] on button "Custom" at bounding box center [93, 124] width 19 height 6
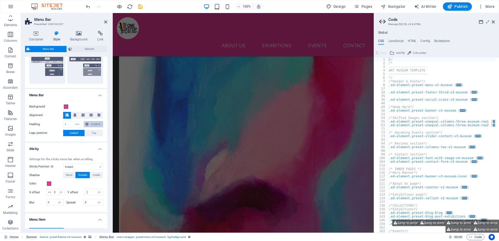
click at [89, 124] on button "Custom" at bounding box center [93, 124] width 19 height 6
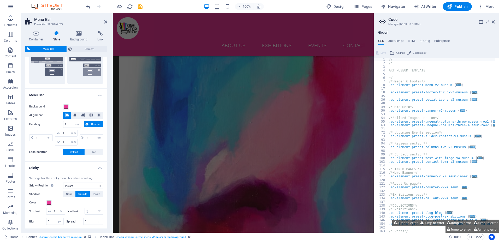
click at [89, 124] on button "Custom" at bounding box center [93, 124] width 19 height 6
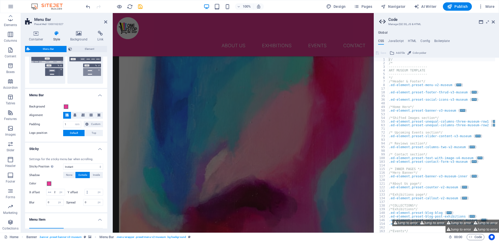
click at [64, 116] on button at bounding box center [67, 115] width 8 height 7
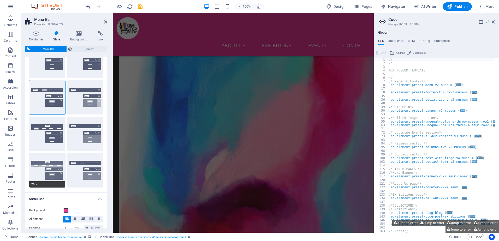
scroll to position [26, 0]
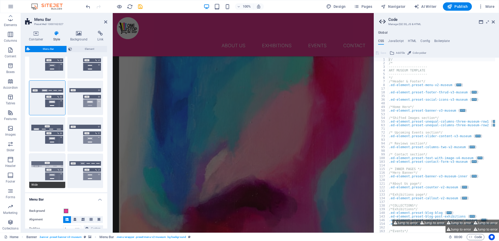
click at [48, 167] on button "Wide" at bounding box center [47, 171] width 36 height 34
select select "sticky_menu"
select select
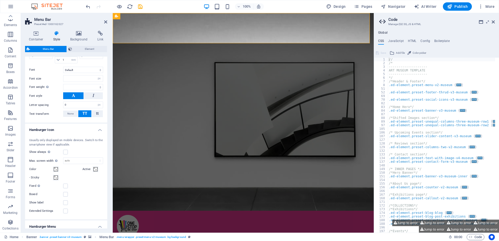
scroll to position [470, 0]
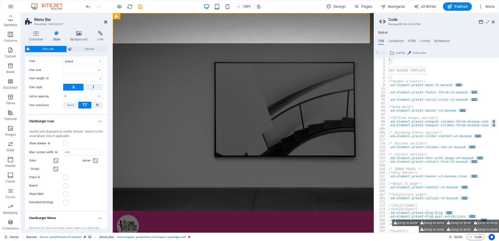
click at [106, 21] on icon at bounding box center [105, 22] width 3 height 4
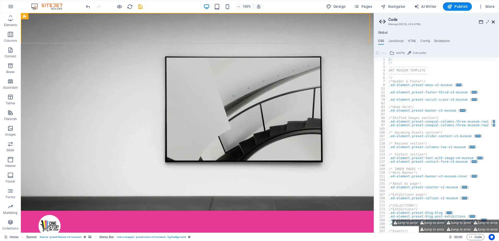
click at [494, 21] on icon at bounding box center [493, 22] width 3 height 4
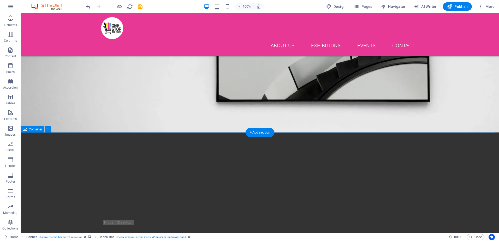
scroll to position [0, 0]
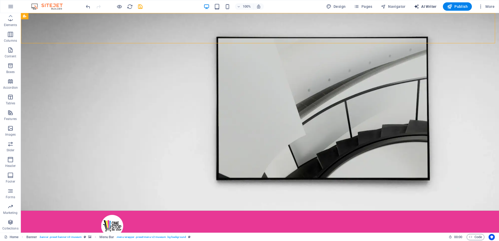
click at [429, 7] on span "AI Writer" at bounding box center [425, 6] width 23 height 5
select select "English"
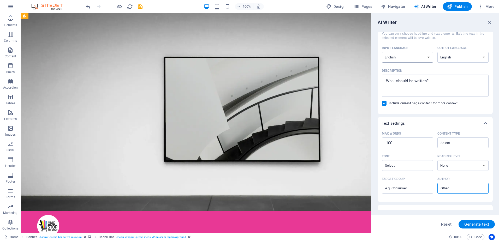
scroll to position [69, 0]
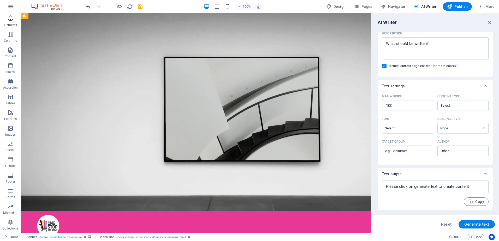
click at [13, 21] on icon "button" at bounding box center [10, 19] width 6 height 6
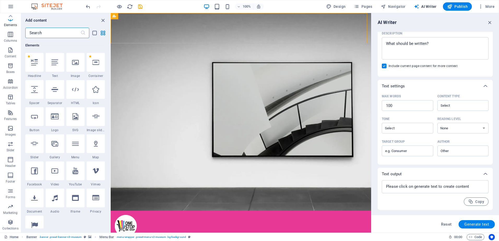
scroll to position [56, 0]
click at [78, 148] on div at bounding box center [75, 143] width 18 height 19
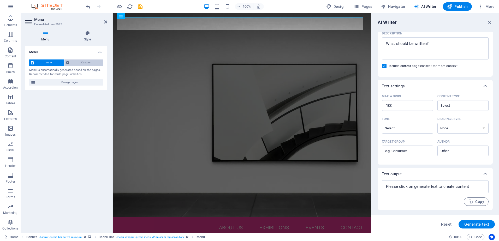
click at [79, 63] on span "Custom" at bounding box center [86, 63] width 31 height 6
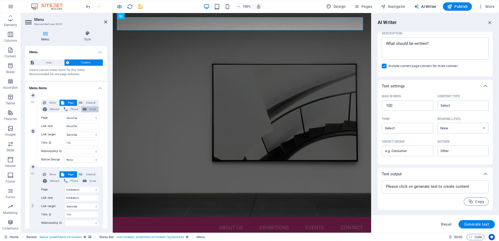
click at [86, 111] on button "Email" at bounding box center [89, 109] width 17 height 6
select select
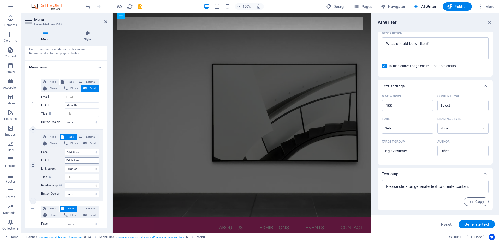
scroll to position [26, 0]
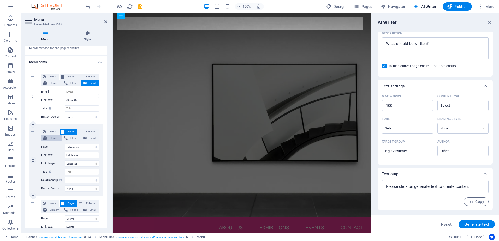
click at [51, 140] on span "Element" at bounding box center [55, 138] width 12 height 6
select select
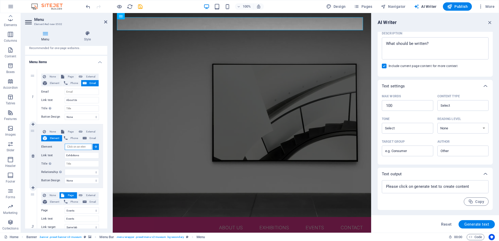
scroll to position [52, 0]
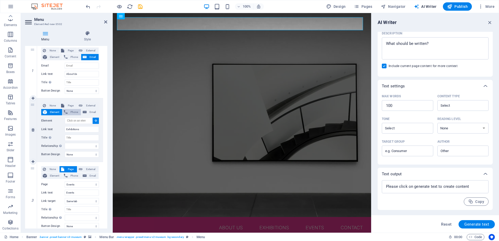
click at [71, 114] on span "Phone" at bounding box center [74, 112] width 10 height 6
select select
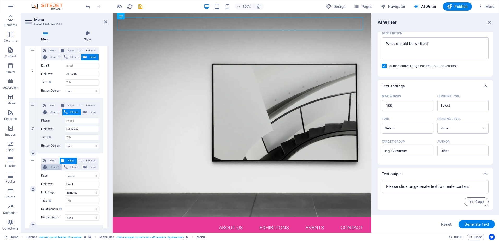
click at [49, 166] on span "Element" at bounding box center [55, 167] width 12 height 6
select select
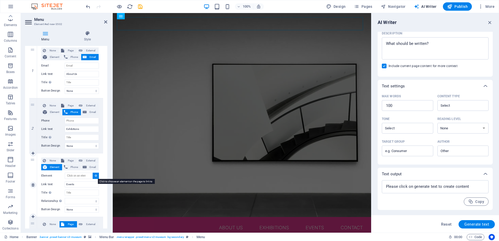
click at [93, 174] on button at bounding box center [96, 176] width 6 height 6
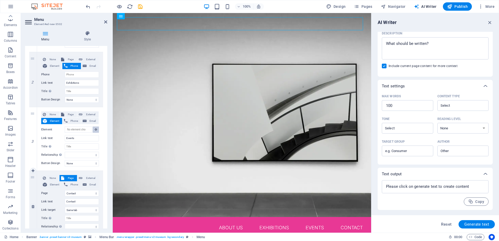
scroll to position [104, 0]
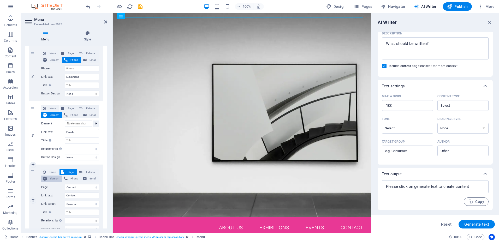
click at [57, 178] on span "Element" at bounding box center [55, 179] width 12 height 6
select select
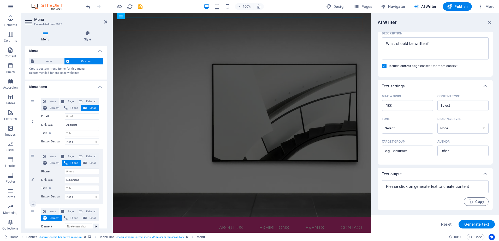
scroll to position [0, 0]
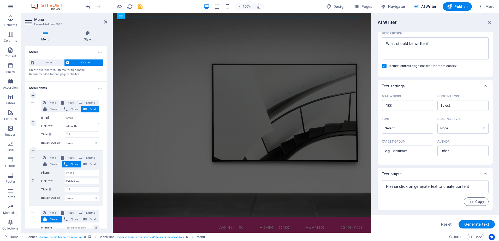
click at [80, 127] on input "About Us" at bounding box center [82, 126] width 34 height 6
click at [32, 102] on div "1" at bounding box center [33, 123] width 8 height 55
click at [81, 128] on input "About Us" at bounding box center [82, 126] width 34 height 6
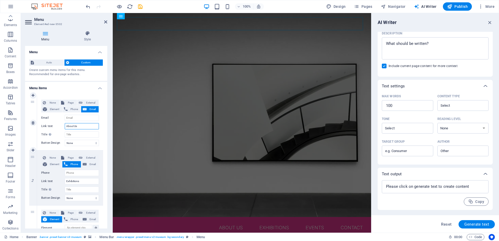
click at [81, 128] on input "About Us" at bounding box center [82, 126] width 34 height 6
type input "Email"
select select
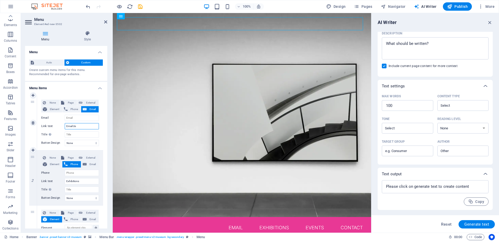
type input "Email Us"
select select
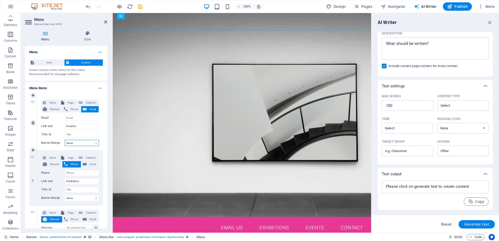
click at [77, 143] on select "None Default Primary Secondary" at bounding box center [82, 143] width 34 height 6
select select "primary"
click at [65, 140] on select "None Default Primary Secondary" at bounding box center [82, 143] width 34 height 6
select select
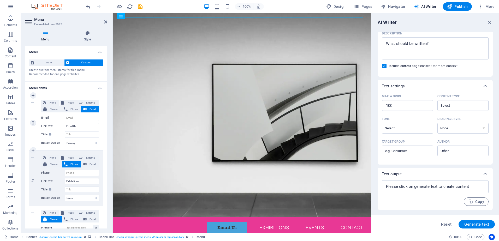
click at [79, 143] on select "None Default Primary Secondary" at bounding box center [82, 143] width 34 height 6
select select "secondary"
click at [65, 140] on select "None Default Primary Secondary" at bounding box center [82, 143] width 34 height 6
select select
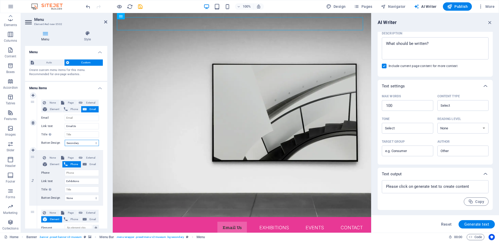
click at [85, 143] on select "None Default Primary Secondary" at bounding box center [82, 143] width 34 height 6
select select
click at [65, 140] on select "None Default Primary Secondary" at bounding box center [82, 143] width 34 height 6
select select
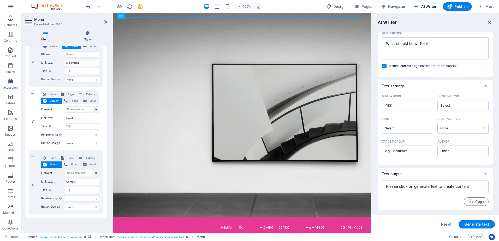
scroll to position [119, 0]
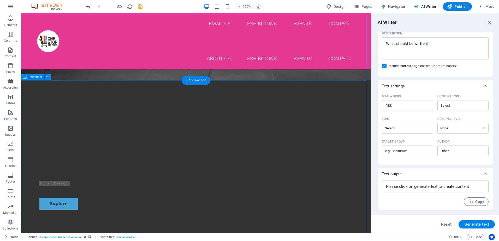
scroll to position [0, 0]
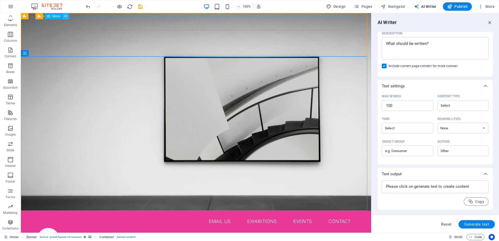
click at [65, 17] on icon at bounding box center [65, 16] width 3 height 5
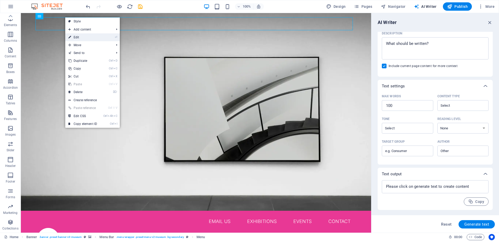
click at [93, 37] on link "⏎ Edit" at bounding box center [82, 37] width 35 height 8
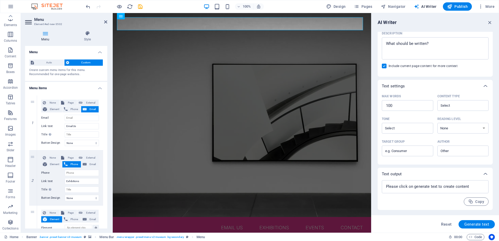
click at [104, 22] on header "Menu Element #ed-new-3502" at bounding box center [66, 20] width 82 height 14
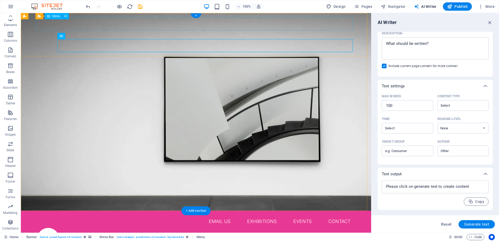
click at [84, 215] on nav "Email Us Exhibitions Events Contact" at bounding box center [196, 221] width 318 height 13
click at [24, 211] on div "Email Us Exhibitions Events Contact Menu About Us Exhibitions Events Contact" at bounding box center [196, 239] width 350 height 56
click at [50, 18] on div "Menu" at bounding box center [54, 16] width 18 height 6
click at [64, 16] on icon at bounding box center [65, 16] width 3 height 5
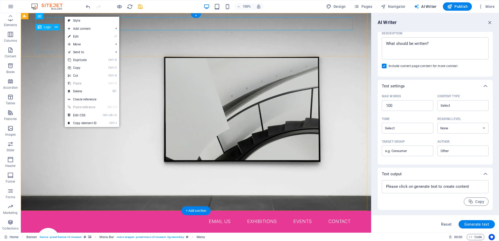
click at [49, 228] on div at bounding box center [196, 239] width 318 height 22
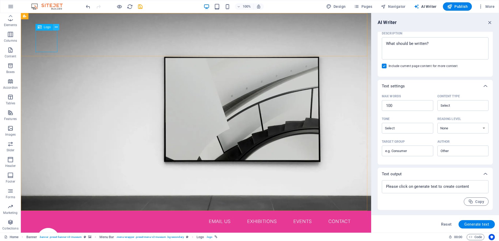
click at [57, 26] on icon at bounding box center [56, 27] width 3 height 5
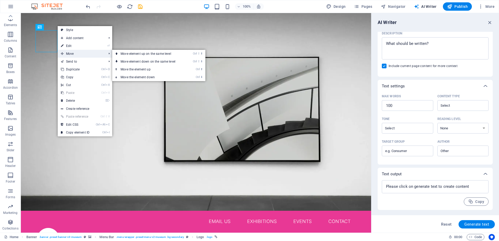
click at [79, 50] on span "Move" at bounding box center [81, 54] width 47 height 8
click at [137, 67] on link "Ctrl ⬆ Move the element up" at bounding box center [149, 70] width 74 height 8
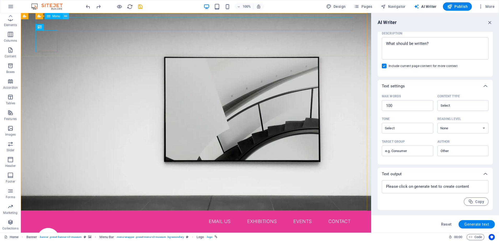
click at [66, 19] on icon at bounding box center [65, 16] width 3 height 5
click at [50, 228] on div at bounding box center [196, 239] width 318 height 22
click at [54, 29] on button at bounding box center [56, 27] width 6 height 6
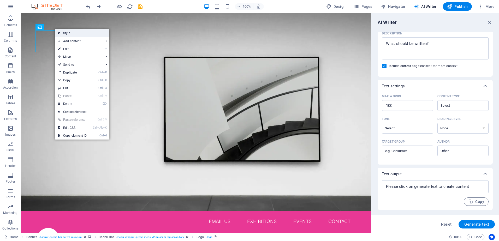
click at [90, 33] on link "Style" at bounding box center [82, 33] width 55 height 8
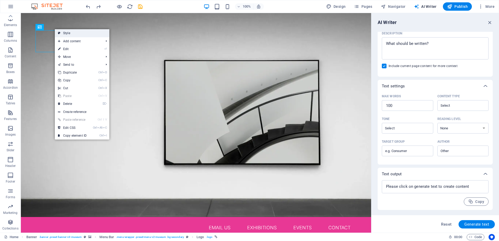
select select "rem"
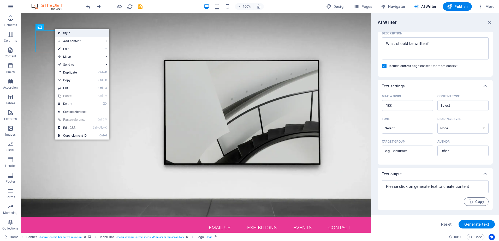
select select "rem"
select select "sticky_menu"
select select "px"
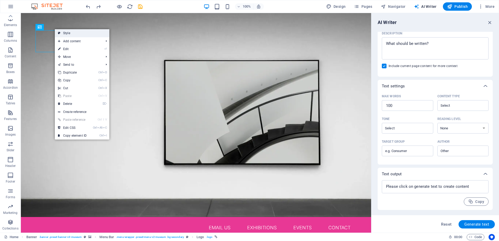
select select "px"
select select "hover_box_bottom"
select select "px"
select select "rem"
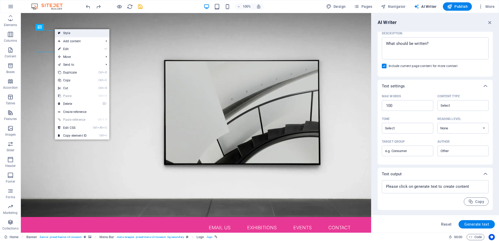
select select "rem"
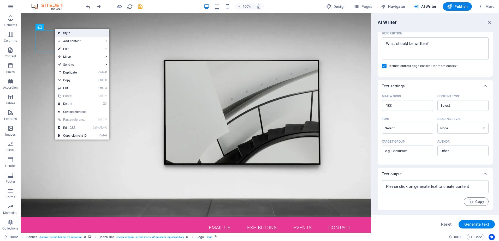
select select "px"
select select
select select "px"
select select "%"
select select "rem"
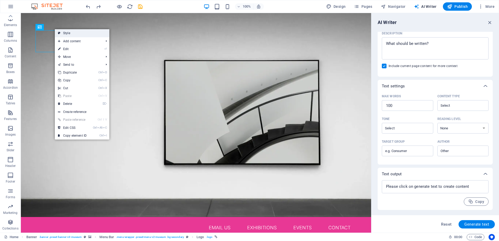
select select "rem"
select select "px"
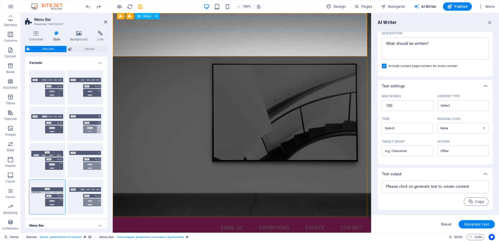
click at [177, 221] on nav "Email Us Exhibitions Events Contact" at bounding box center [242, 227] width 250 height 13
click at [155, 17] on icon at bounding box center [156, 16] width 3 height 5
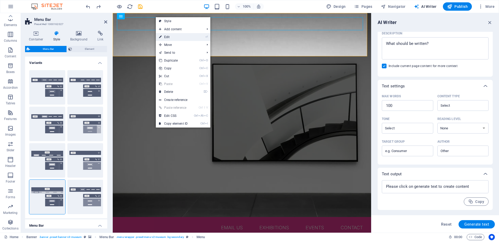
click at [163, 36] on link "⏎ Edit" at bounding box center [173, 37] width 35 height 8
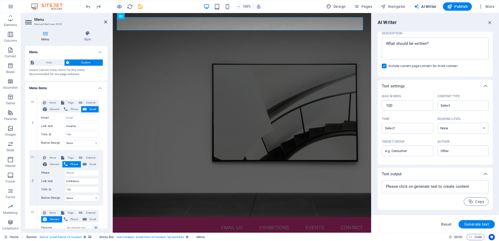
click at [76, 61] on span "Custom" at bounding box center [86, 63] width 31 height 6
click at [85, 36] on icon at bounding box center [88, 33] width 40 height 5
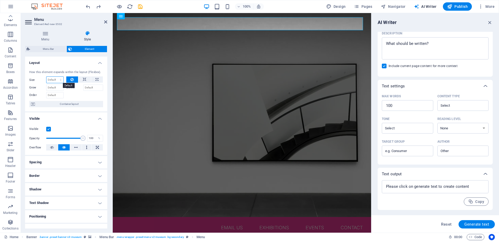
click at [60, 77] on select "Default auto px % 1/1 1/2 1/3 1/4 1/5 1/6 1/7 1/8 1/9 1/10" at bounding box center [54, 80] width 17 height 6
select select "%"
click at [55, 77] on select "Default auto px % 1/1 1/2 1/3 1/4 1/5 1/6 1/7 1/8 1/9 1/10" at bounding box center [54, 80] width 17 height 6
type input "50"
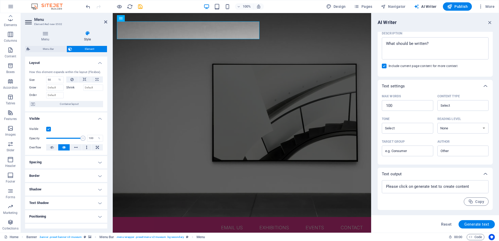
click at [67, 65] on h4 "Layout" at bounding box center [66, 61] width 82 height 9
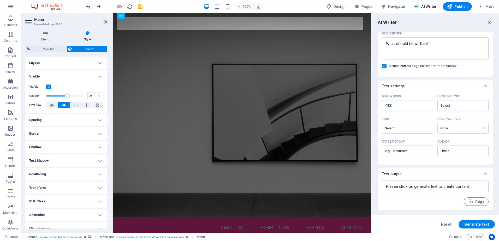
type input "100"
drag, startPoint x: 82, startPoint y: 97, endPoint x: 90, endPoint y: 97, distance: 8.4
click at [90, 97] on div "Opacity 100 %" at bounding box center [66, 96] width 74 height 8
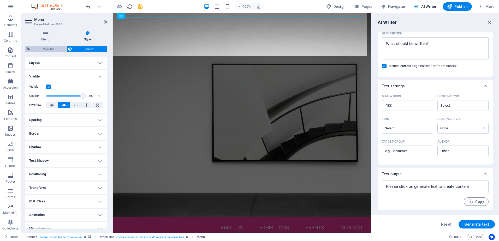
click at [50, 47] on span "Menu Bar" at bounding box center [48, 49] width 33 height 6
select select "rem"
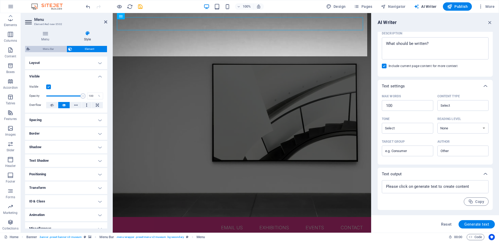
select select "rem"
select select "sticky_menu"
select select "px"
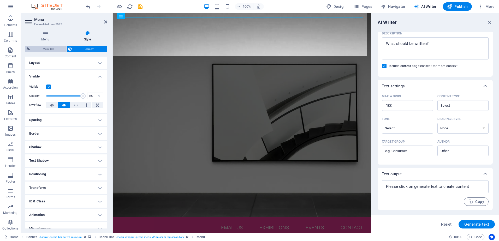
select select "px"
select select "hover_box_bottom"
select select "px"
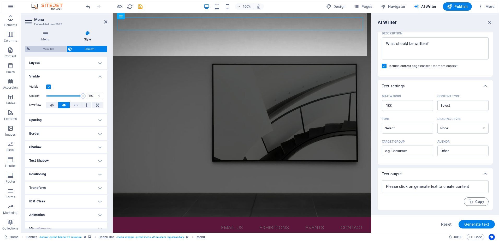
select select "rem"
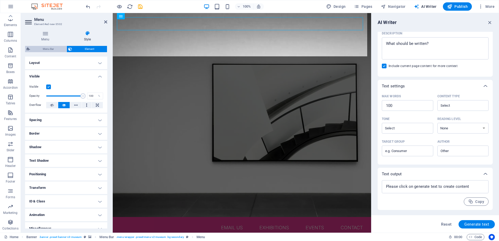
select select "rem"
select select "px"
select select
select select "px"
select select "%"
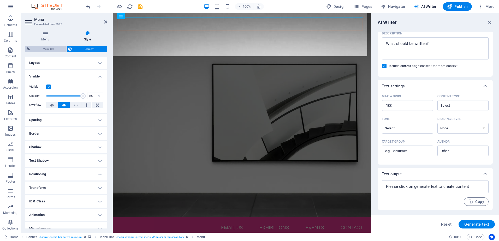
select select "rem"
select select "px"
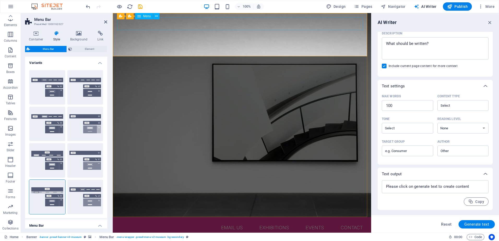
click at [199, 221] on nav "Email Us Exhibitions Events Contact" at bounding box center [242, 227] width 250 height 13
click at [156, 16] on icon at bounding box center [156, 16] width 3 height 5
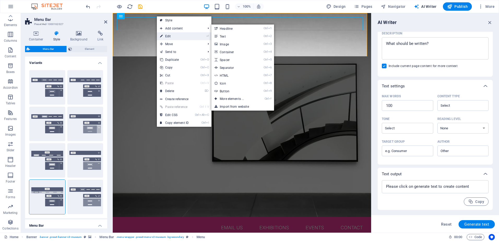
click at [173, 36] on link "⏎ Edit" at bounding box center [174, 36] width 35 height 8
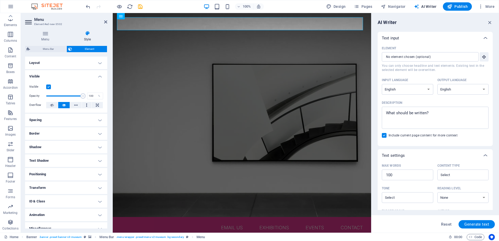
click at [494, 24] on div "AI Writer Text input Element ​ You can only choose headline and text elements. …" at bounding box center [436, 123] width 128 height 220
click at [490, 23] on icon "button" at bounding box center [490, 23] width 6 height 6
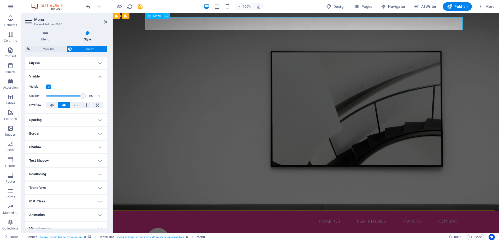
click at [166, 15] on icon at bounding box center [166, 16] width 3 height 5
click at [239, 215] on nav "Email Us Exhibitions Events Contact" at bounding box center [306, 221] width 318 height 13
click at [98, 134] on h4 "Border" at bounding box center [66, 133] width 82 height 13
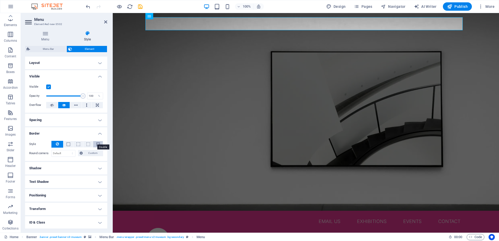
click at [97, 144] on span at bounding box center [98, 145] width 4 height 4
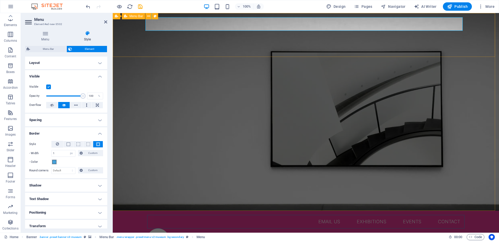
click at [281, 211] on div "Email Us Exhibitions Events Contact Menu About Us Exhibitions Events Contact" at bounding box center [306, 239] width 386 height 57
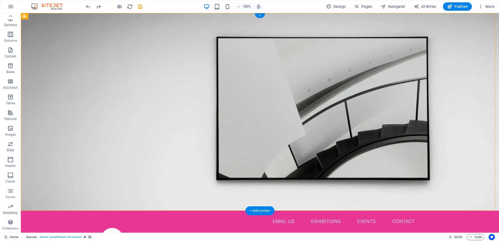
click at [66, 211] on div "Email Us Exhibitions Events Contact Menu About Us Exhibitions Events Contact" at bounding box center [260, 239] width 478 height 56
click at [121, 26] on icon at bounding box center [120, 27] width 3 height 5
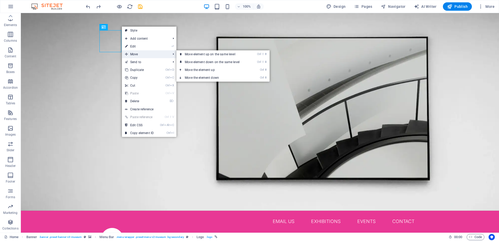
click at [142, 54] on span "Move" at bounding box center [145, 54] width 47 height 8
click at [211, 56] on link "Ctrl ⇧ ⬆ Move element up on the same level" at bounding box center [214, 54] width 74 height 8
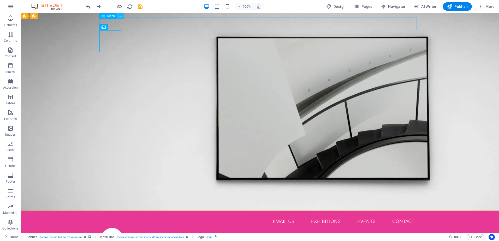
click at [121, 17] on icon at bounding box center [120, 16] width 3 height 5
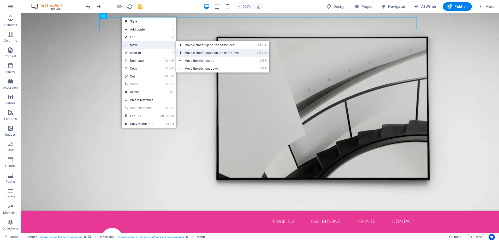
click at [195, 52] on link "Ctrl ⇧ ⬇ Move element down on the same level" at bounding box center [213, 53] width 74 height 8
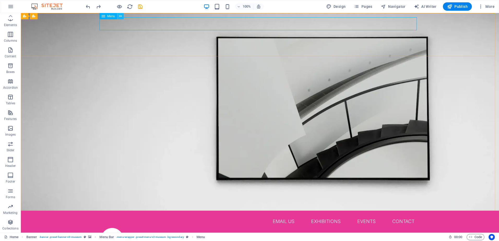
click at [122, 17] on icon at bounding box center [120, 16] width 3 height 5
click at [14, 66] on icon "button" at bounding box center [10, 66] width 6 height 6
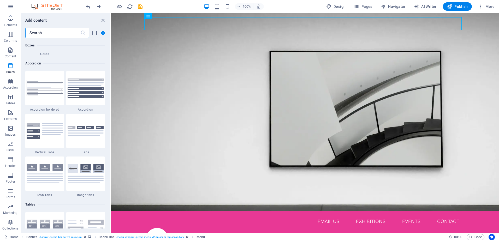
scroll to position [1858, 0]
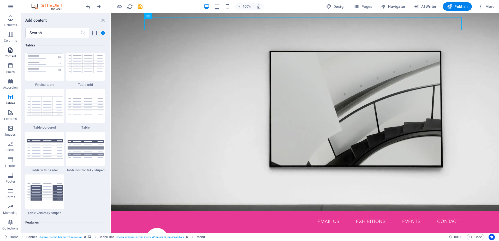
click at [9, 51] on icon "button" at bounding box center [10, 50] width 6 height 6
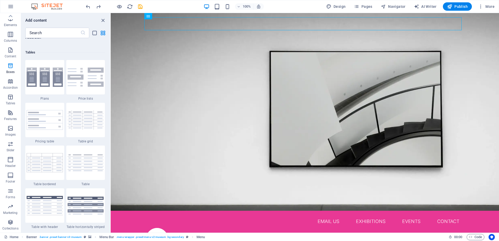
scroll to position [2037, 0]
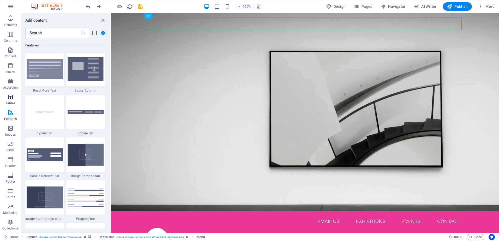
click at [9, 99] on icon "button" at bounding box center [10, 97] width 6 height 6
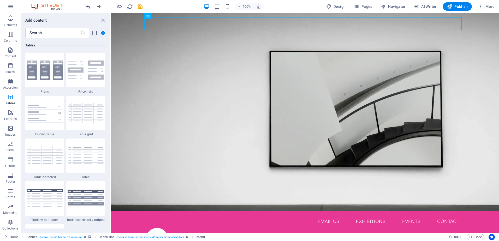
scroll to position [1809, 0]
click at [12, 144] on icon "button" at bounding box center [10, 144] width 6 height 6
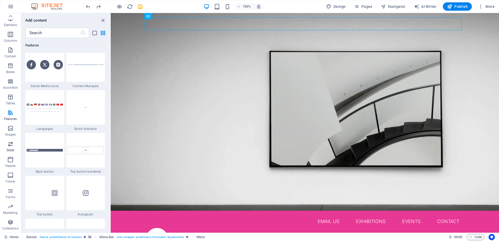
scroll to position [2961, 0]
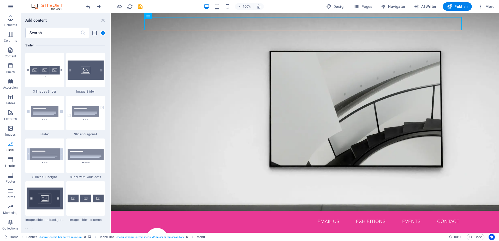
click at [9, 159] on icon "button" at bounding box center [10, 160] width 6 height 6
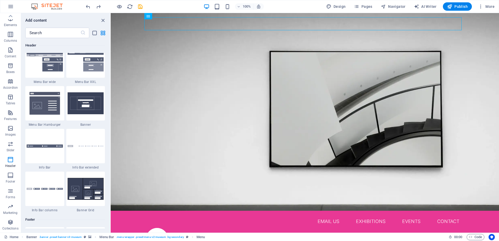
scroll to position [3275, 0]
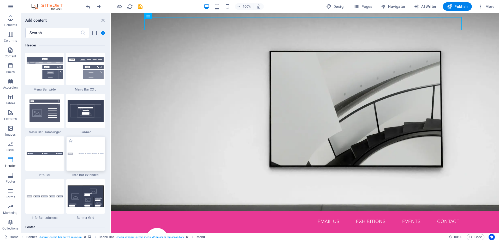
click at [82, 160] on div at bounding box center [85, 154] width 39 height 34
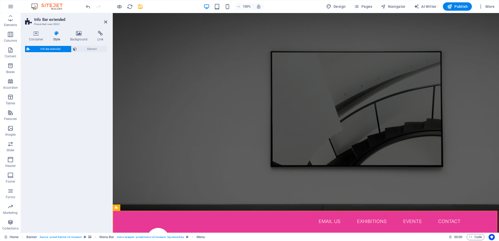
select select "rem"
select select "preset-info-bar-extended-default"
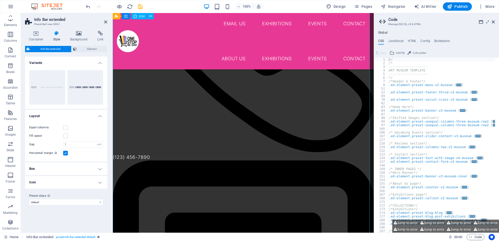
scroll to position [888, 0]
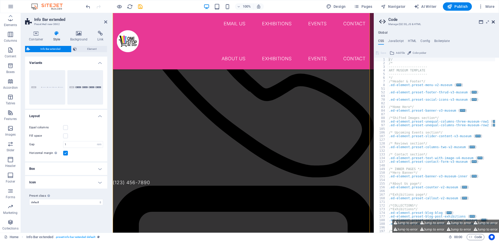
drag, startPoint x: 493, startPoint y: 21, endPoint x: 376, endPoint y: 9, distance: 117.6
click at [493, 21] on icon at bounding box center [493, 22] width 3 height 4
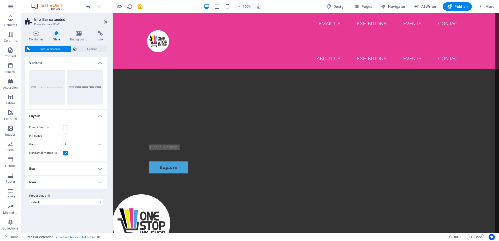
scroll to position [162, 0]
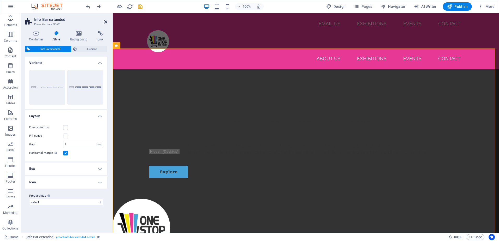
click at [104, 22] on icon at bounding box center [105, 22] width 3 height 4
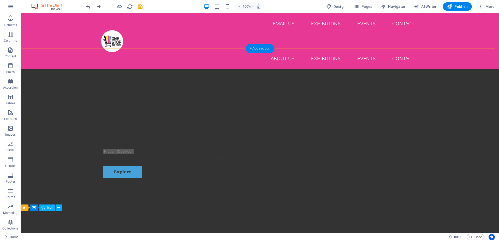
click at [253, 51] on div "+ Add section" at bounding box center [260, 48] width 29 height 9
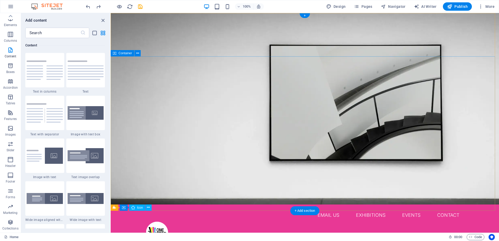
scroll to position [157, 0]
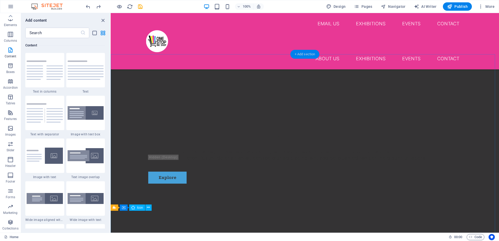
click at [308, 54] on div "+ Add section" at bounding box center [305, 54] width 29 height 9
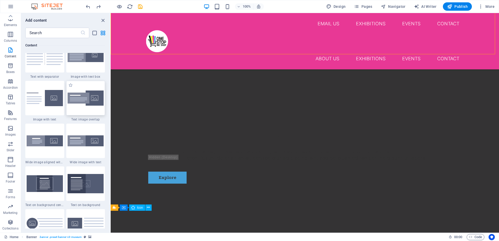
scroll to position [1044, 0]
